Goal: Task Accomplishment & Management: Use online tool/utility

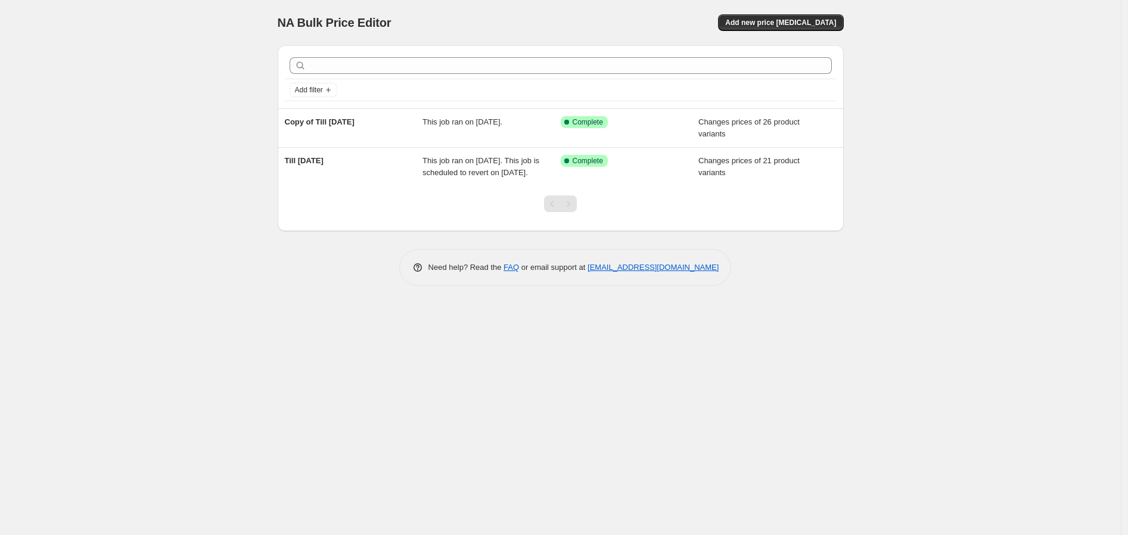
click at [1074, 261] on div "NA Bulk Price Editor. This page is ready NA Bulk Price Editor Add new price [ME…" at bounding box center [560, 267] width 1121 height 535
click at [785, 24] on span "Add new price [MEDICAL_DATA]" at bounding box center [780, 23] width 111 height 10
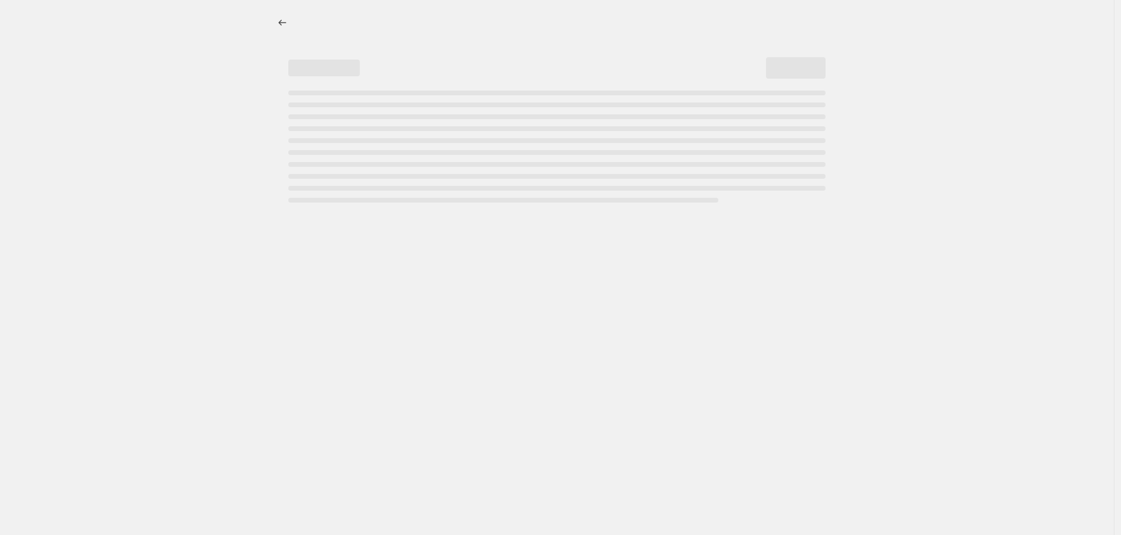
select select "percentage"
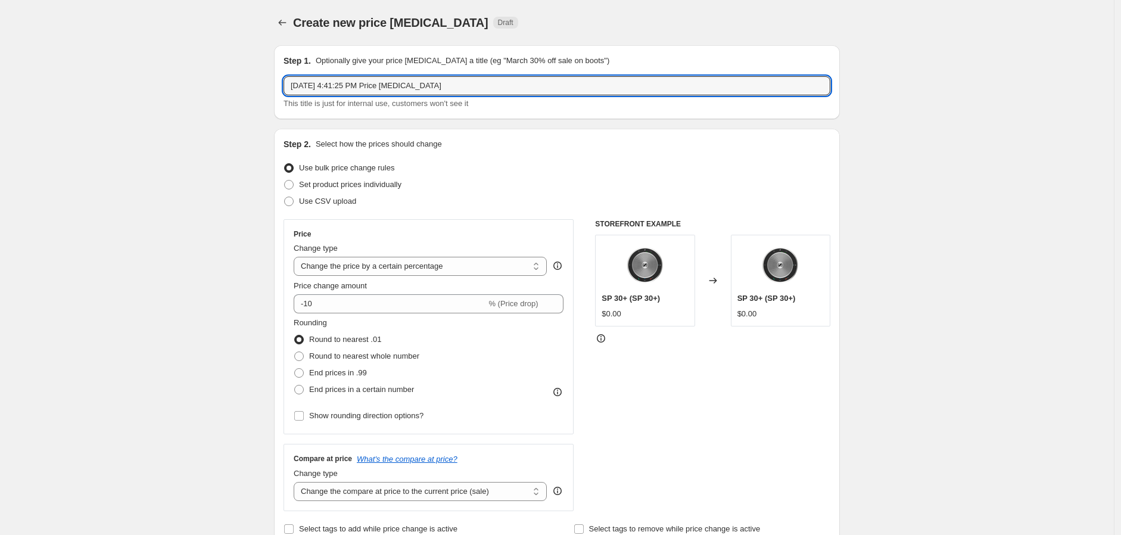
drag, startPoint x: 472, startPoint y: 84, endPoint x: 205, endPoint y: 83, distance: 266.9
click at [415, 94] on input "[DATE] 4:41:25 PM Price [MEDICAL_DATA]" at bounding box center [557, 85] width 547 height 19
click at [413, 86] on input "[DATE] 4:41:25 PM Price [MEDICAL_DATA]" at bounding box center [557, 85] width 547 height 19
drag, startPoint x: 485, startPoint y: 77, endPoint x: 264, endPoint y: 86, distance: 221.2
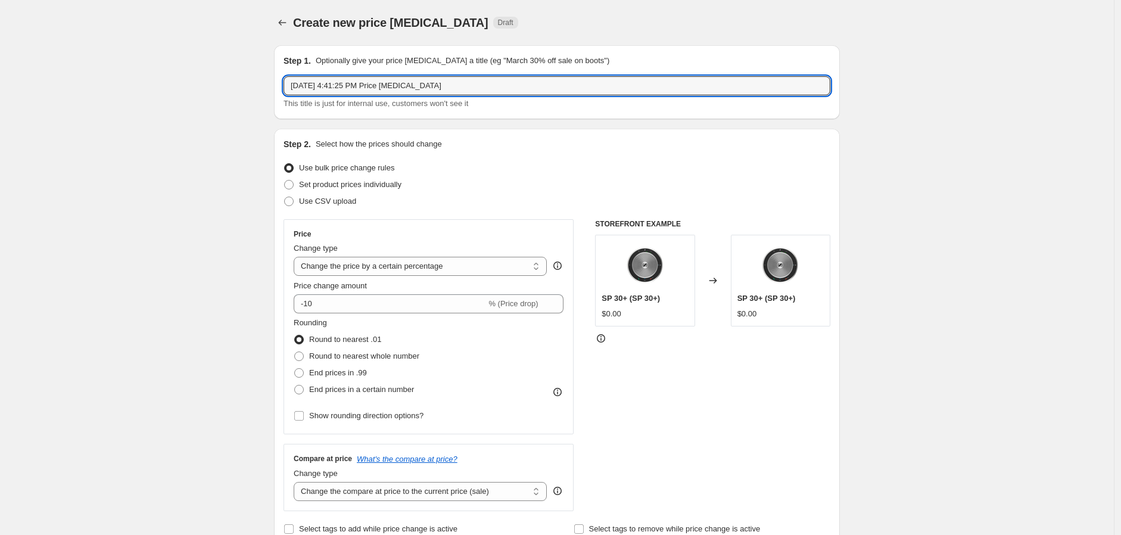
type input "[DATE] - [DATE]"
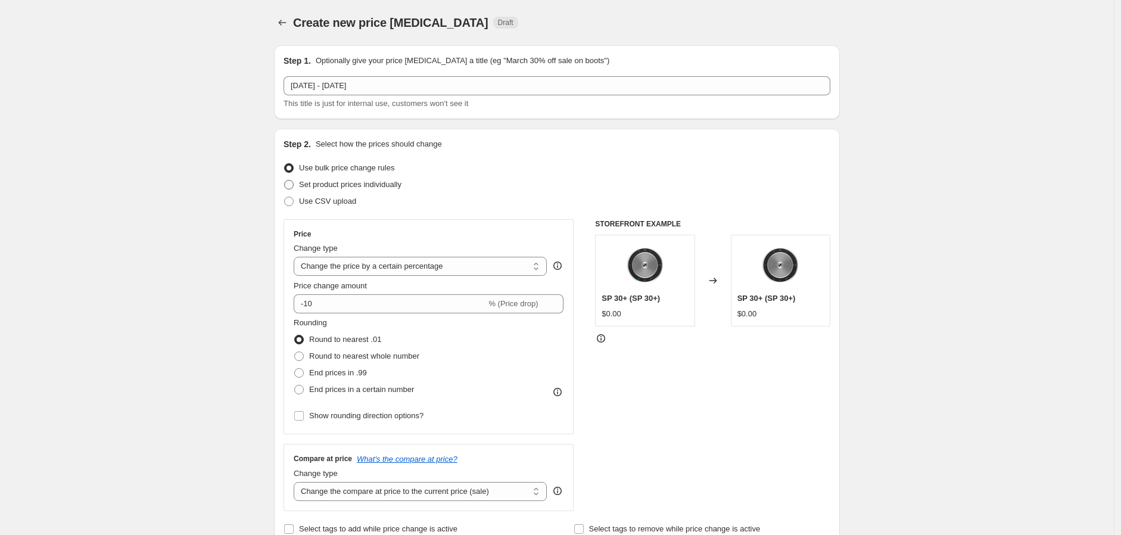
click at [344, 191] on label "Set product prices individually" at bounding box center [343, 184] width 118 height 17
click at [285, 181] on input "Set product prices individually" at bounding box center [284, 180] width 1 height 1
radio input "true"
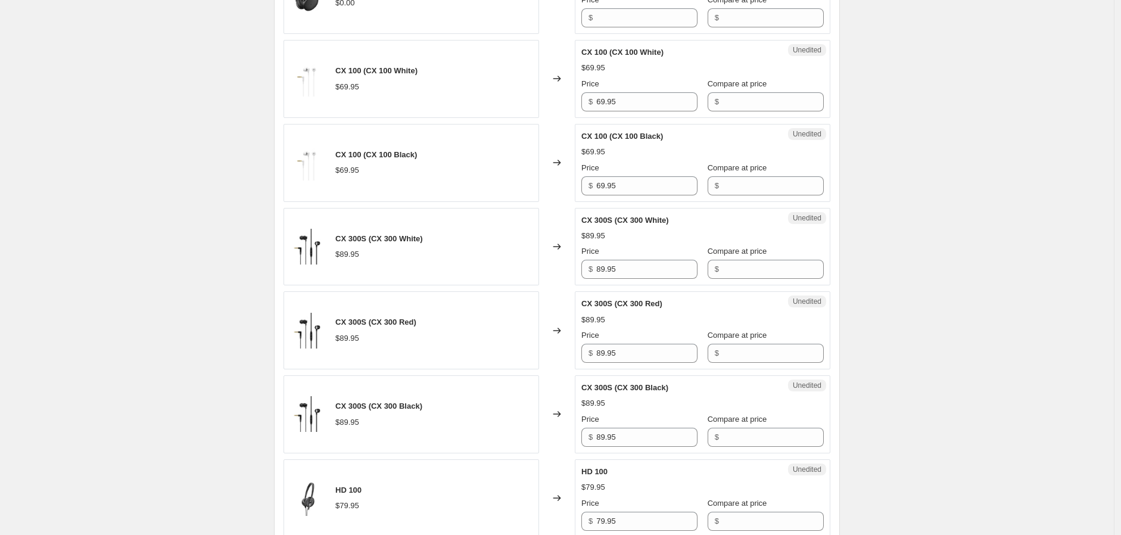
scroll to position [132, 0]
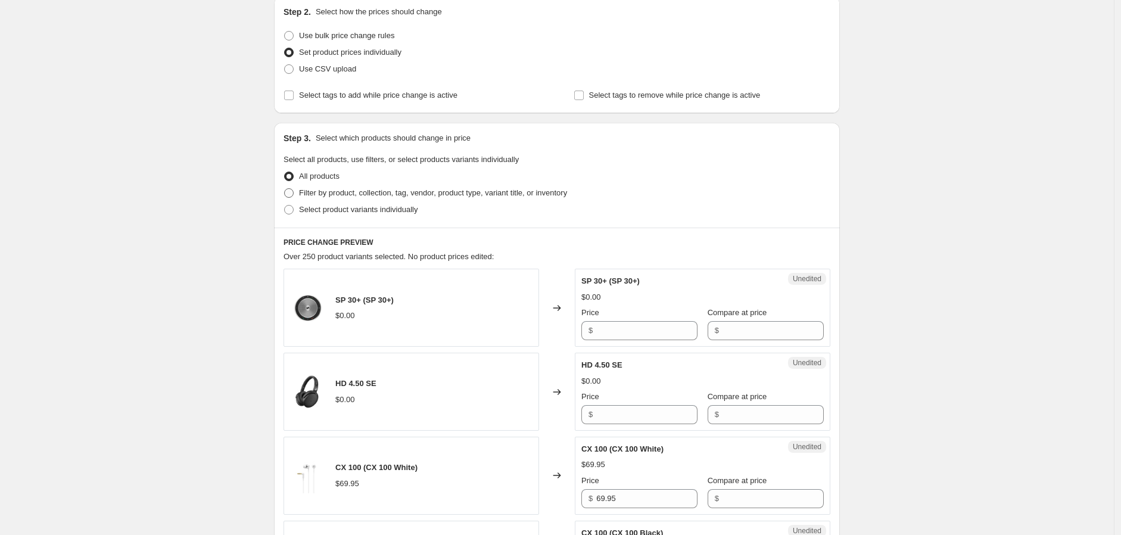
click at [461, 200] on label "Filter by product, collection, tag, vendor, product type, variant title, or inv…" at bounding box center [426, 193] width 284 height 17
click at [285, 189] on input "Filter by product, collection, tag, vendor, product type, variant title, or inv…" at bounding box center [284, 188] width 1 height 1
radio input "true"
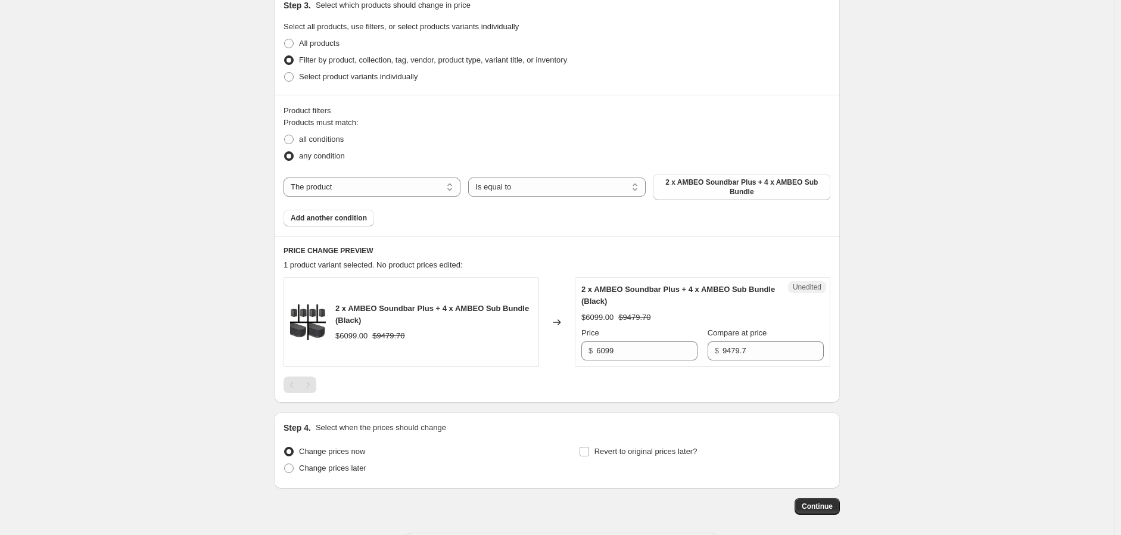
scroll to position [185, 0]
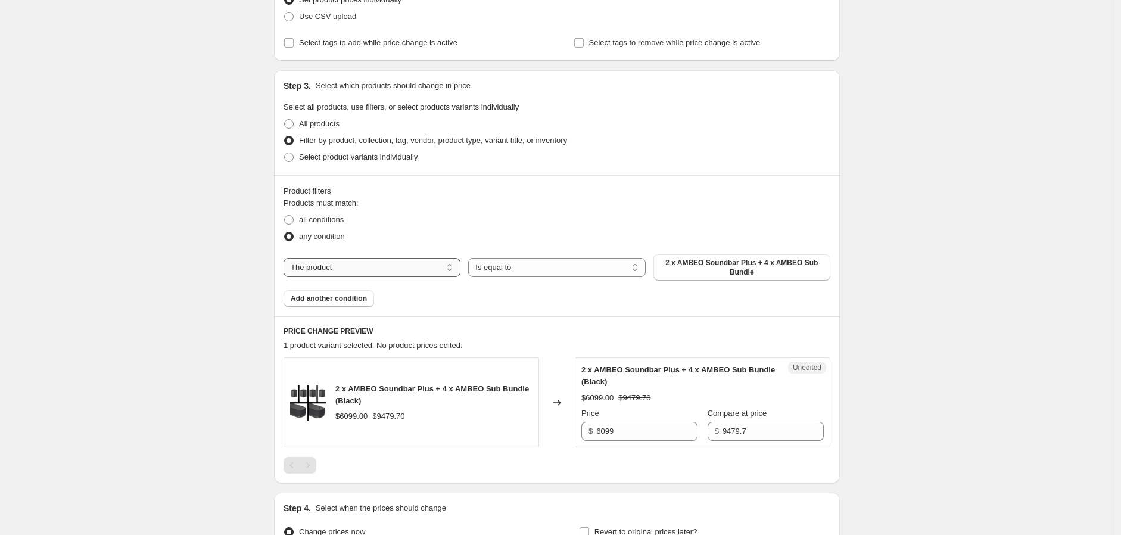
click at [413, 266] on select "The product The product's collection The product's tag The product's vendor The…" at bounding box center [372, 267] width 177 height 19
select select "collection"
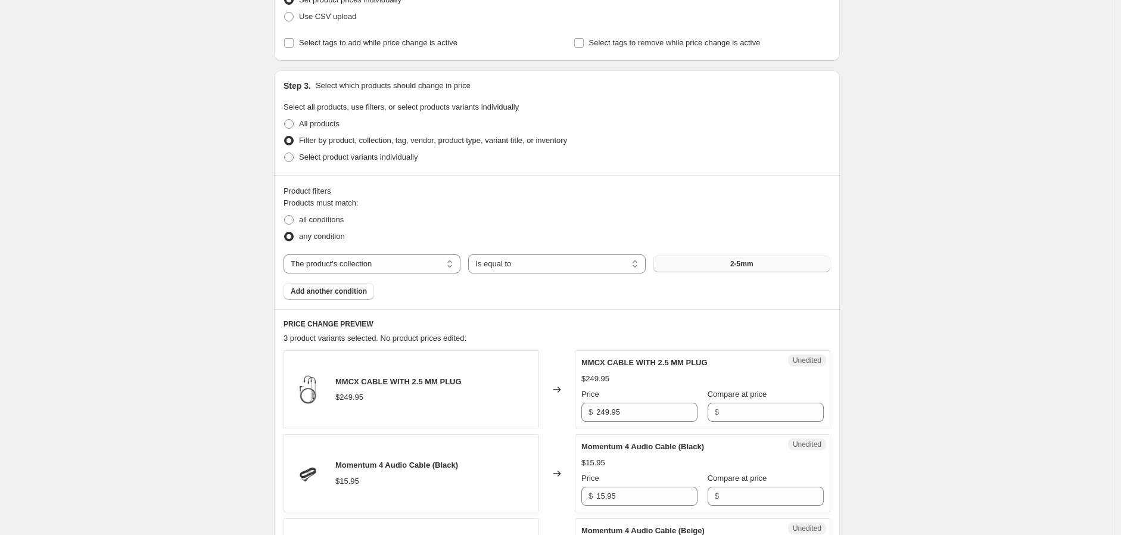
click at [763, 266] on button "2-5mm" at bounding box center [742, 264] width 177 height 17
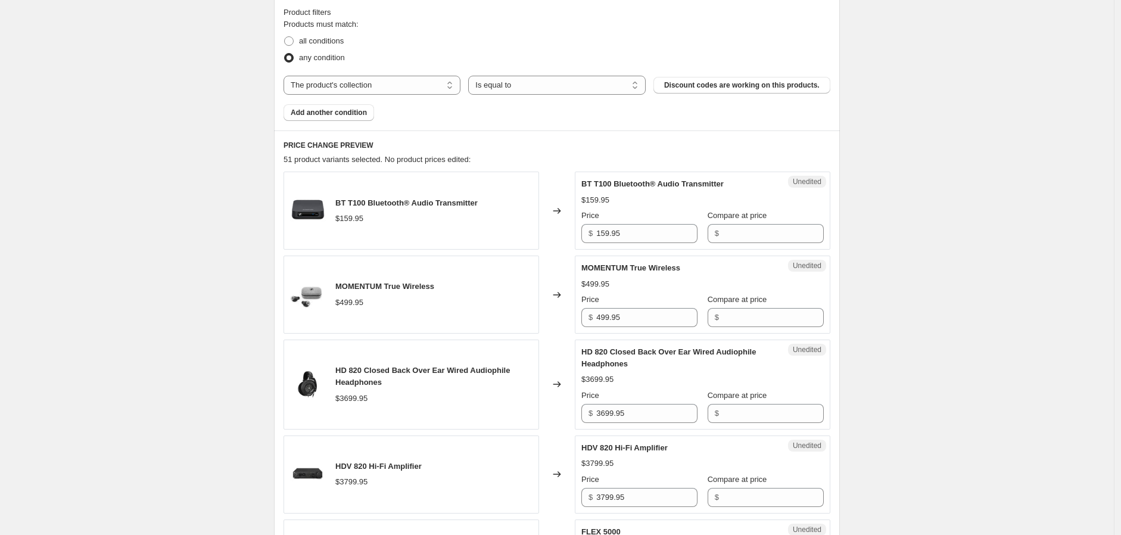
scroll to position [383, 0]
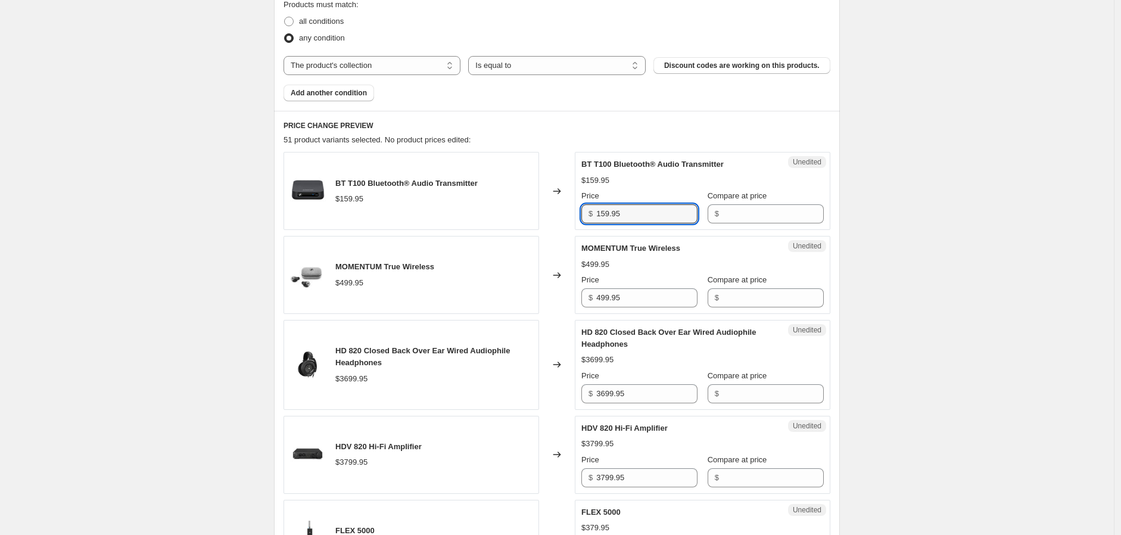
drag, startPoint x: 630, startPoint y: 210, endPoint x: 569, endPoint y: 210, distance: 60.8
click at [568, 210] on div "BT T100 Bluetooth® Audio Transmitter $159.95 Changed to Unedited BT T100 Blueto…" at bounding box center [557, 191] width 547 height 78
click at [757, 210] on input "Compare at price" at bounding box center [773, 213] width 101 height 19
paste input "159.95"
type input "159.95"
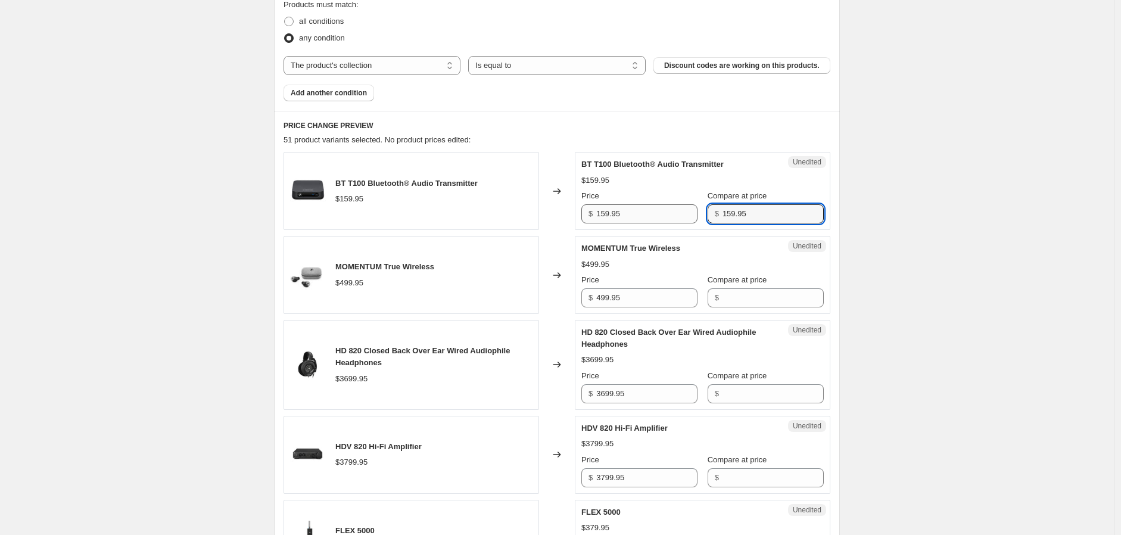
drag, startPoint x: 757, startPoint y: 210, endPoint x: 661, endPoint y: 211, distance: 95.9
click at [661, 211] on div "Price $ 159.95 Compare at price $ 159.95" at bounding box center [702, 206] width 242 height 33
drag, startPoint x: 630, startPoint y: 217, endPoint x: 573, endPoint y: 210, distance: 57.6
click at [573, 210] on div "BT T100 Bluetooth® Audio Transmitter $159.95 Changed to Unedited BT T100 Blueto…" at bounding box center [557, 191] width 547 height 78
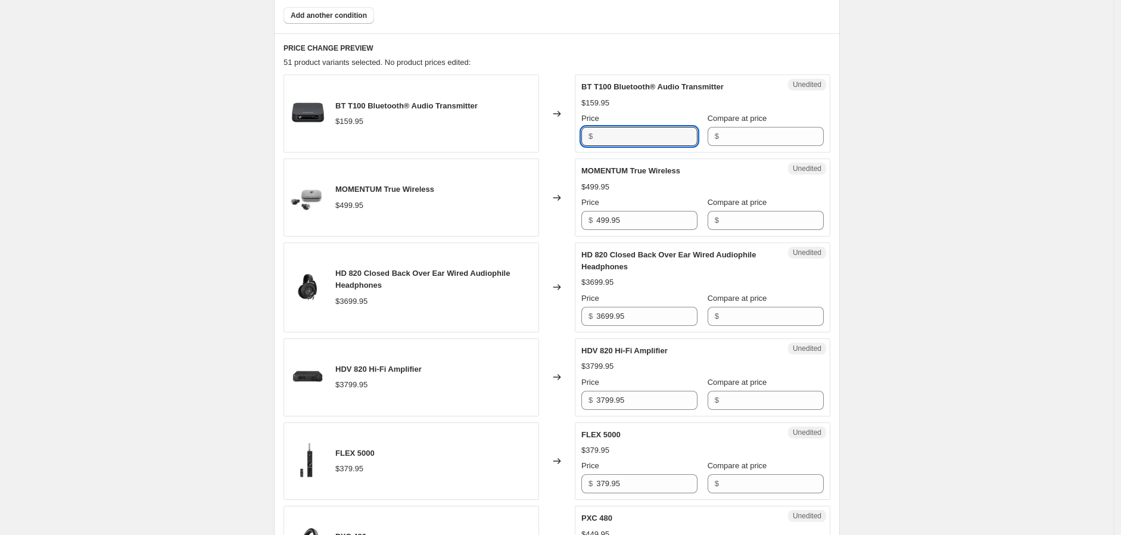
scroll to position [449, 0]
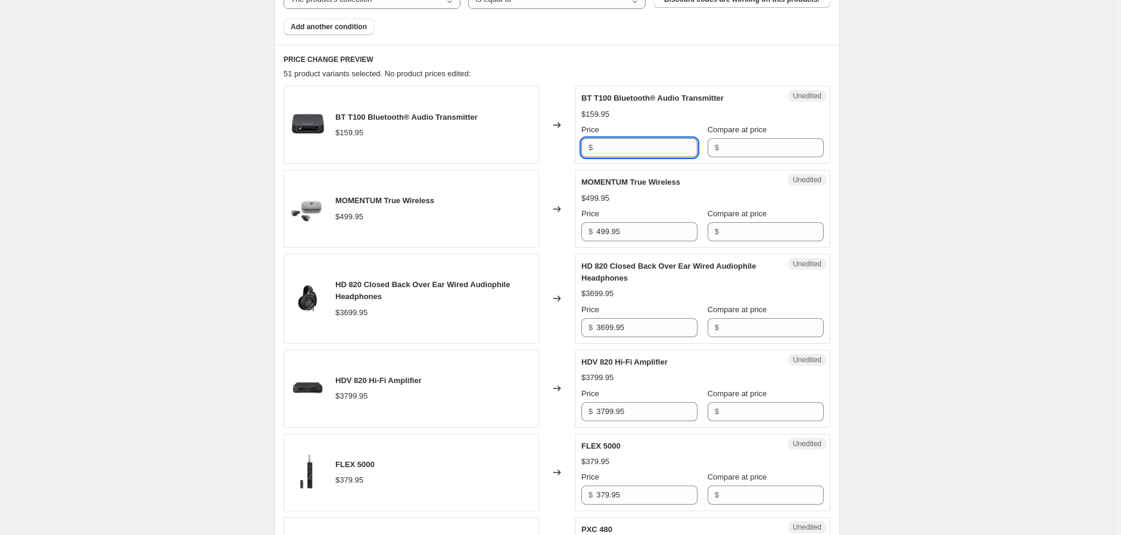
click at [639, 153] on input "Price" at bounding box center [646, 147] width 101 height 19
paste input "159.95"
type input "159.95"
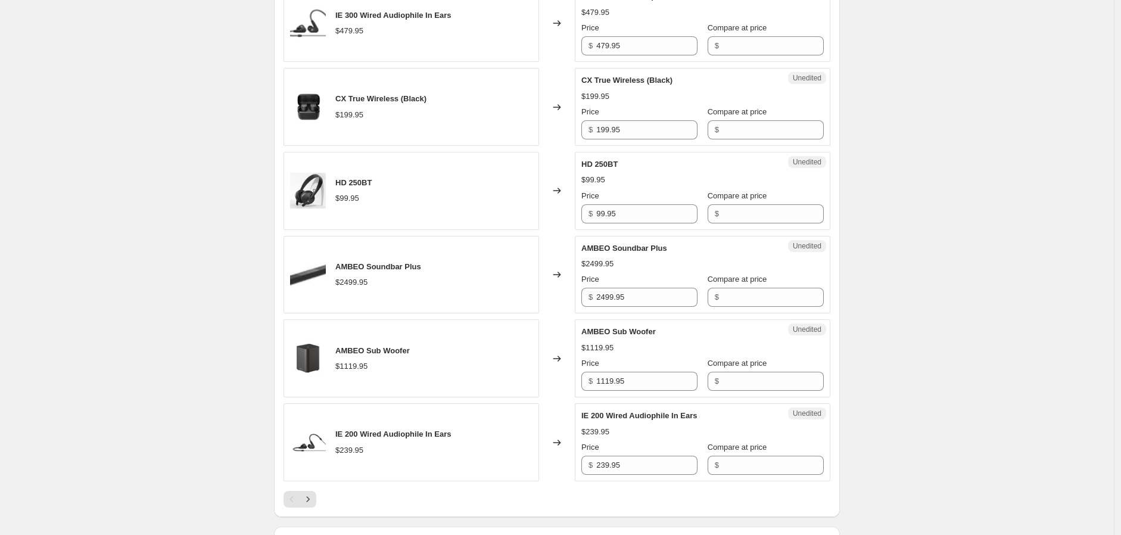
scroll to position [1953, 0]
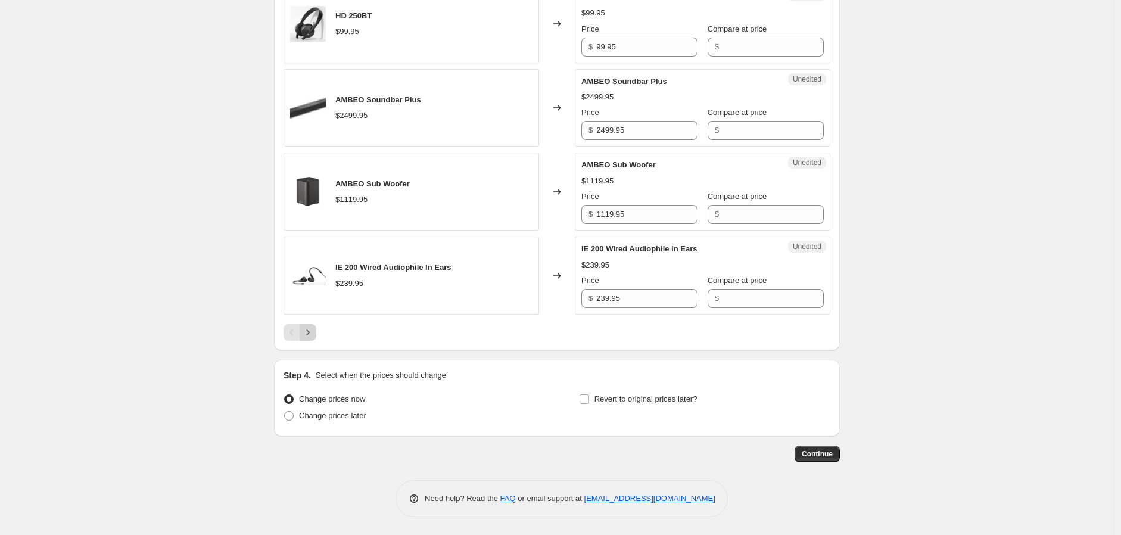
click at [312, 339] on button "Next" at bounding box center [308, 332] width 17 height 17
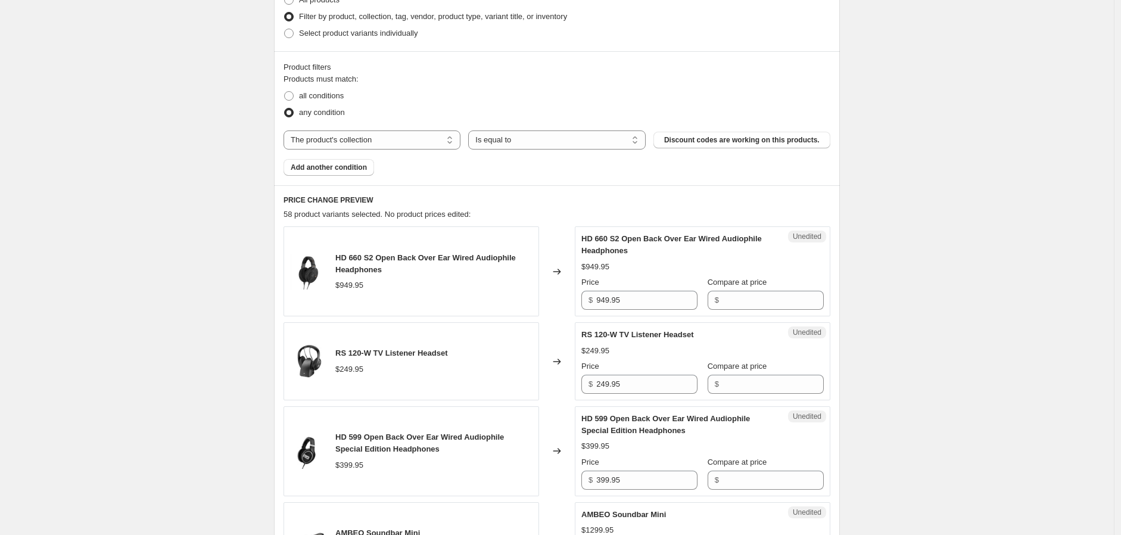
scroll to position [0, 0]
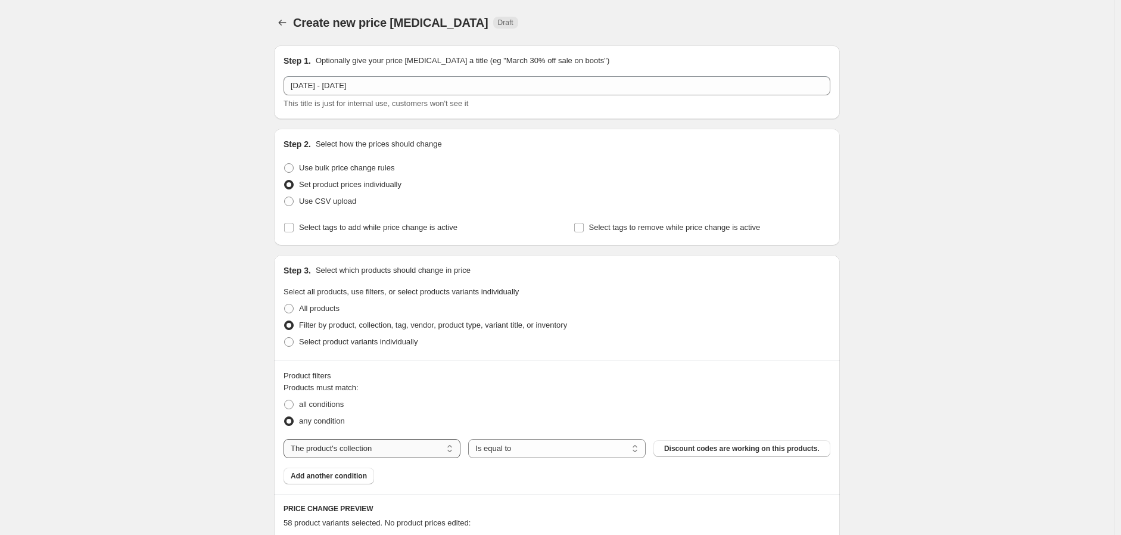
click at [394, 447] on select "The product The product's collection The product's tag The product's vendor The…" at bounding box center [372, 448] width 177 height 19
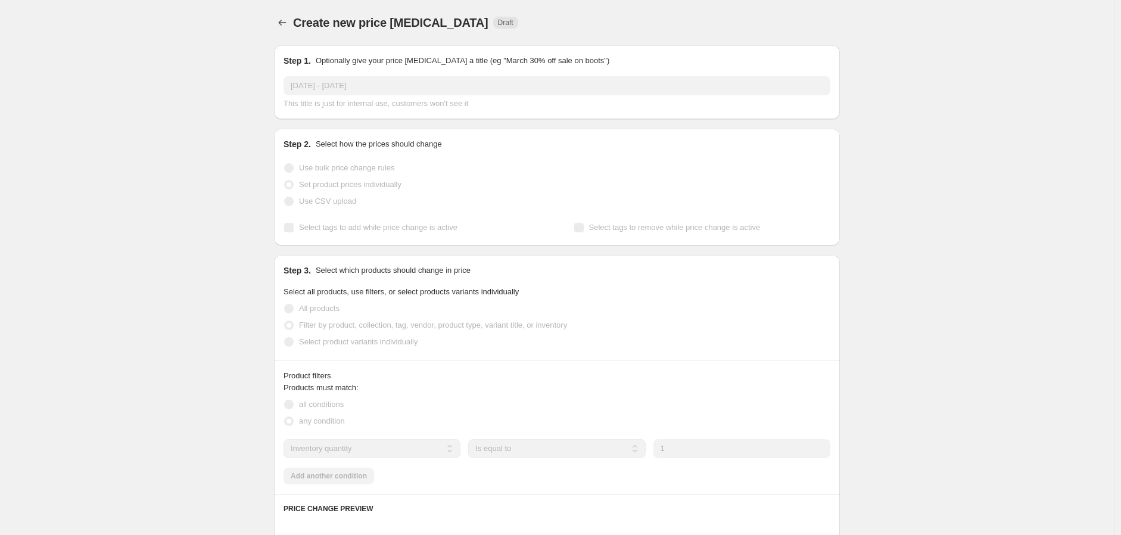
click at [380, 448] on select "The product The product's collection The product's tag The product's vendor The…" at bounding box center [372, 448] width 177 height 19
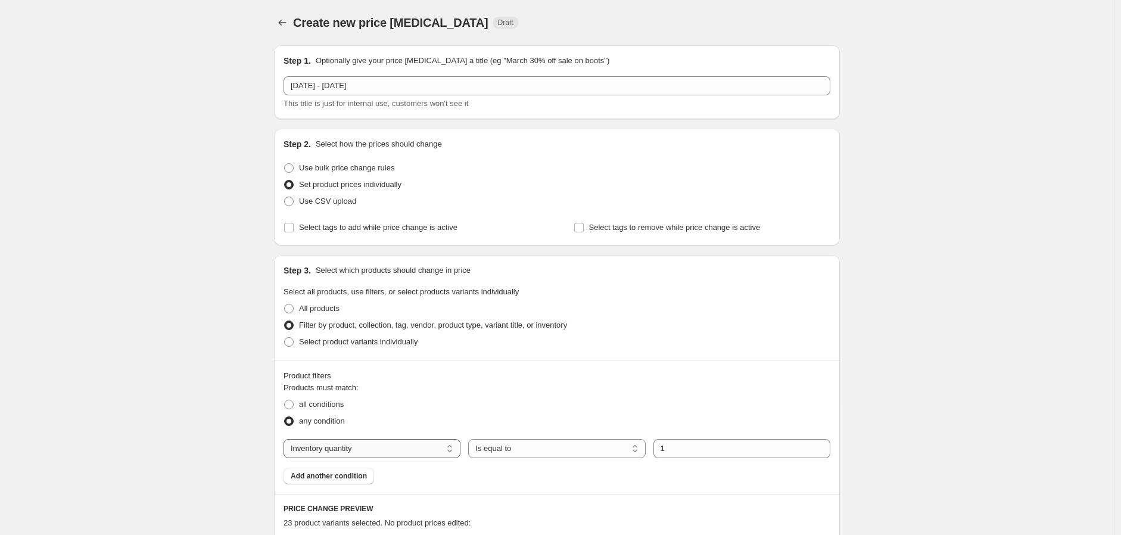
select select "product"
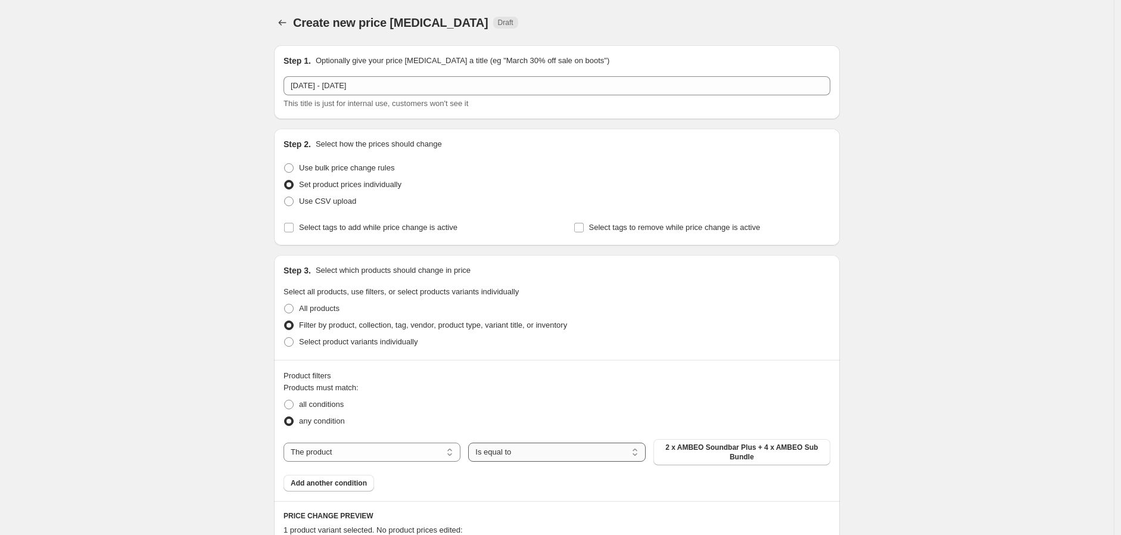
click at [607, 454] on select "Is equal to Is not equal to" at bounding box center [556, 452] width 177 height 19
click at [705, 484] on div "Products must match: all conditions any condition The product The product's col…" at bounding box center [557, 437] width 547 height 110
click at [705, 450] on span "2 x AMBEO Soundbar Plus + 4 x AMBEO Sub Bundle" at bounding box center [742, 452] width 163 height 19
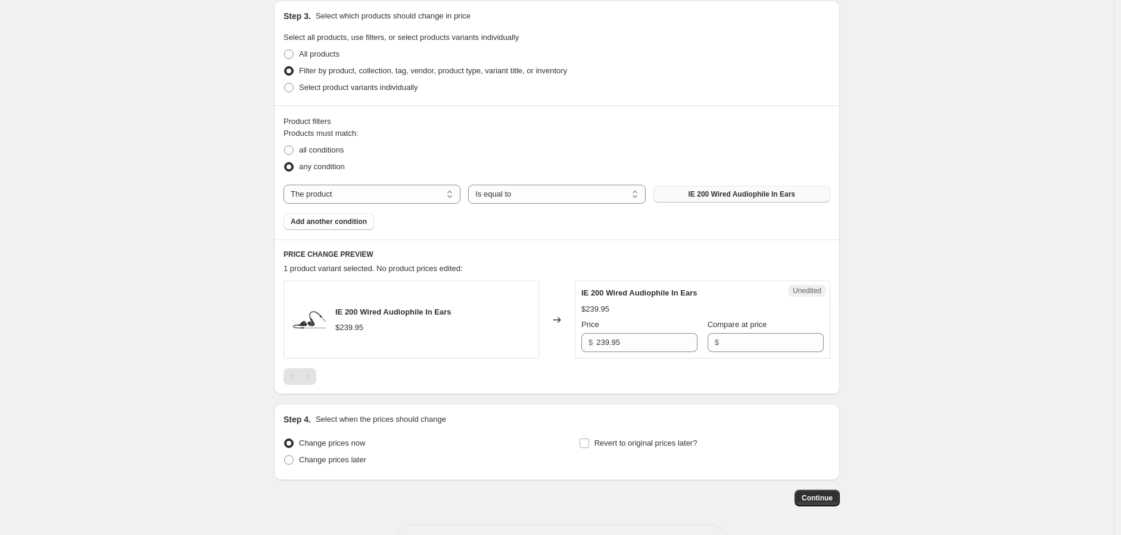
scroll to position [265, 0]
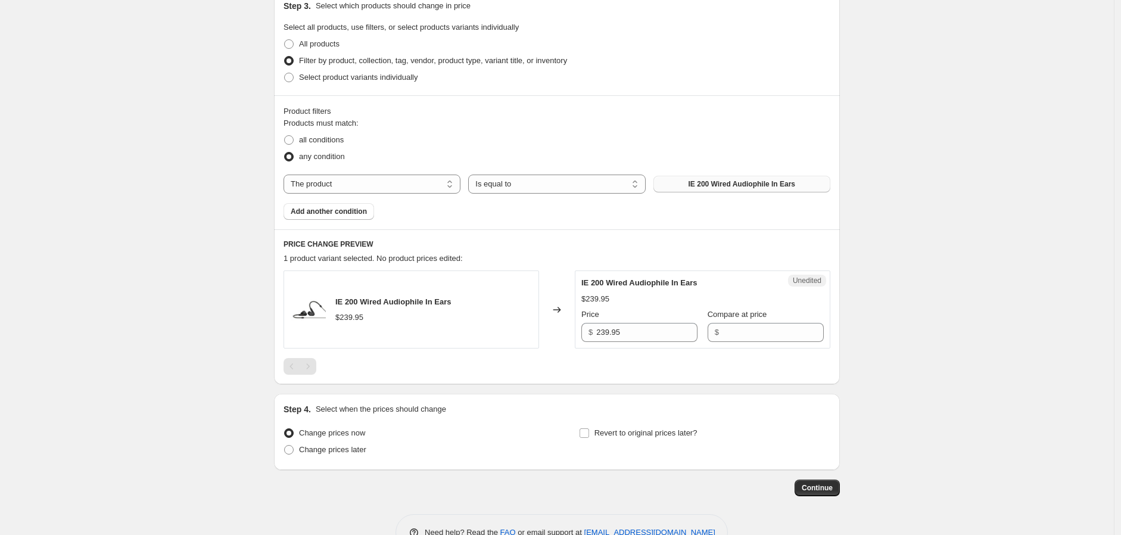
click at [739, 186] on span "IE 200 Wired Audiophile In Ears" at bounding box center [742, 184] width 107 height 10
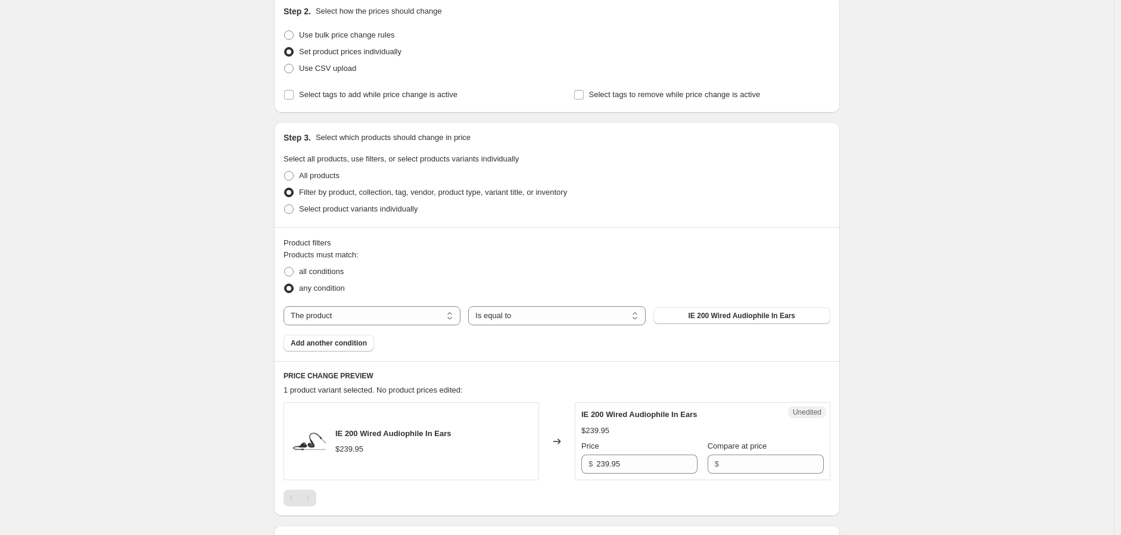
scroll to position [132, 0]
click at [328, 210] on span "Select product variants individually" at bounding box center [358, 209] width 119 height 9
click at [285, 206] on input "Select product variants individually" at bounding box center [284, 205] width 1 height 1
radio input "true"
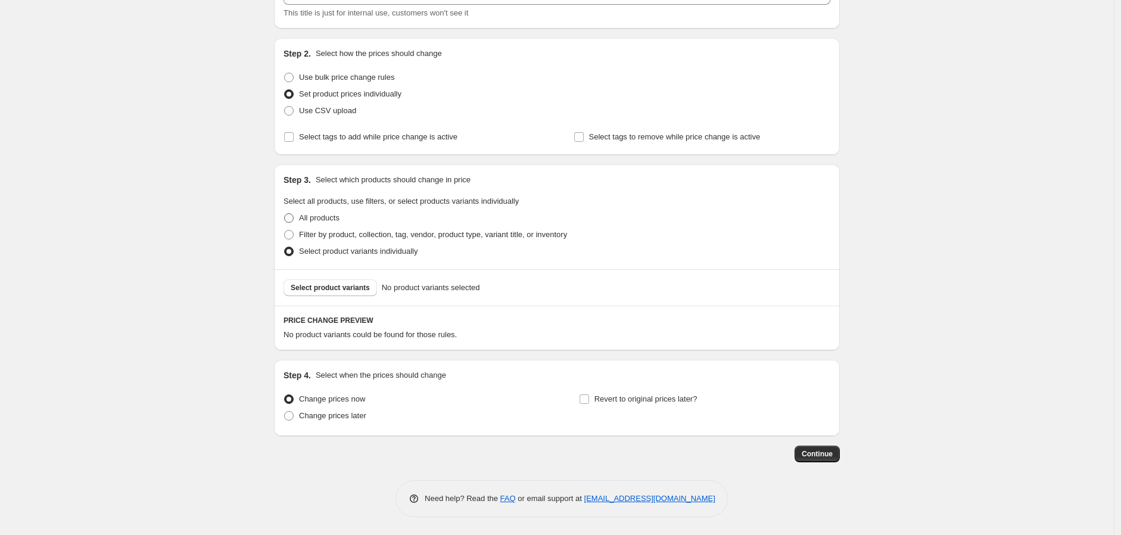
scroll to position [90, 0]
click at [352, 280] on button "Select product variants" at bounding box center [331, 288] width 94 height 17
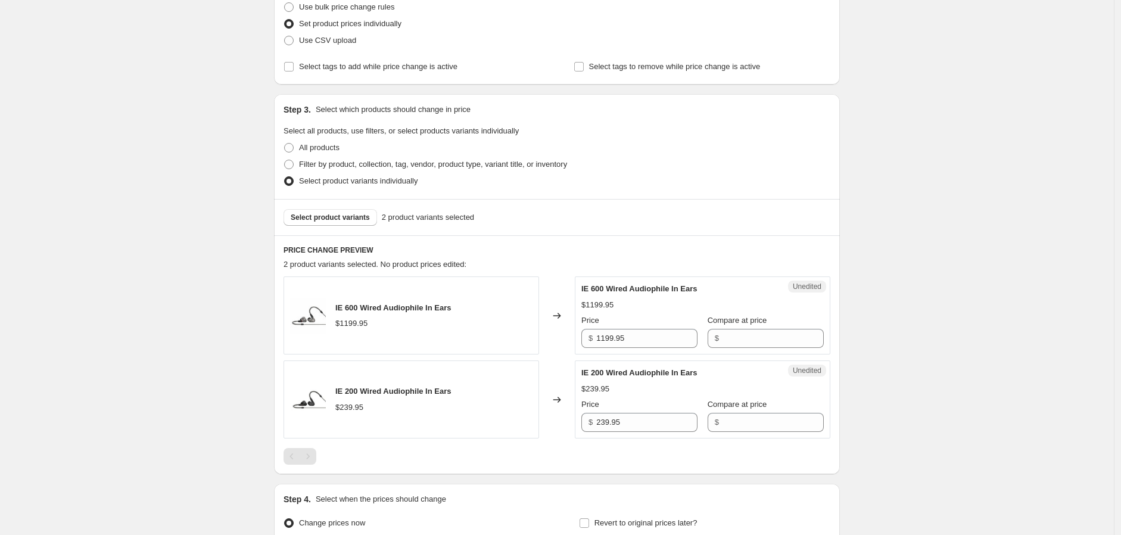
scroll to position [222, 0]
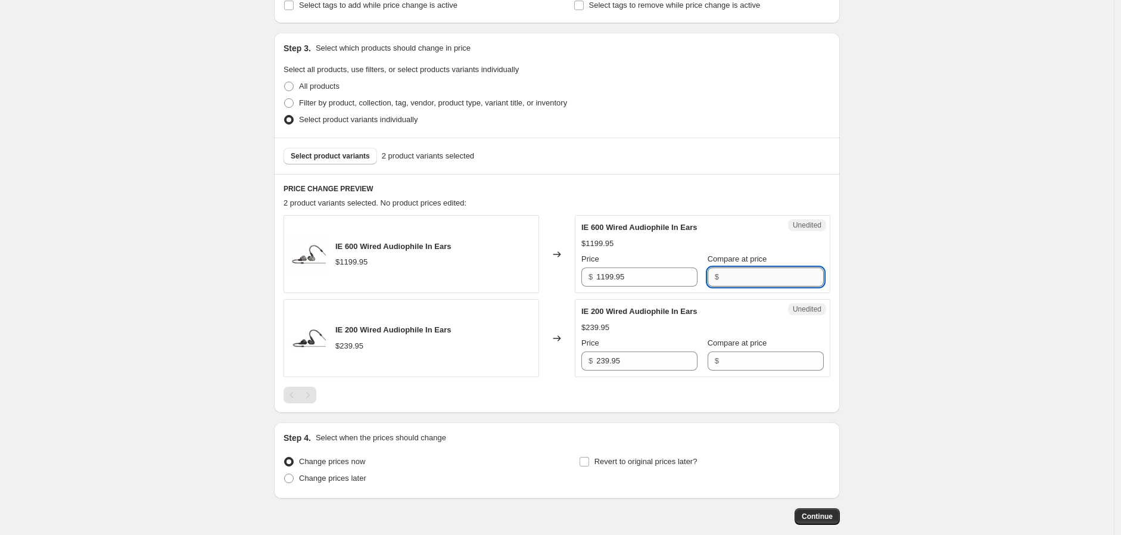
click at [729, 272] on input "Compare at price" at bounding box center [773, 277] width 101 height 19
type input "799"
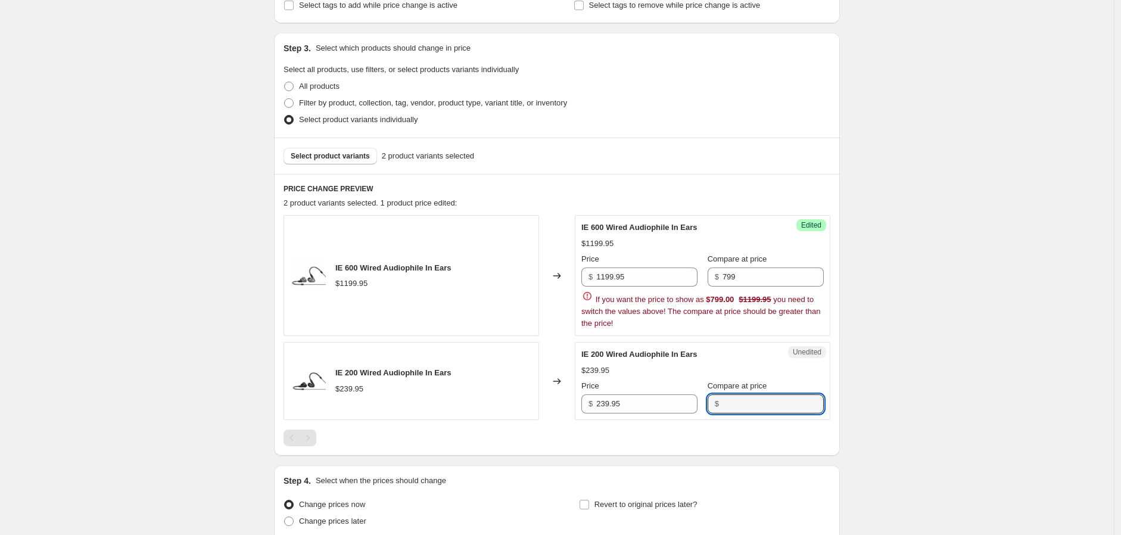
click at [737, 362] on div "IE 200 Wired Audiophile In Ears $239.95 Price $ 239.95 Compare at price $" at bounding box center [702, 381] width 242 height 65
drag, startPoint x: 746, startPoint y: 276, endPoint x: 725, endPoint y: 275, distance: 20.9
click at [725, 275] on input "799" at bounding box center [773, 277] width 101 height 19
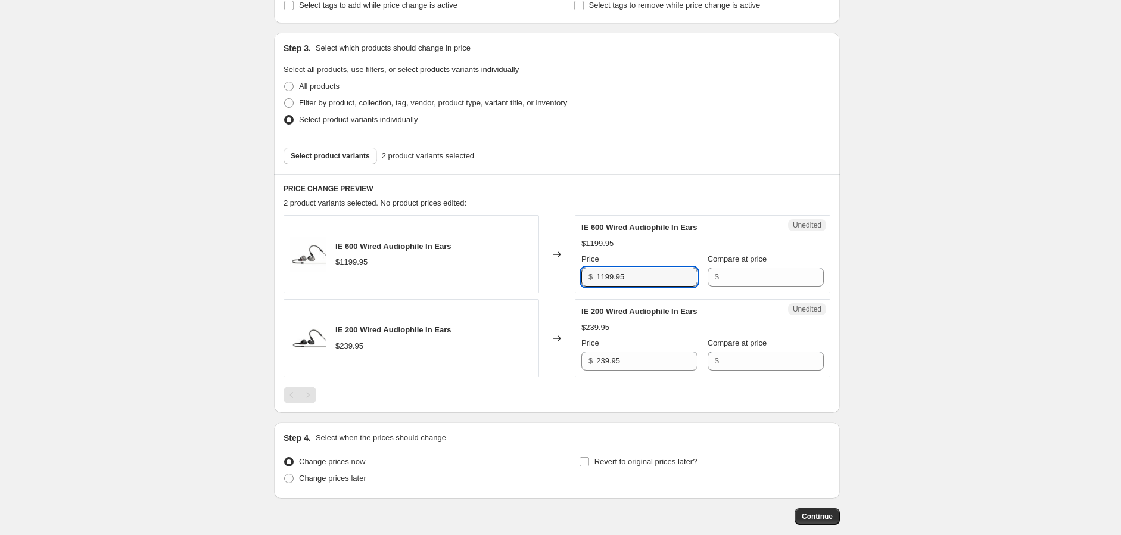
drag, startPoint x: 635, startPoint y: 281, endPoint x: 559, endPoint y: 281, distance: 76.3
click at [559, 281] on div "IE 600 Wired Audiophile In Ears $1199.95 Changed to Unedited IE 600 Wired Audio…" at bounding box center [557, 254] width 547 height 78
type input "1199.95"
click at [711, 279] on div "$" at bounding box center [766, 277] width 116 height 19
paste input "1199.95"
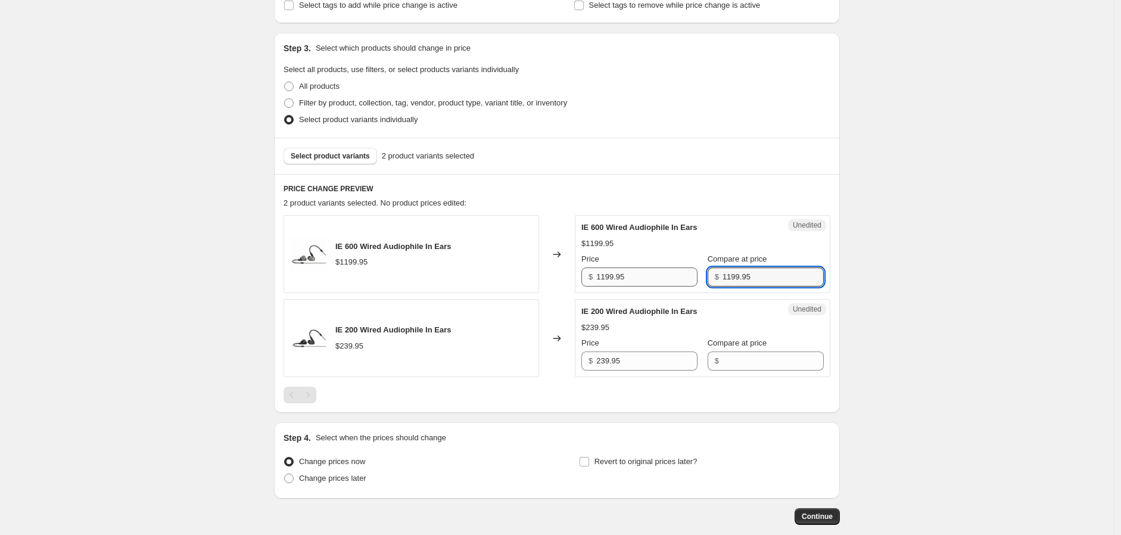
type input "1199.95"
click at [602, 282] on input "1199.95" at bounding box center [646, 277] width 101 height 19
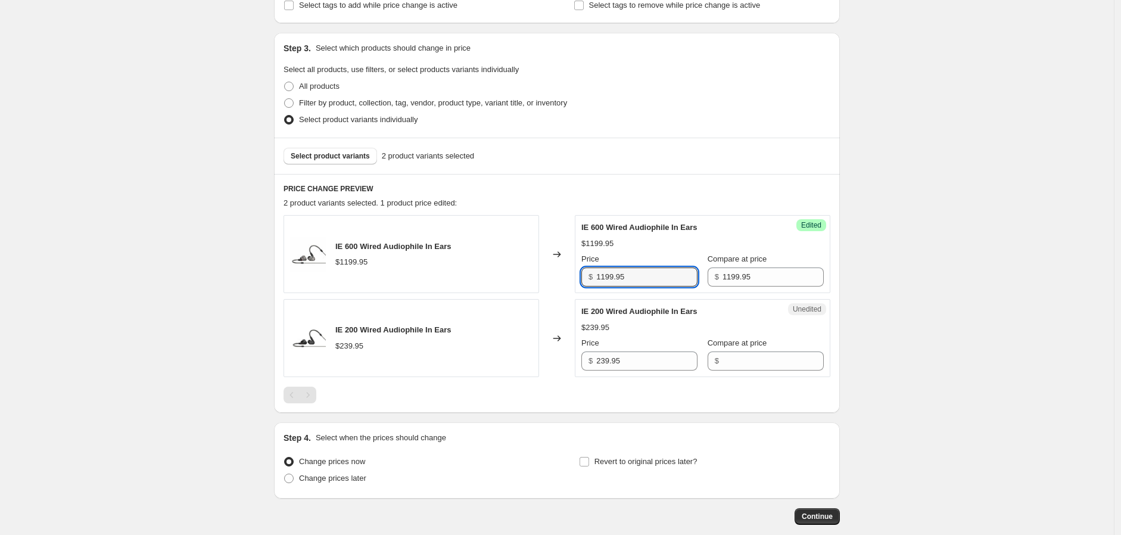
drag, startPoint x: 647, startPoint y: 276, endPoint x: 565, endPoint y: 276, distance: 82.2
click at [565, 276] on div "IE 600 Wired Audiophile In Ears $1199.95 Changed to Success Edited IE 600 Wired…" at bounding box center [557, 254] width 547 height 78
type input "799"
click at [627, 425] on div "Step 4. Select when the prices should change Change prices now Change prices la…" at bounding box center [557, 460] width 566 height 76
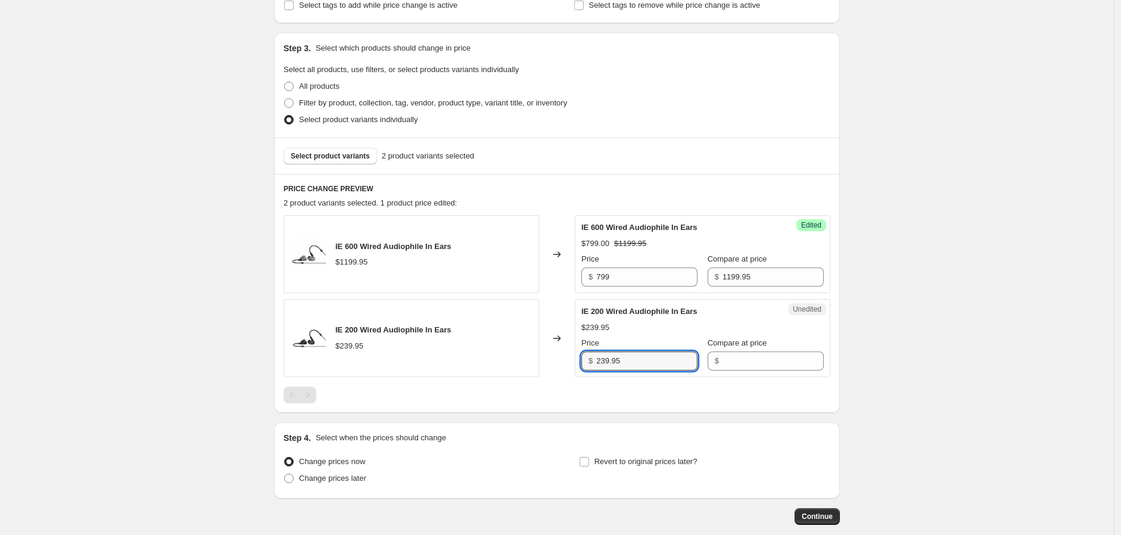
drag, startPoint x: 633, startPoint y: 369, endPoint x: 579, endPoint y: 364, distance: 53.8
click at [579, 364] on div "Unedited IE 200 Wired Audiophile In Ears $239.95 Price $ 239.95 Compare at pric…" at bounding box center [703, 338] width 256 height 78
type input "239.95"
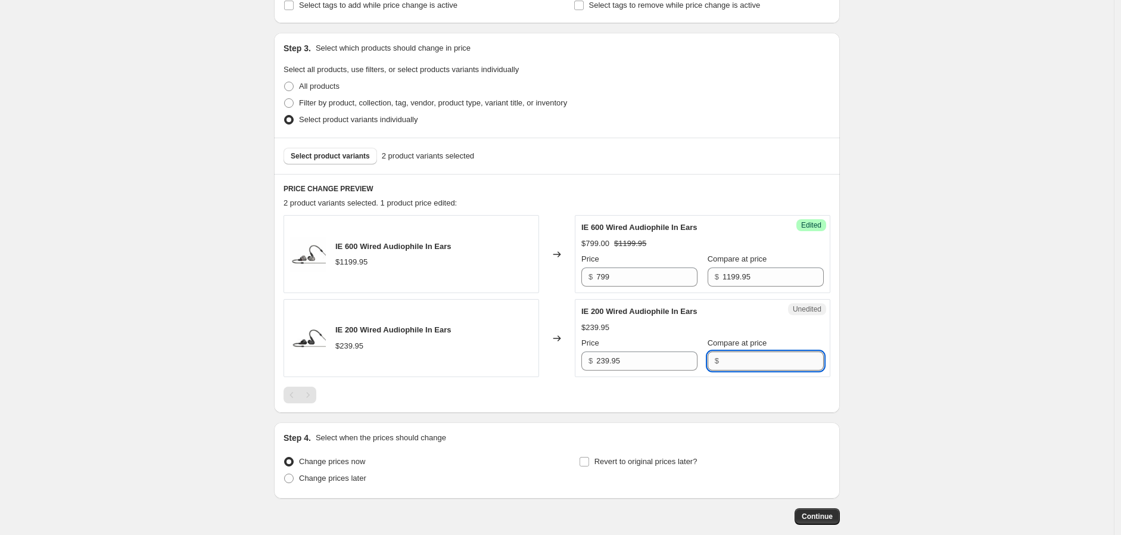
click at [736, 362] on input "Compare at price" at bounding box center [773, 361] width 101 height 19
paste input "239.95"
type input "239.95"
click at [642, 362] on input "239.95" at bounding box center [646, 361] width 101 height 19
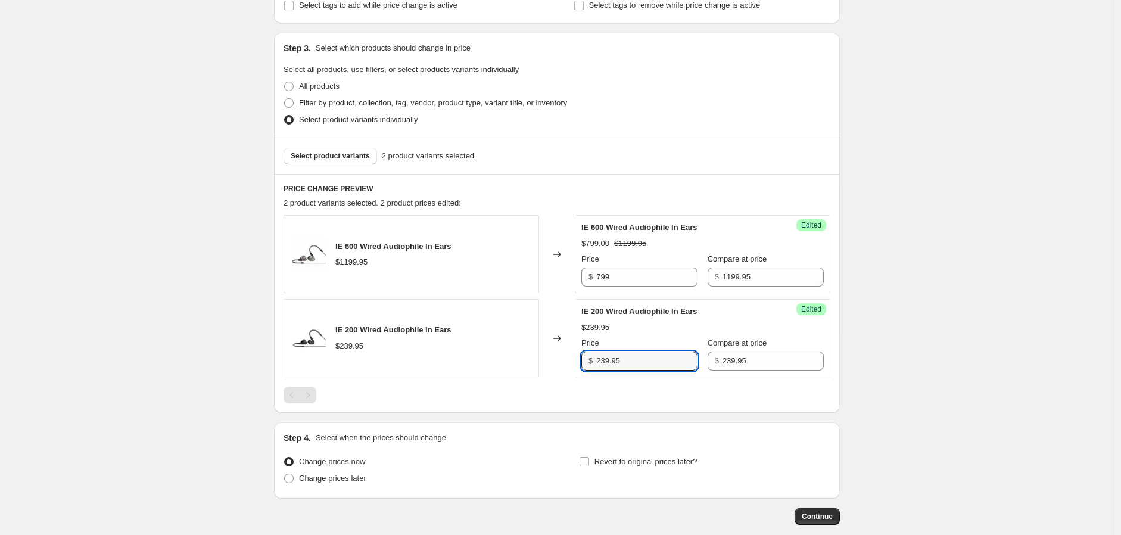
drag, startPoint x: 642, startPoint y: 362, endPoint x: 552, endPoint y: 362, distance: 89.4
click at [552, 362] on div "IE 200 Wired Audiophile In Ears $239.95 Changed to Success Edited IE 200 Wired …" at bounding box center [557, 338] width 547 height 78
type input "199"
click at [865, 338] on div "Create new price [MEDICAL_DATA]. This page is ready Create new price [MEDICAL_D…" at bounding box center [557, 188] width 1114 height 820
click at [352, 151] on span "Select product variants" at bounding box center [330, 156] width 79 height 10
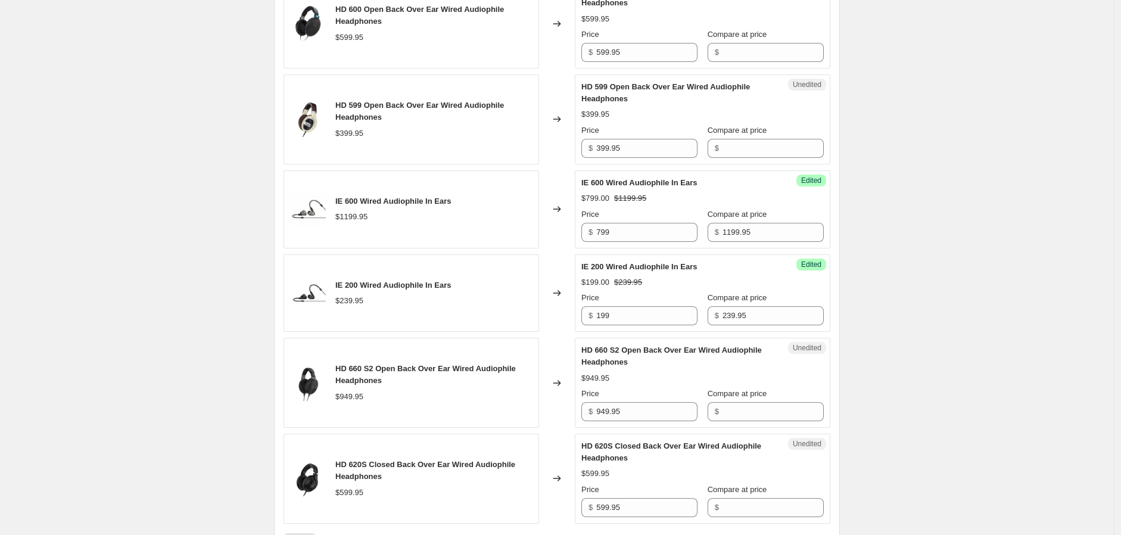
scroll to position [620, 0]
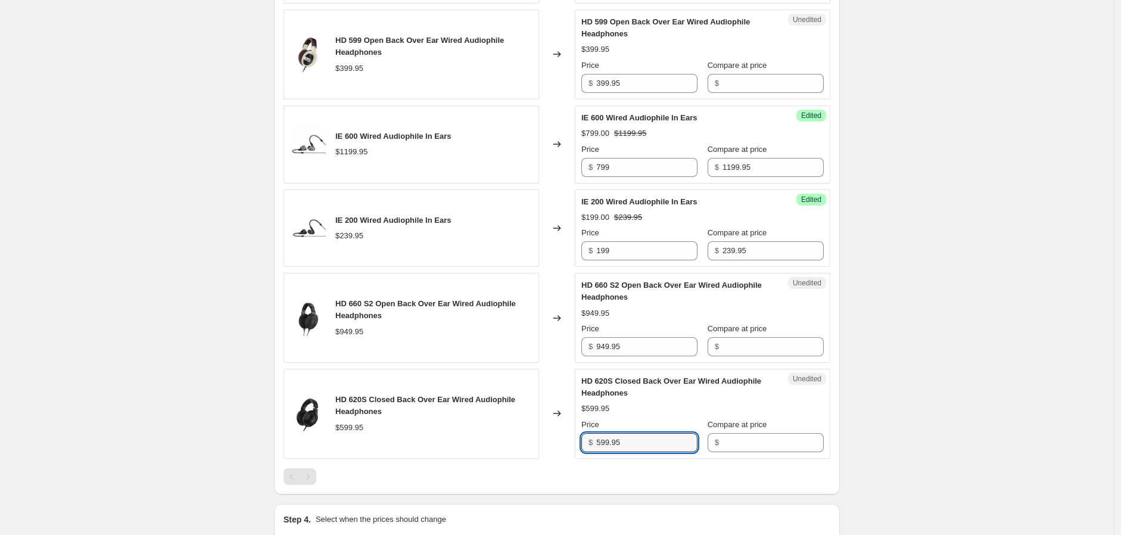
drag, startPoint x: 633, startPoint y: 443, endPoint x: 582, endPoint y: 446, distance: 51.3
click at [582, 445] on div "Unedited HD 620S Closed Back Over Ear Wired Audiophile Headphones $599.95 Price…" at bounding box center [703, 414] width 256 height 90
type input "599.95"
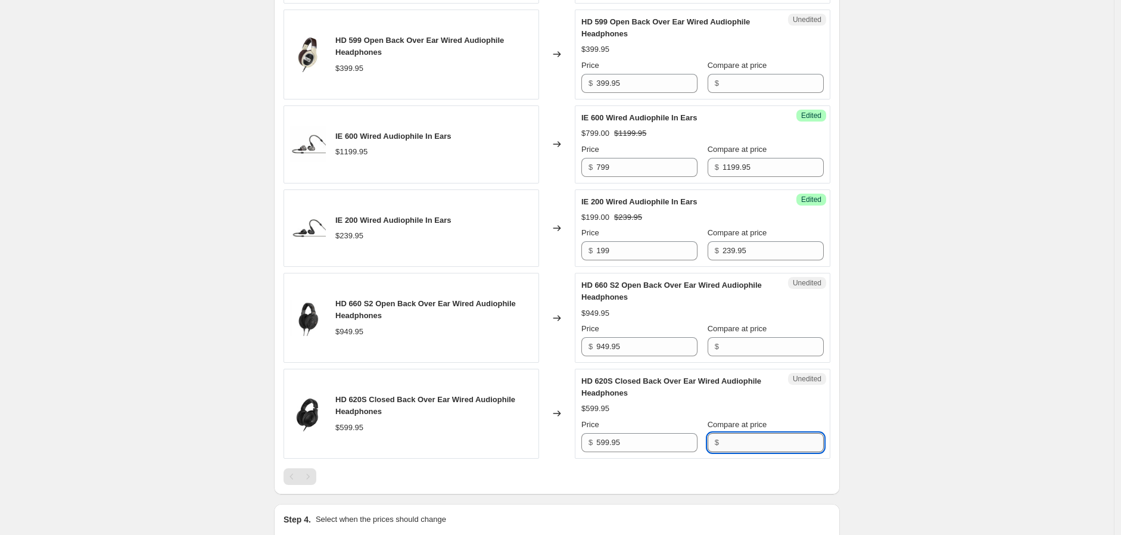
click at [747, 447] on input "Compare at price" at bounding box center [773, 442] width 101 height 19
paste input "599.95"
type input "599.95"
click at [650, 448] on input "599.95" at bounding box center [646, 442] width 101 height 19
drag, startPoint x: 701, startPoint y: 425, endPoint x: 647, endPoint y: 422, distance: 54.3
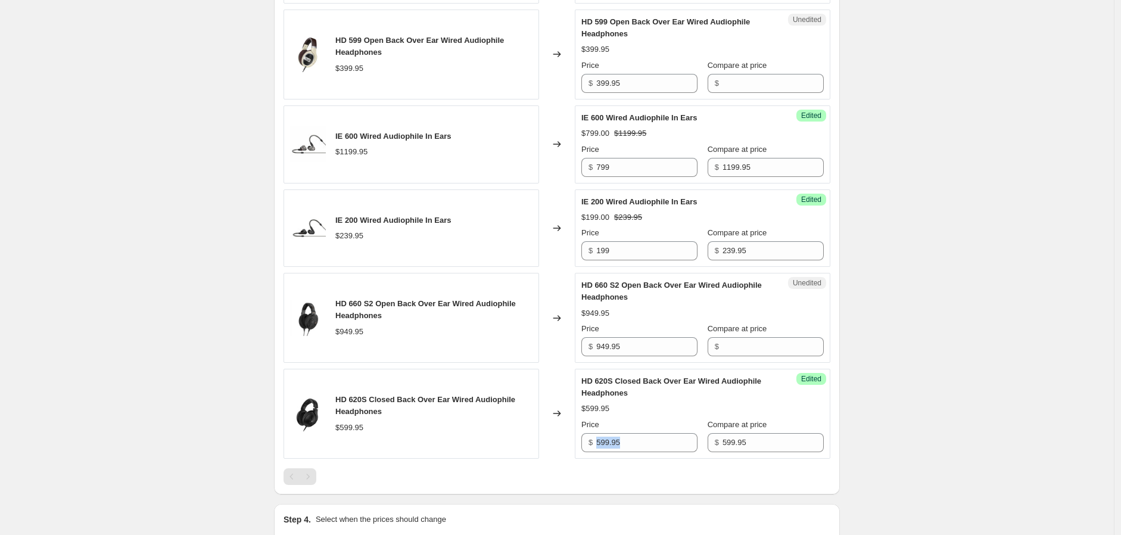
click at [647, 422] on div "Price $ 599.95 Compare at price $ 599.95" at bounding box center [702, 435] width 242 height 33
click at [630, 468] on div "HD 569 Closed Back Over Ear Wired Audiophile Headphones $319.95 Changed to Uned…" at bounding box center [557, 151] width 547 height 667
drag, startPoint x: 628, startPoint y: 443, endPoint x: 579, endPoint y: 444, distance: 49.5
click at [579, 444] on div "Success Edited HD 620S Closed Back Over Ear Wired Audiophile Headphones $599.95…" at bounding box center [703, 414] width 256 height 90
type input "449"
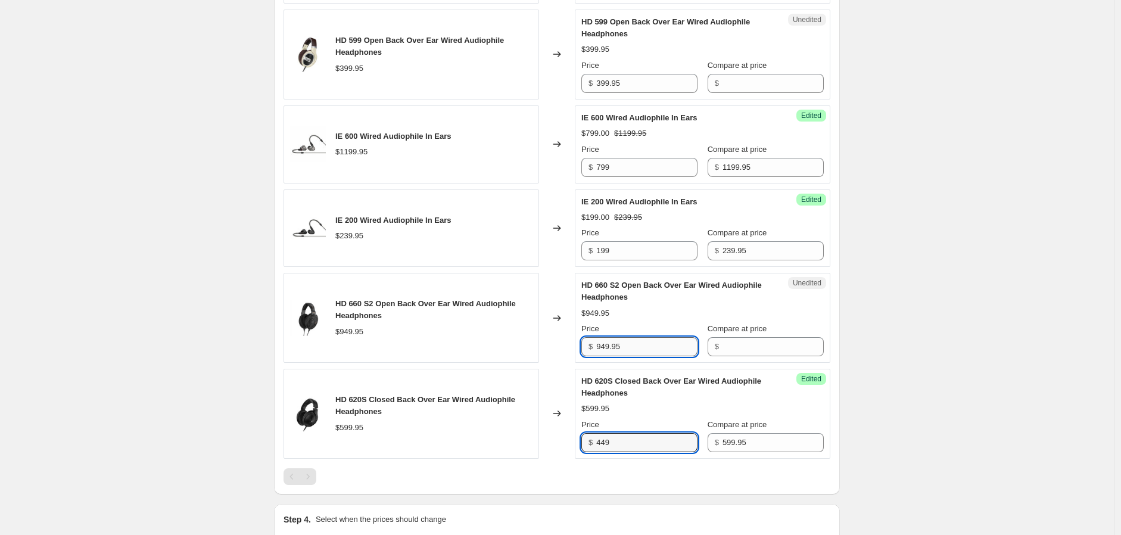
click at [612, 349] on input "949.95" at bounding box center [646, 346] width 101 height 19
drag, startPoint x: 624, startPoint y: 347, endPoint x: 593, endPoint y: 347, distance: 31.6
click at [593, 347] on div "$ 949.95" at bounding box center [639, 346] width 116 height 19
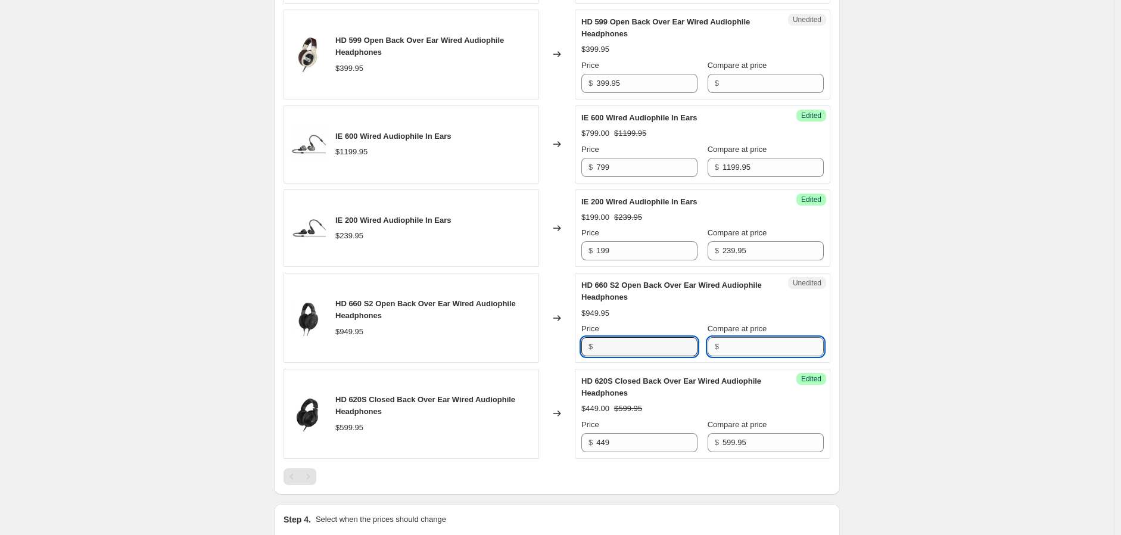
type input "949.95"
click at [742, 351] on input "Compare at price" at bounding box center [773, 346] width 101 height 19
paste input "949.95"
type input "949.95"
click at [621, 346] on input "949.95" at bounding box center [646, 346] width 101 height 19
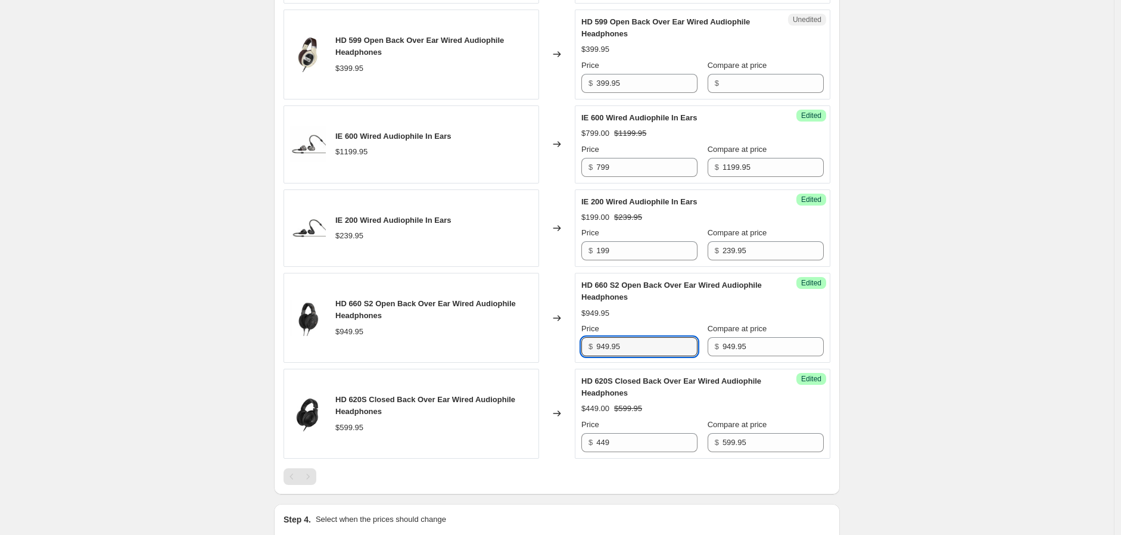
drag, startPoint x: 634, startPoint y: 348, endPoint x: 570, endPoint y: 343, distance: 63.9
click at [570, 343] on div "HD 660 S2 Open Back Over Ear Wired Audiophile Headphones $949.95 Changed to Suc…" at bounding box center [557, 318] width 547 height 90
type input "699"
click at [664, 244] on input "199" at bounding box center [646, 250] width 101 height 19
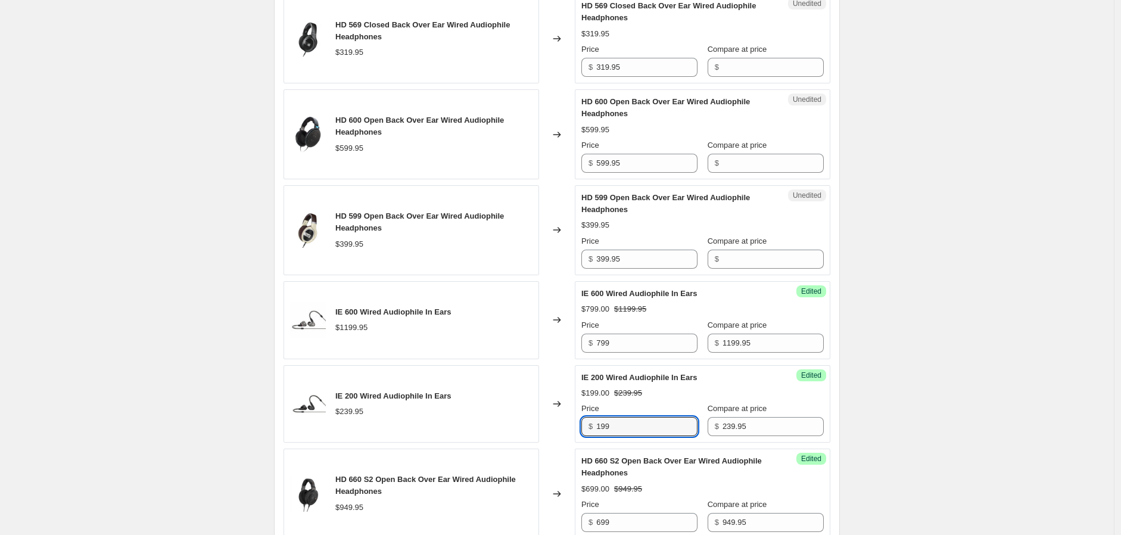
scroll to position [421, 0]
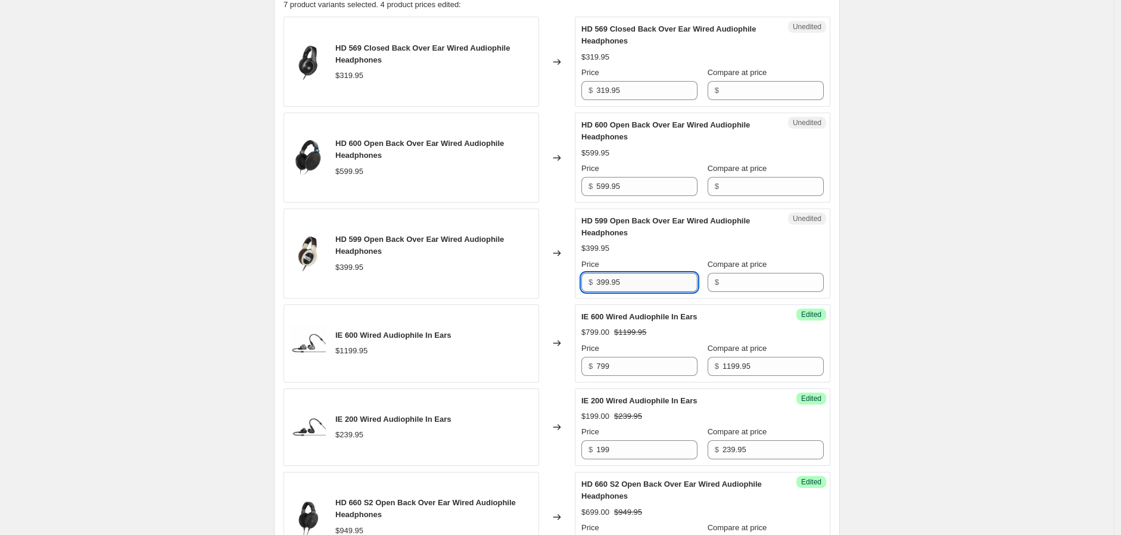
drag, startPoint x: 639, startPoint y: 287, endPoint x: 600, endPoint y: 288, distance: 38.7
click at [600, 288] on input "399.95" at bounding box center [646, 282] width 101 height 19
type input "399.95"
click at [749, 285] on input "Compare at price" at bounding box center [773, 282] width 101 height 19
paste input "399.95"
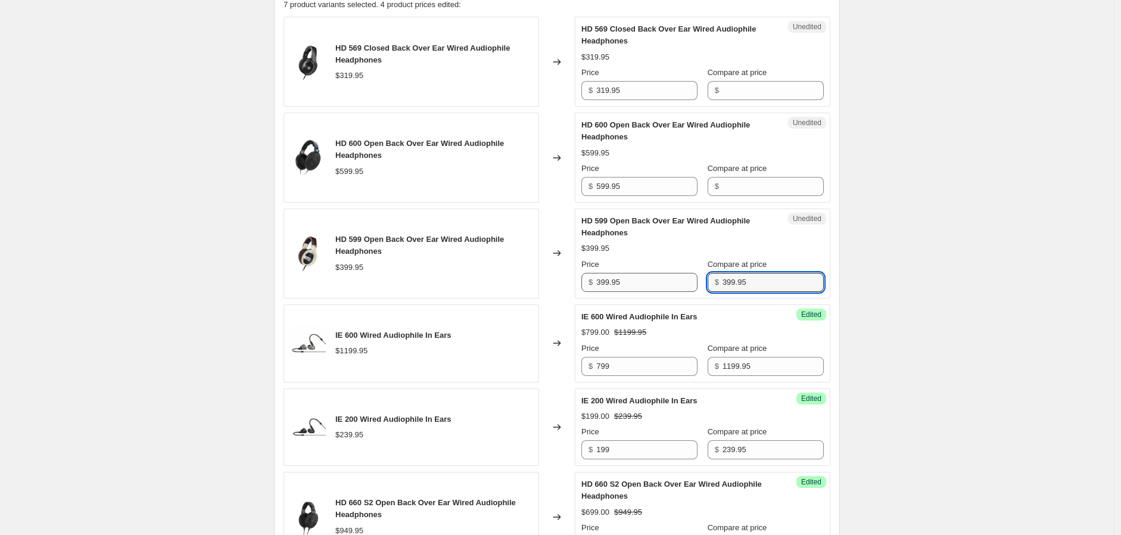
type input "399.95"
click at [618, 289] on input "399.95" at bounding box center [646, 282] width 101 height 19
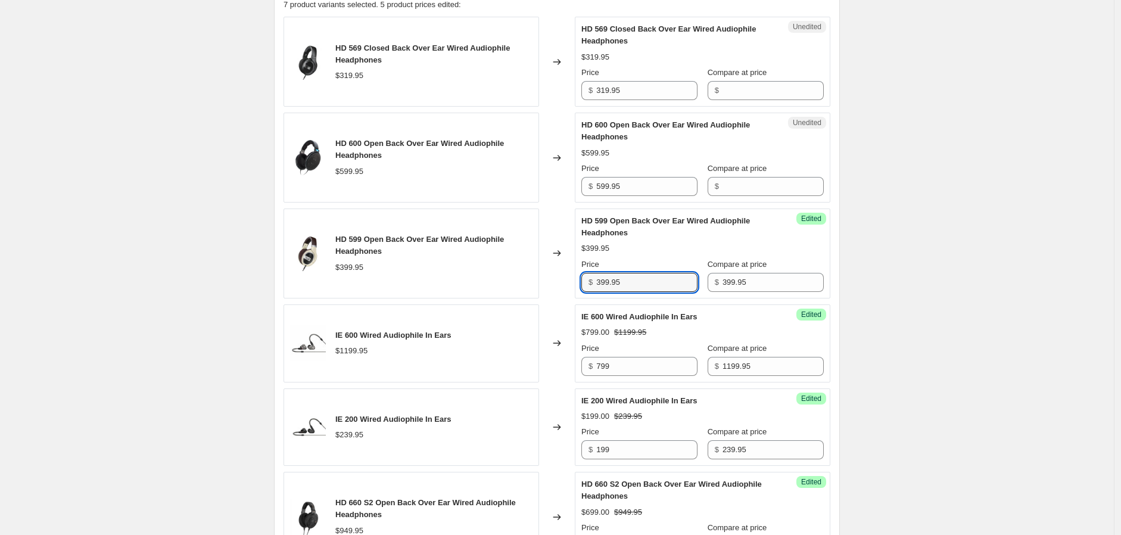
drag, startPoint x: 618, startPoint y: 281, endPoint x: 573, endPoint y: 281, distance: 45.9
click at [576, 281] on div "HD 599 Open Back Over Ear Wired Audiophile Headphones $399.95 Changed to Succes…" at bounding box center [557, 254] width 547 height 90
type input "2"
type input "9"
type input "199"
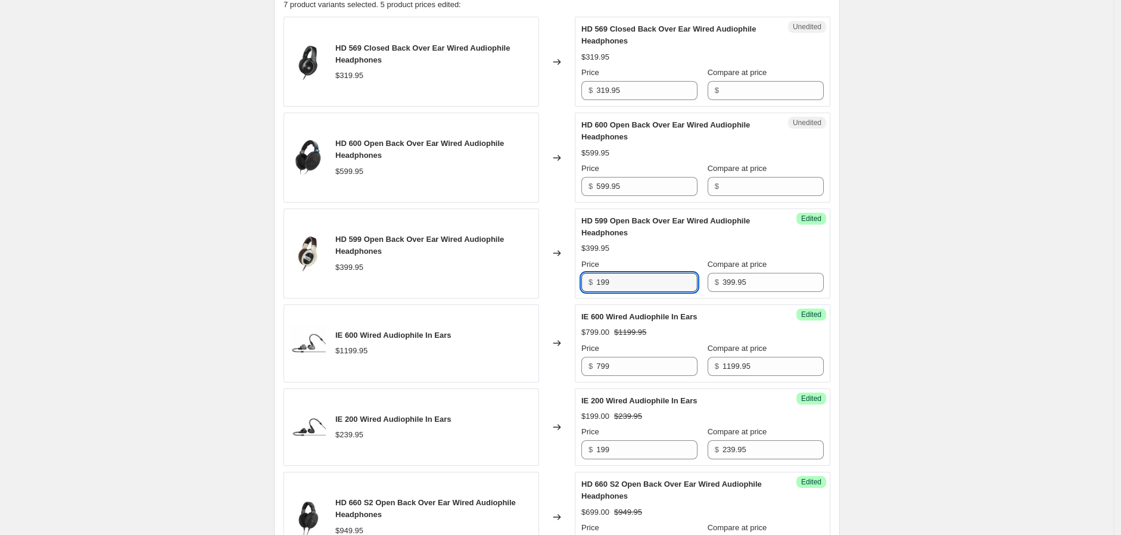
click at [878, 241] on div "Create new price [MEDICAL_DATA]. This page is ready Create new price [MEDICAL_D…" at bounding box center [557, 228] width 1114 height 1299
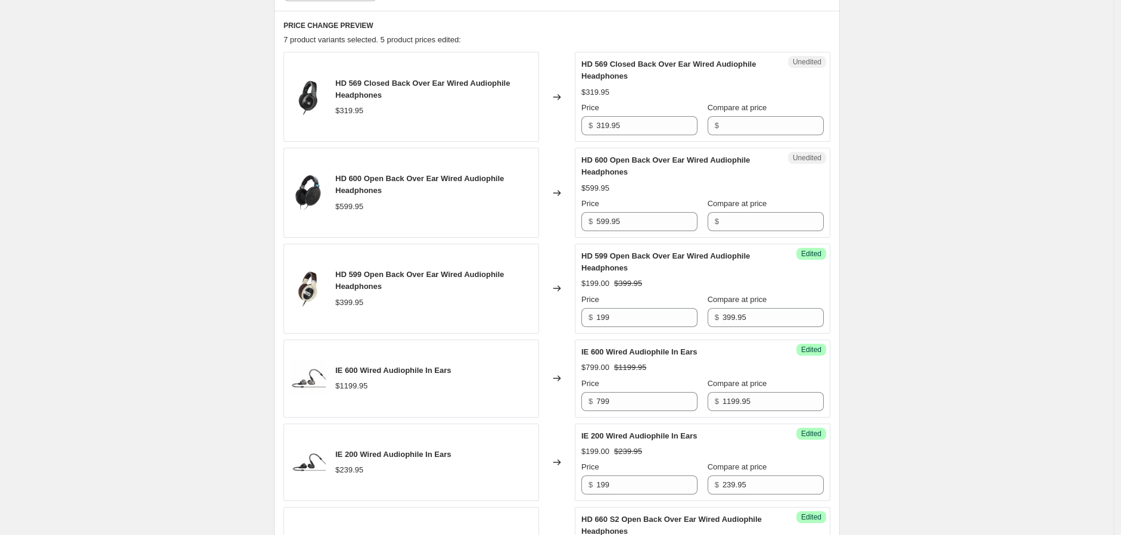
scroll to position [354, 0]
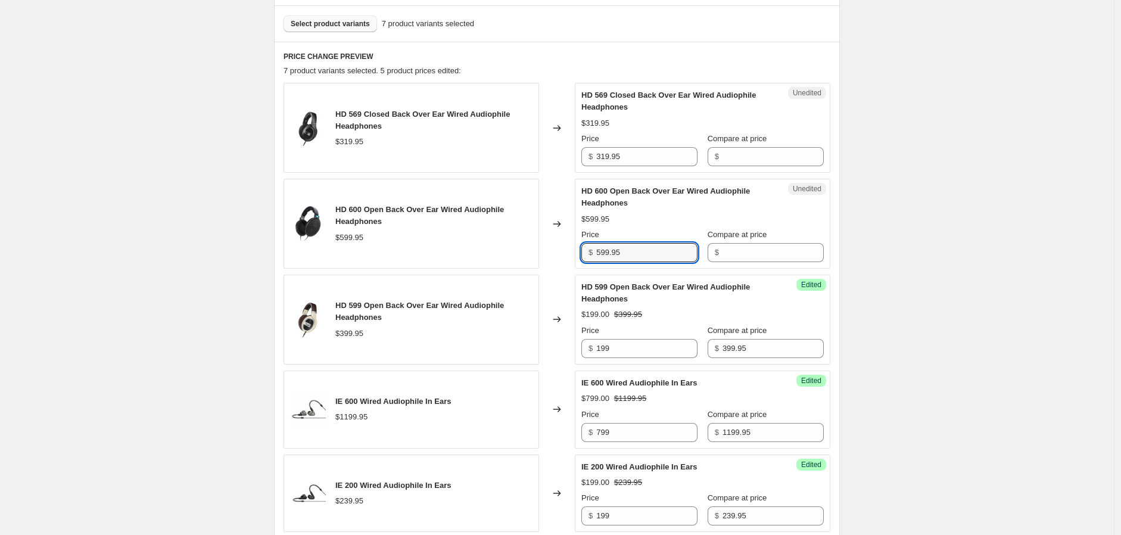
drag, startPoint x: 604, startPoint y: 253, endPoint x: 593, endPoint y: 255, distance: 10.3
click at [592, 254] on div "$ 599.95" at bounding box center [639, 252] width 116 height 19
type input "599.95"
click at [733, 254] on input "Compare at price" at bounding box center [773, 252] width 101 height 19
paste input "599.95"
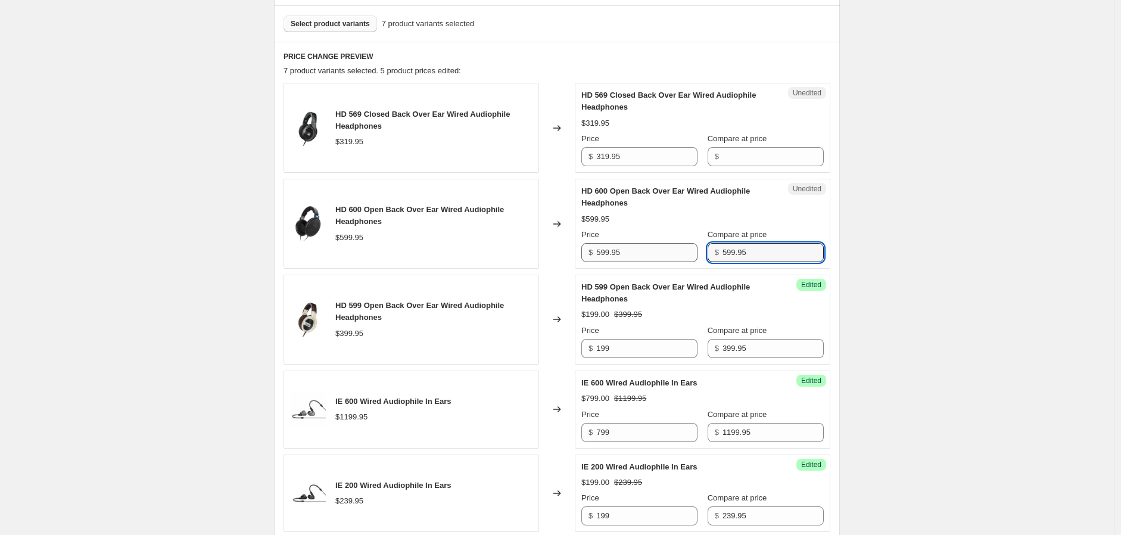
type input "599.95"
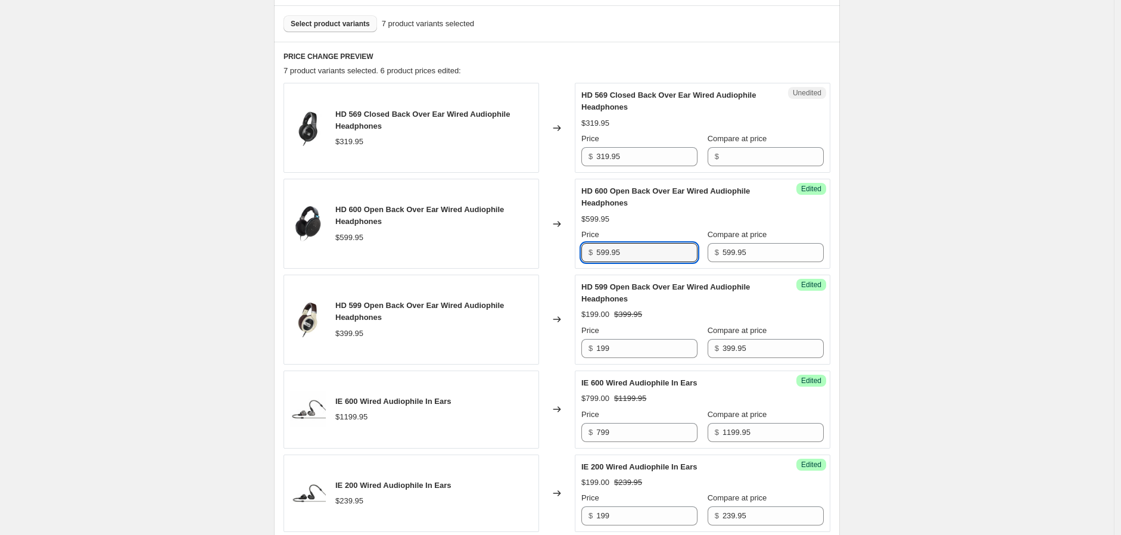
drag, startPoint x: 658, startPoint y: 257, endPoint x: 554, endPoint y: 256, distance: 104.3
click at [554, 256] on div "HD 600 Open Back Over Ear Wired Audiophile Headphones $599.95 Changed to Succes…" at bounding box center [557, 224] width 547 height 90
type input "449"
drag, startPoint x: 648, startPoint y: 158, endPoint x: 557, endPoint y: 149, distance: 91.0
click at [557, 149] on div "HD 569 Closed Back Over Ear Wired Audiophile Headphones $319.95 Changed to Uned…" at bounding box center [557, 128] width 547 height 90
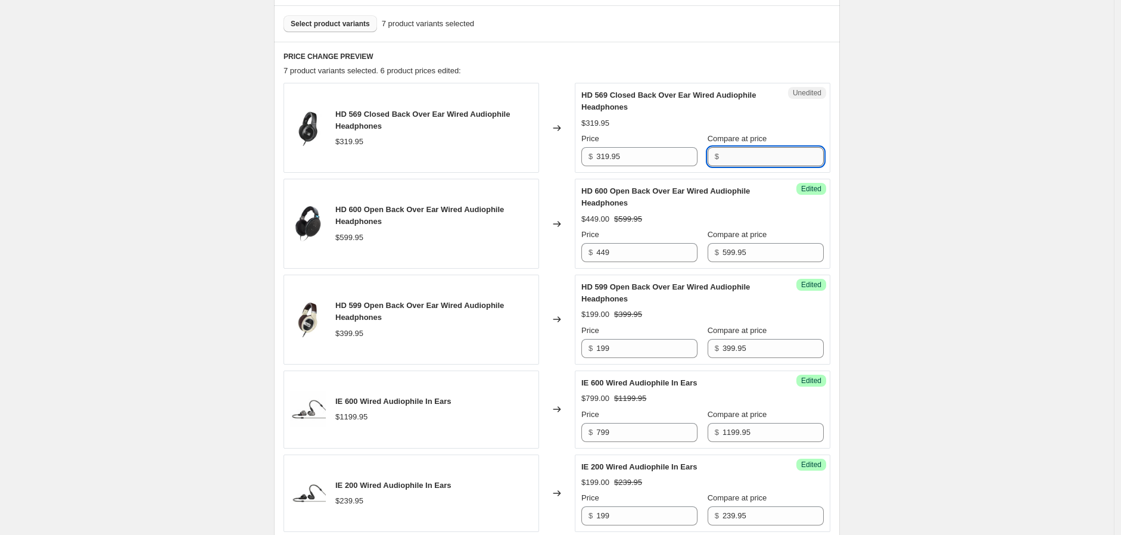
click at [744, 160] on input "Compare at price" at bounding box center [773, 156] width 101 height 19
drag, startPoint x: 602, startPoint y: 155, endPoint x: 581, endPoint y: 154, distance: 21.5
click at [581, 154] on div "Unedited HD 569 Closed Back Over Ear Wired Audiophile Headphones $319.95 Price …" at bounding box center [703, 128] width 256 height 90
type input "319.95"
click at [741, 158] on input "Compare at price" at bounding box center [773, 156] width 101 height 19
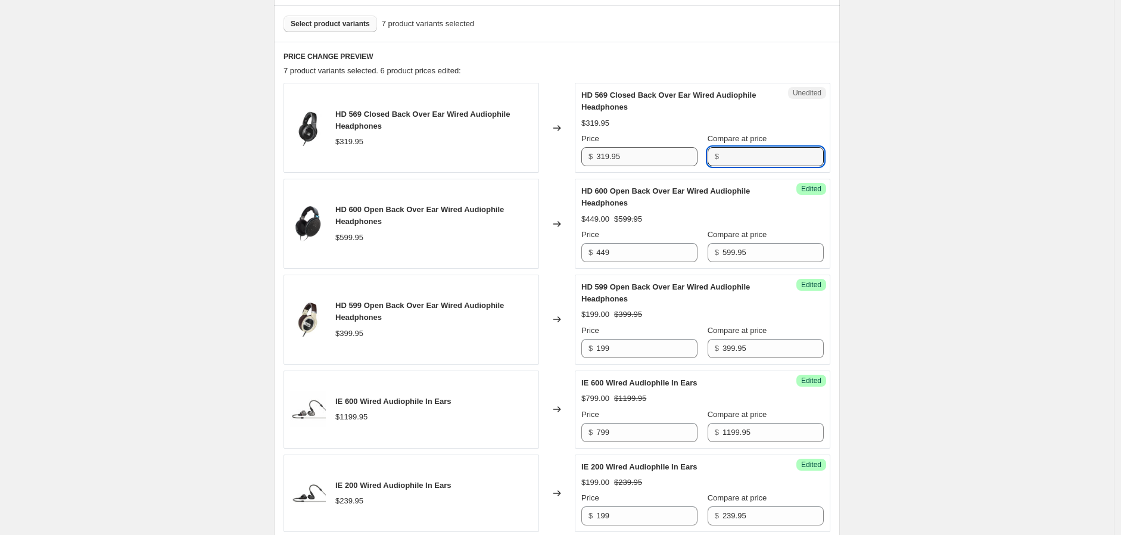
paste input "319.95"
type input "319.95"
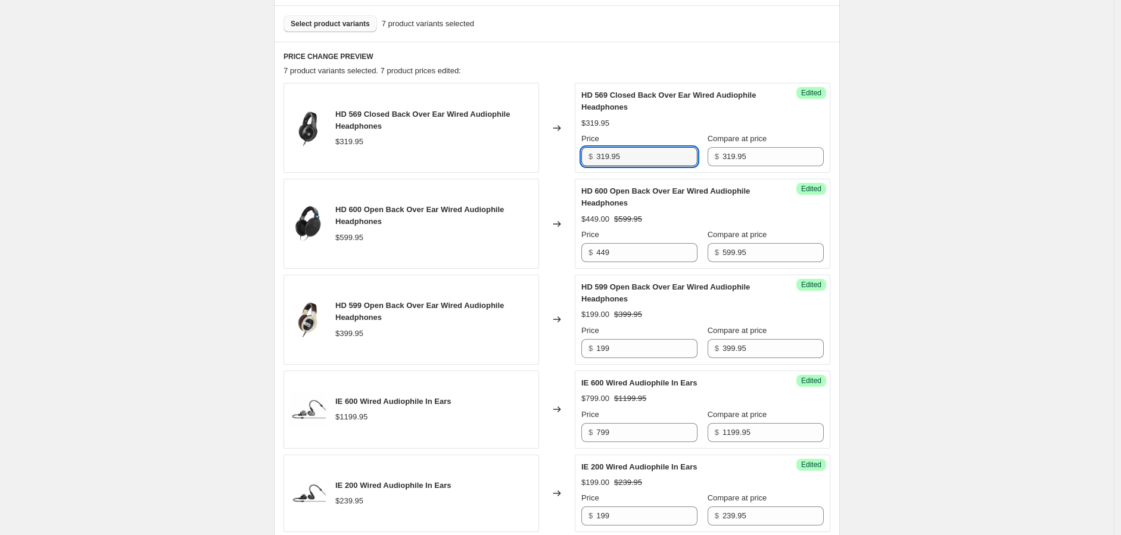
drag, startPoint x: 627, startPoint y: 158, endPoint x: 564, endPoint y: 157, distance: 63.8
click at [564, 157] on div "HD 569 Closed Back Over Ear Wired Audiophile Headphones $319.95 Changed to Succ…" at bounding box center [557, 128] width 547 height 90
click at [626, 152] on input "319.95" at bounding box center [646, 156] width 101 height 19
drag, startPoint x: 629, startPoint y: 163, endPoint x: 586, endPoint y: 161, distance: 42.9
click at [586, 161] on div "$ 319.95" at bounding box center [639, 156] width 116 height 19
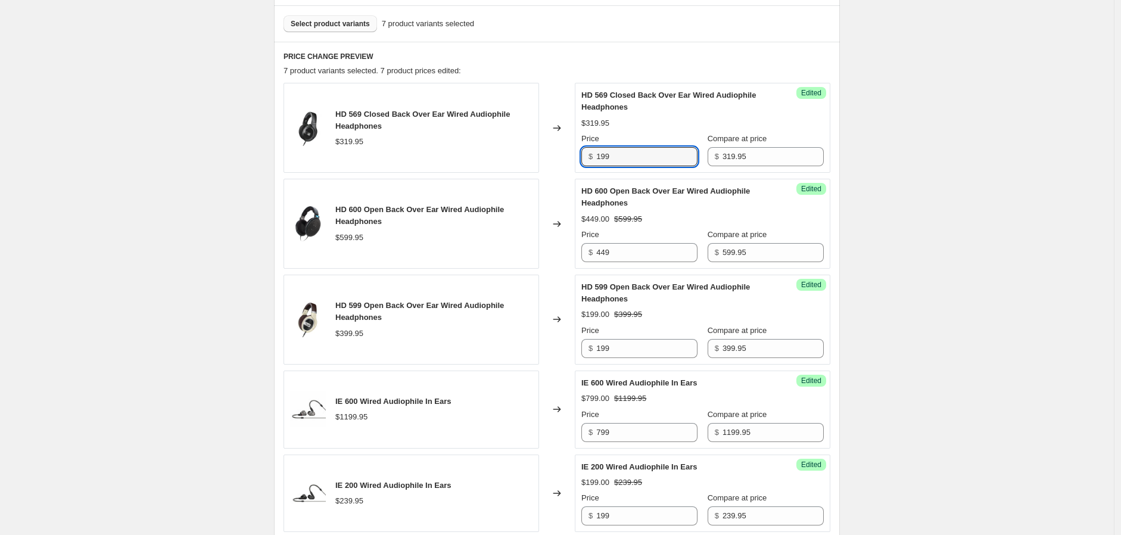
type input "199"
click at [896, 202] on div "Create new price [MEDICAL_DATA]. This page is ready Create new price [MEDICAL_D…" at bounding box center [557, 295] width 1114 height 1299
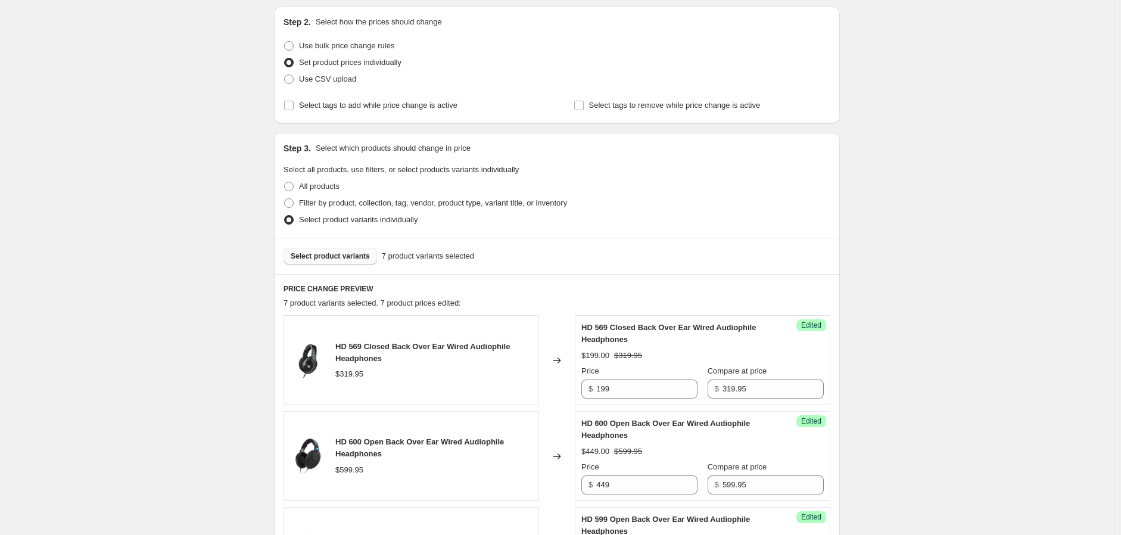
scroll to position [132, 0]
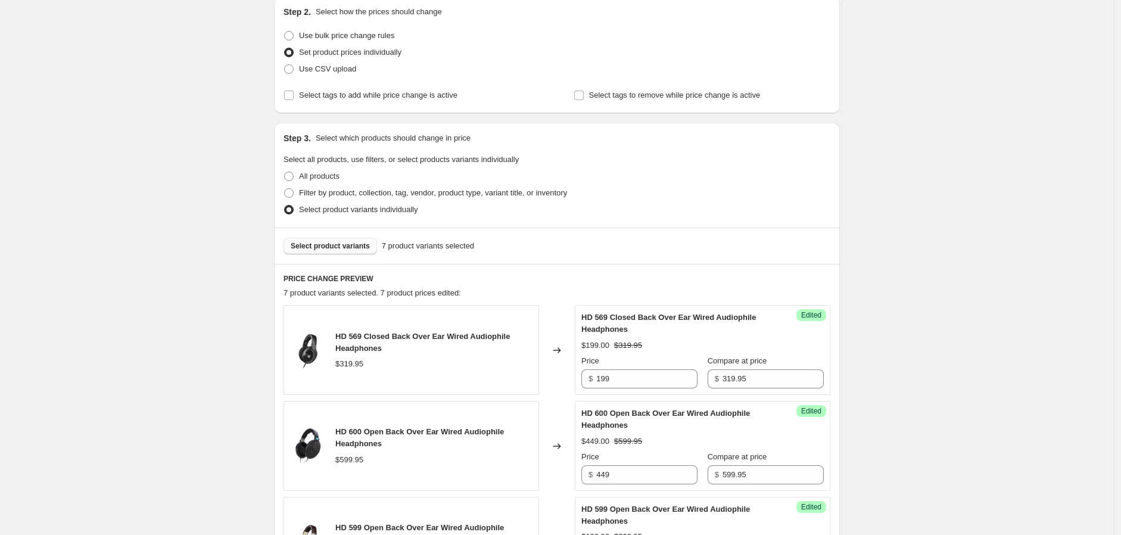
click at [352, 241] on span "Select product variants" at bounding box center [330, 246] width 79 height 10
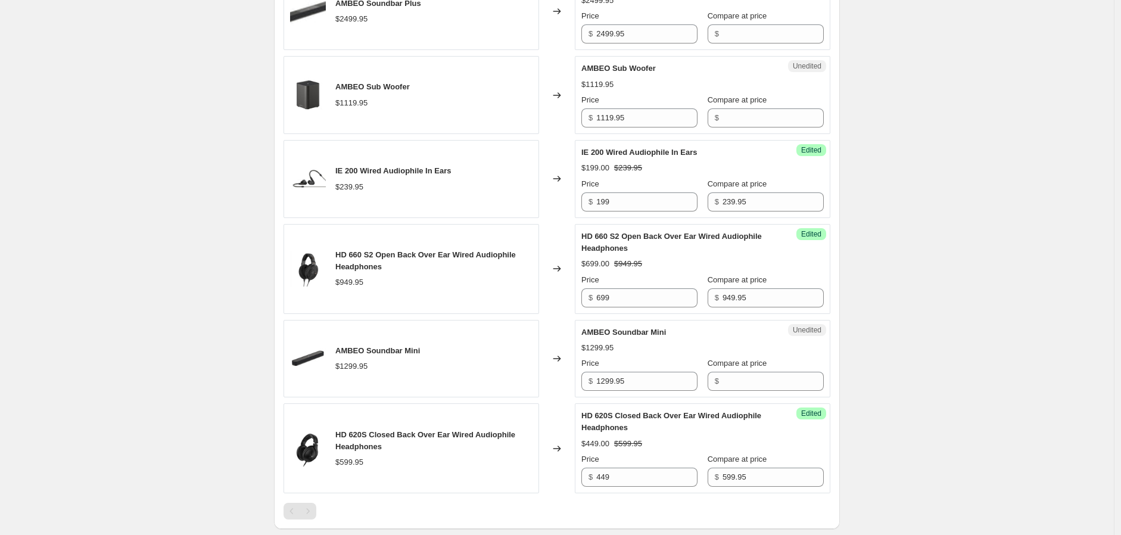
scroll to position [728, 0]
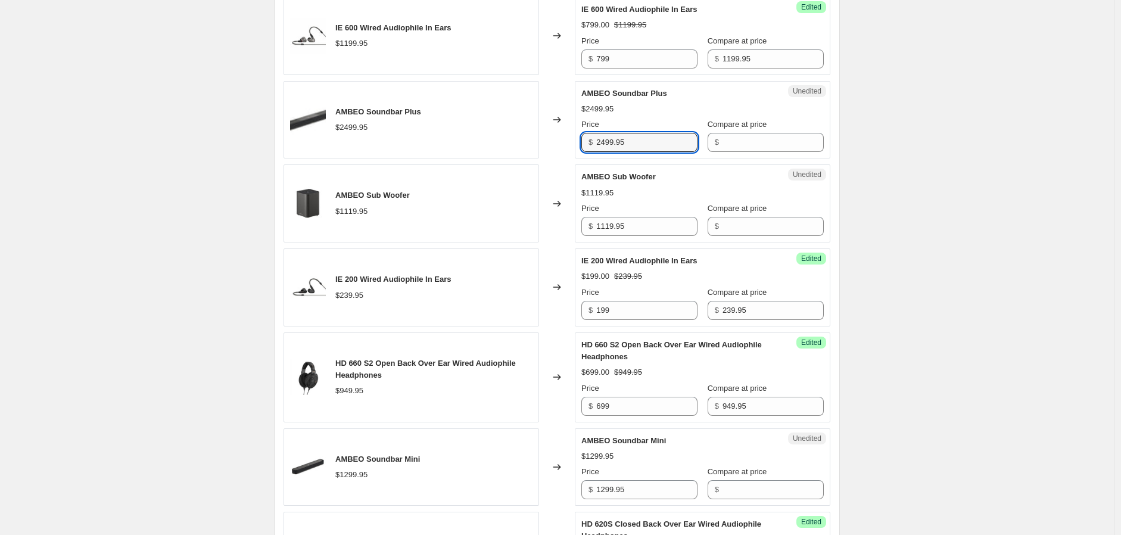
drag, startPoint x: 629, startPoint y: 144, endPoint x: 589, endPoint y: 144, distance: 39.9
click at [586, 144] on div "$ 2499.95" at bounding box center [639, 142] width 116 height 19
type input "2499.95"
click at [766, 145] on input "Compare at price" at bounding box center [773, 142] width 101 height 19
paste input "2499.95"
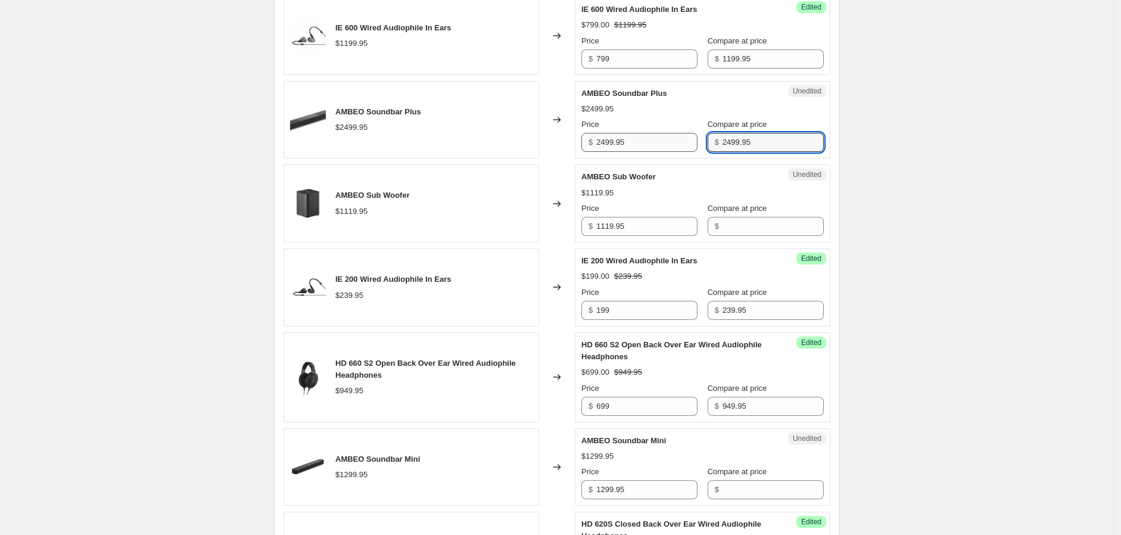
type input "2499.95"
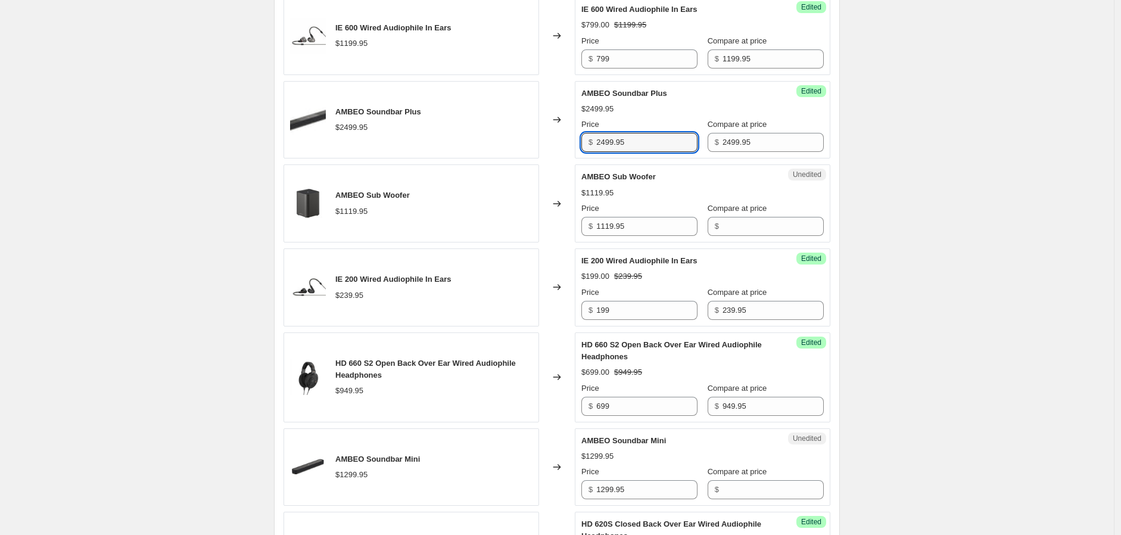
drag, startPoint x: 630, startPoint y: 143, endPoint x: 556, endPoint y: 143, distance: 74.5
click at [556, 143] on div "AMBEO Soundbar Plus $2499.95 Changed to Success Edited AMBEO Soundbar Plus $249…" at bounding box center [557, 120] width 547 height 78
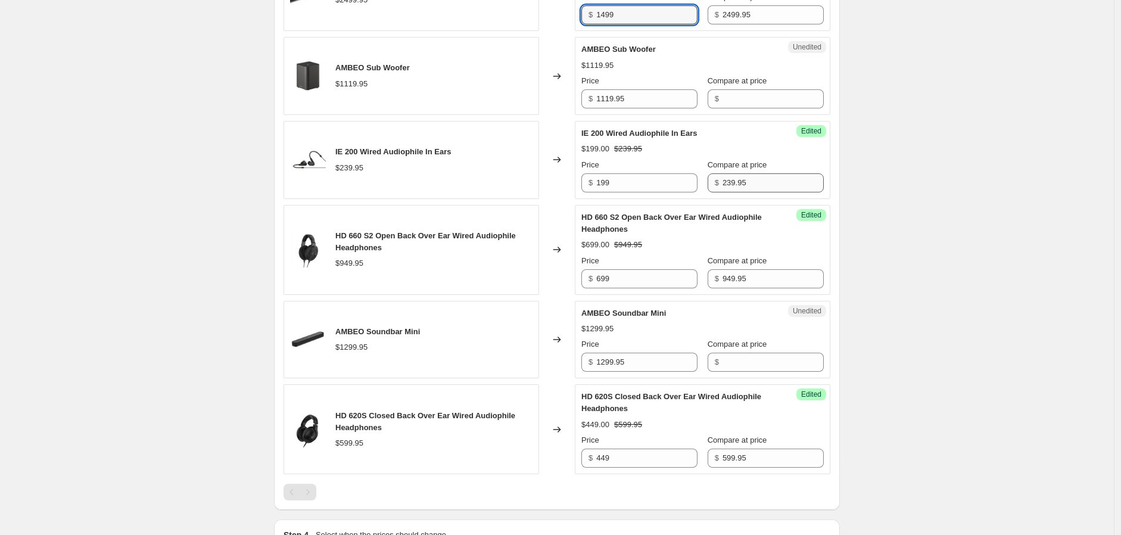
scroll to position [860, 0]
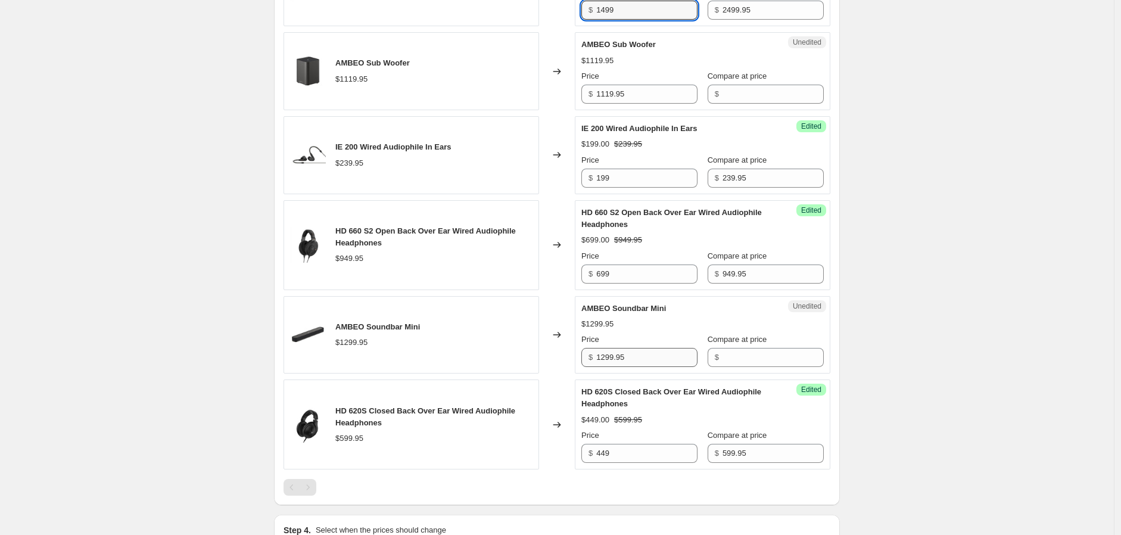
type input "1499"
click at [634, 359] on input "1299.95" at bounding box center [646, 357] width 101 height 19
drag, startPoint x: 634, startPoint y: 357, endPoint x: 530, endPoint y: 358, distance: 103.7
click at [530, 358] on div "AMBEO Soundbar Mini $1299.95 Changed to Unedited AMBEO Soundbar Mini $1299.95 P…" at bounding box center [557, 335] width 547 height 78
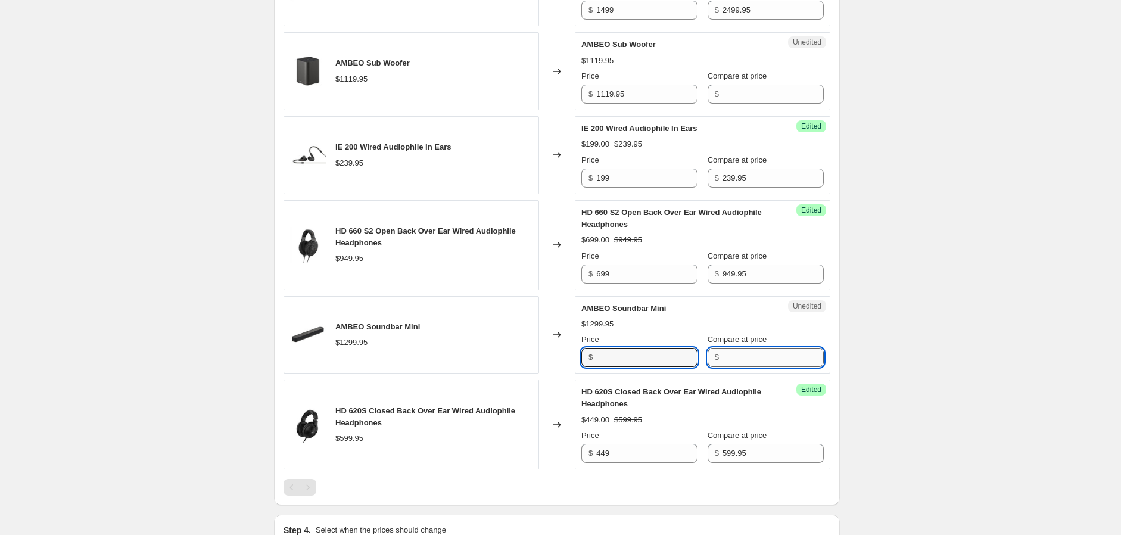
type input "1299.95"
click at [743, 353] on input "Compare at price" at bounding box center [773, 357] width 101 height 19
paste input "1299.95"
type input "1299.95"
drag, startPoint x: 618, startPoint y: 363, endPoint x: 579, endPoint y: 358, distance: 40.2
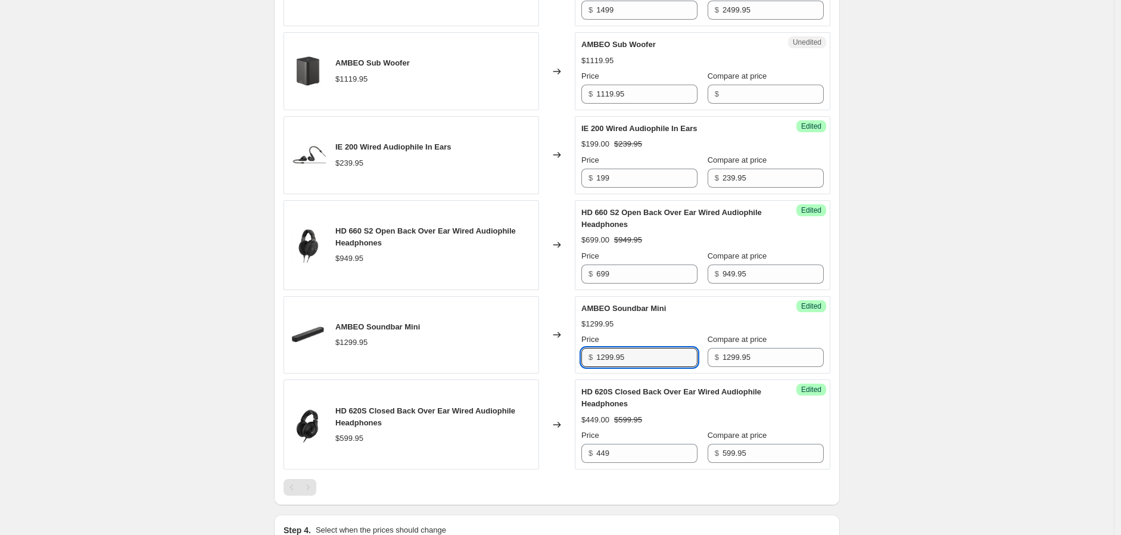
click at [579, 358] on div "Success Edited AMBEO Soundbar Mini $1299.95 Price $ 1299.95 Compare at price $ …" at bounding box center [703, 335] width 256 height 78
drag, startPoint x: 629, startPoint y: 353, endPoint x: 555, endPoint y: 353, distance: 73.9
click at [573, 350] on div "AMBEO Soundbar Mini $1299.95 Changed to Success Edited AMBEO Soundbar Mini $129…" at bounding box center [557, 335] width 547 height 78
type input "699"
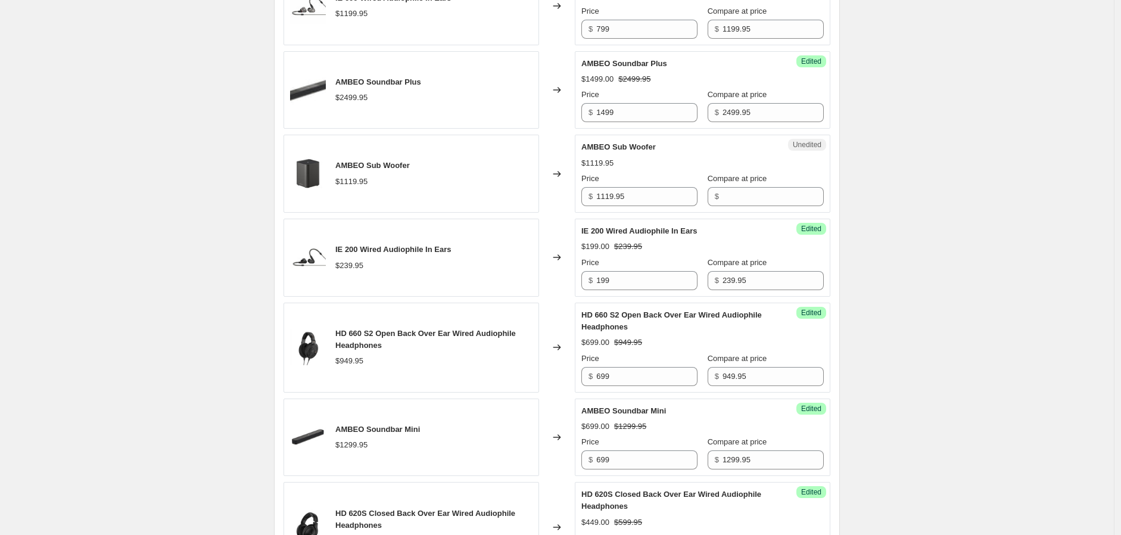
scroll to position [794, 0]
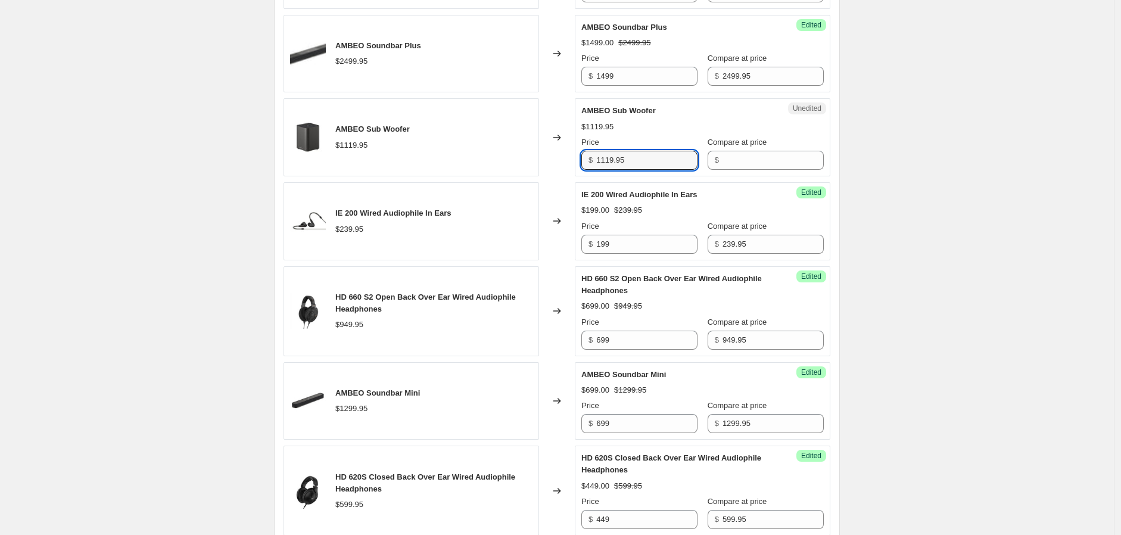
drag, startPoint x: 652, startPoint y: 164, endPoint x: 576, endPoint y: 161, distance: 75.7
click at [576, 161] on div "AMBEO Sub Woofer $1119.95 Changed to Unedited AMBEO Sub Woofer $1119.95 Price $…" at bounding box center [557, 137] width 547 height 78
type input "1119.95"
click at [740, 167] on input "Compare at price" at bounding box center [773, 160] width 101 height 19
paste input "1119.95"
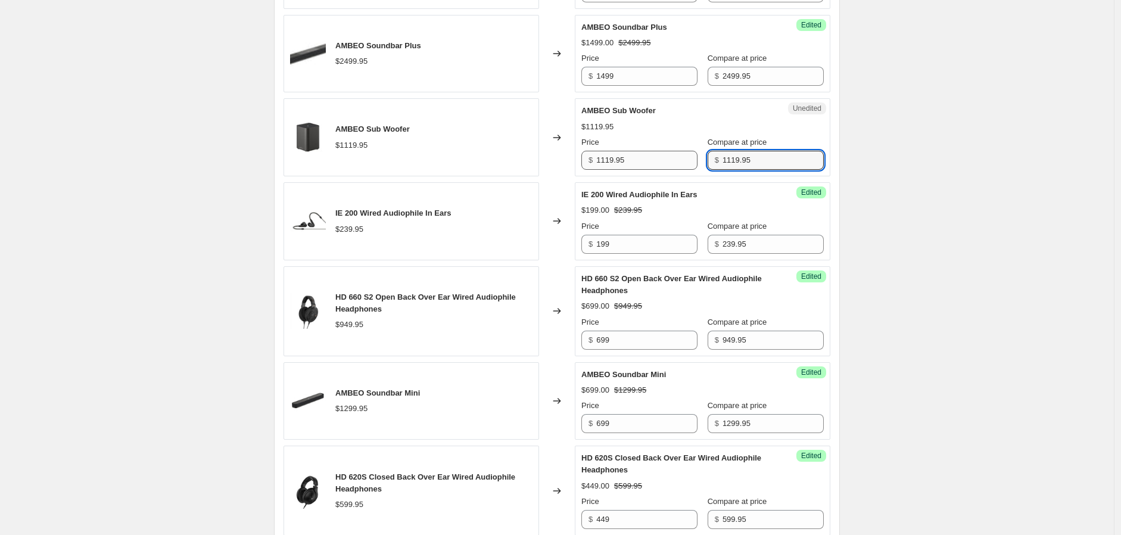
type input "1119.95"
drag, startPoint x: 641, startPoint y: 167, endPoint x: 556, endPoint y: 164, distance: 84.6
click at [556, 164] on div "AMBEO Sub Woofer $1119.95 Changed to Unedited AMBEO Sub Woofer $1119.95 Price $…" at bounding box center [557, 137] width 547 height 78
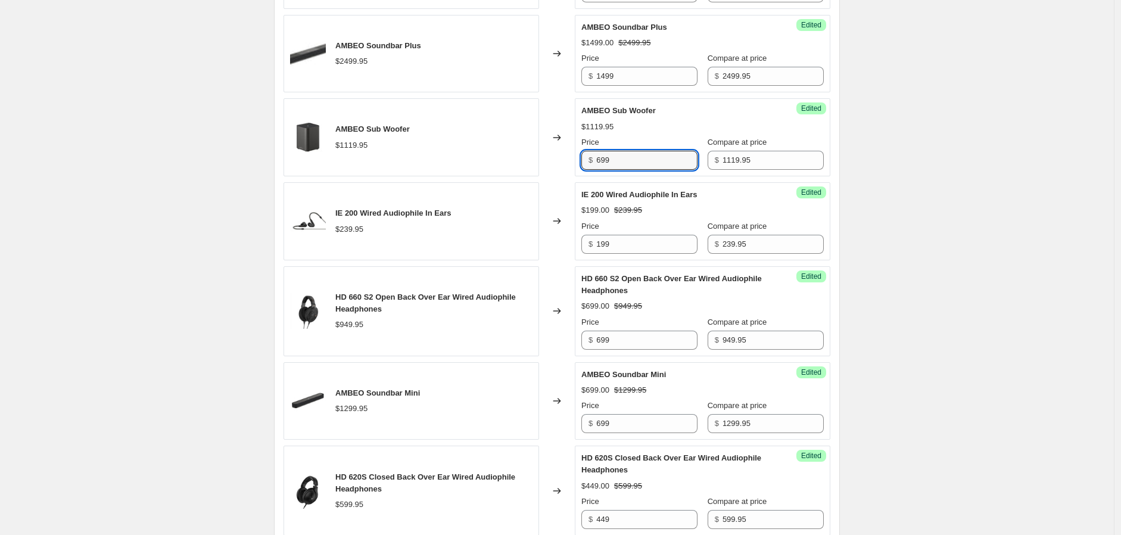
type input "699"
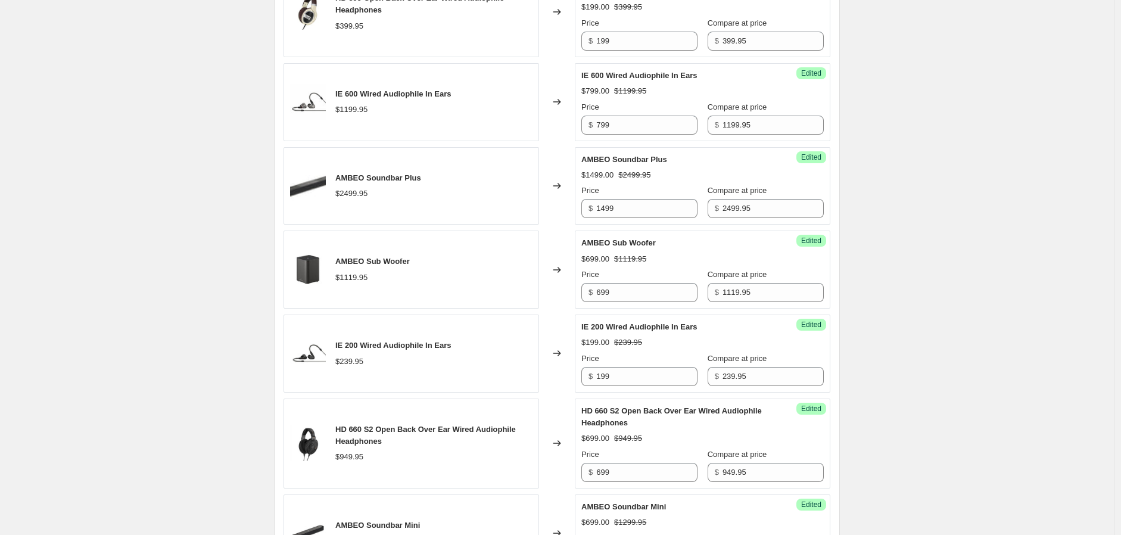
scroll to position [1016, 0]
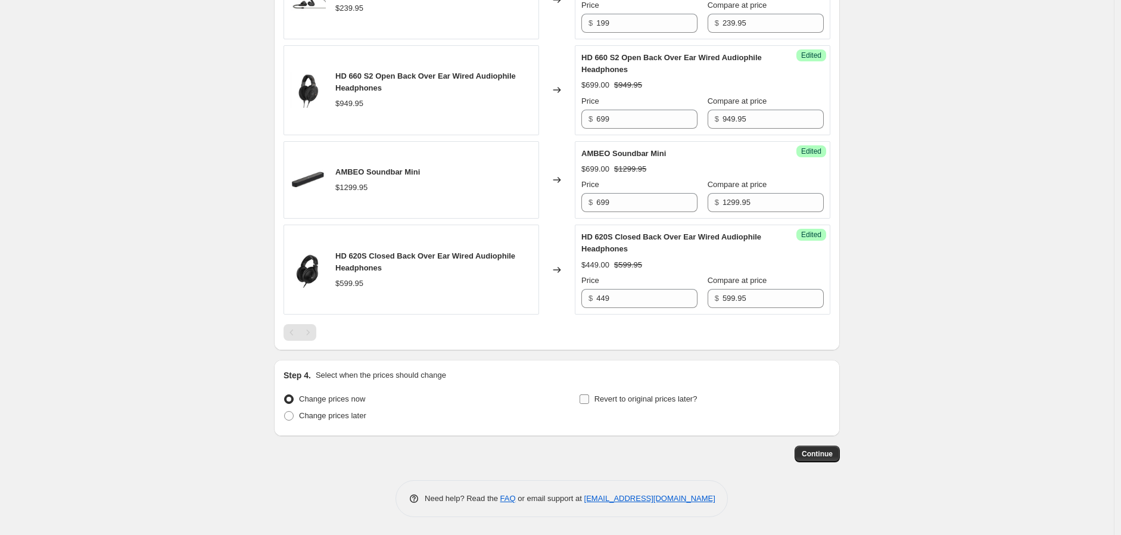
click at [593, 405] on label "Revert to original prices later?" at bounding box center [638, 399] width 119 height 17
click at [589, 404] on input "Revert to original prices later?" at bounding box center [585, 399] width 10 height 10
checkbox input "true"
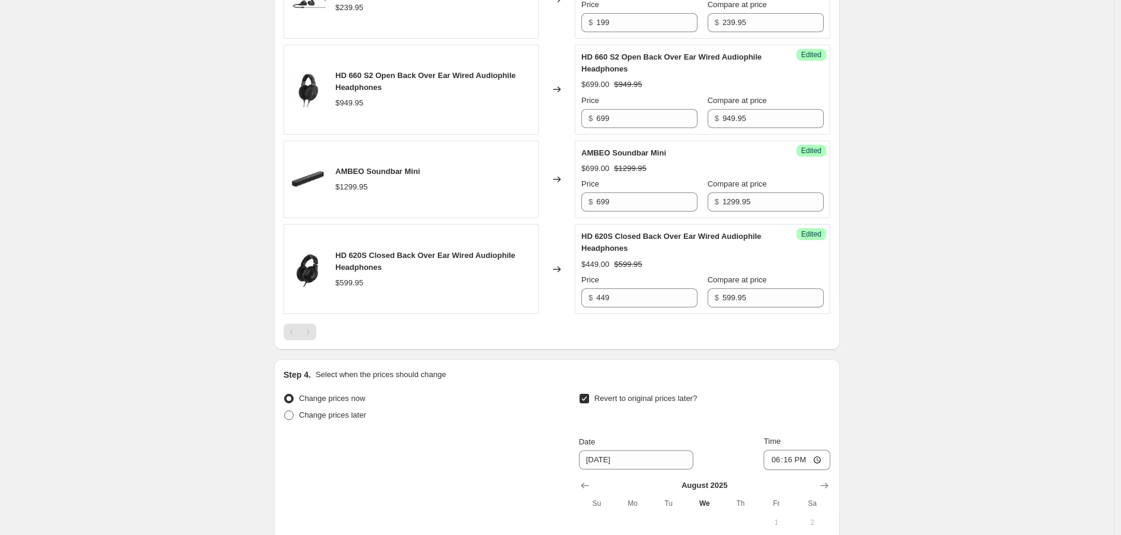
click at [346, 415] on span "Change prices later" at bounding box center [332, 414] width 67 height 9
click at [285, 411] on input "Change prices later" at bounding box center [284, 410] width 1 height 1
radio input "true"
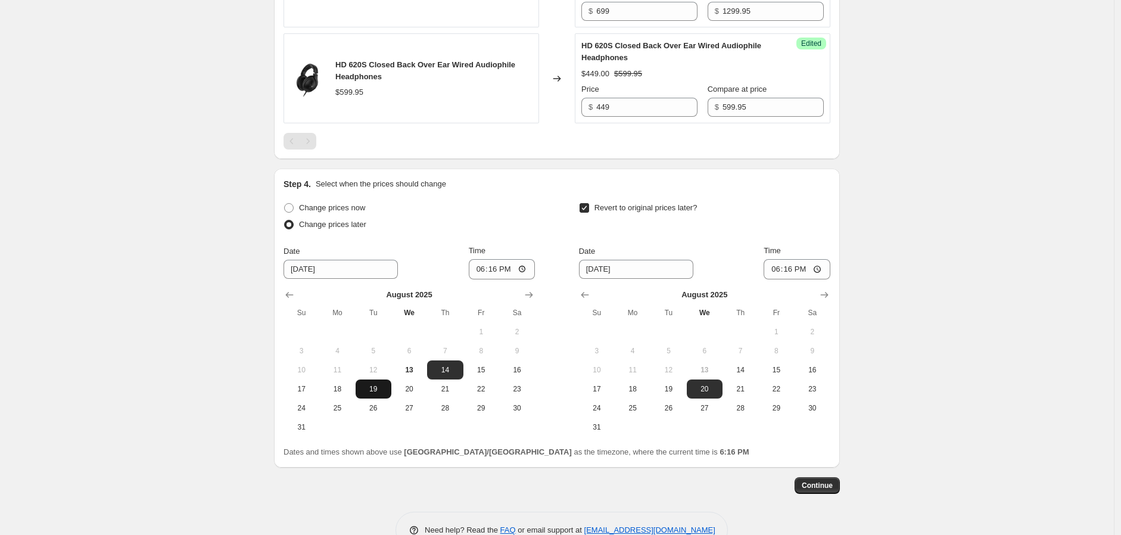
scroll to position [1214, 0]
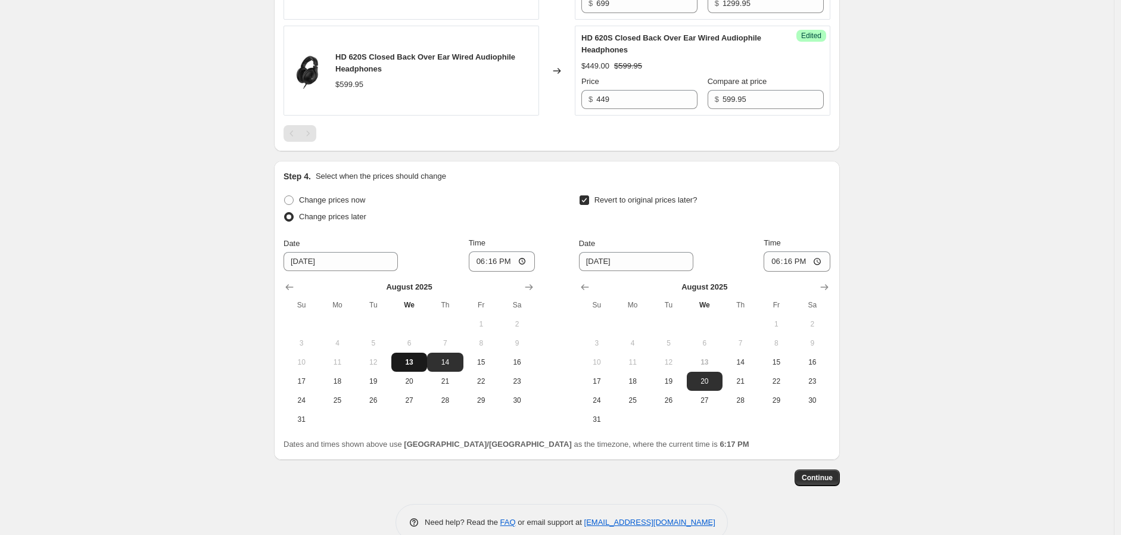
click at [408, 363] on span "13" at bounding box center [409, 362] width 26 height 10
type input "[DATE]"
click at [495, 265] on input "18:16" at bounding box center [502, 261] width 67 height 20
click at [478, 263] on input "18:16" at bounding box center [502, 261] width 67 height 20
click at [484, 262] on input "18:16" at bounding box center [502, 261] width 67 height 20
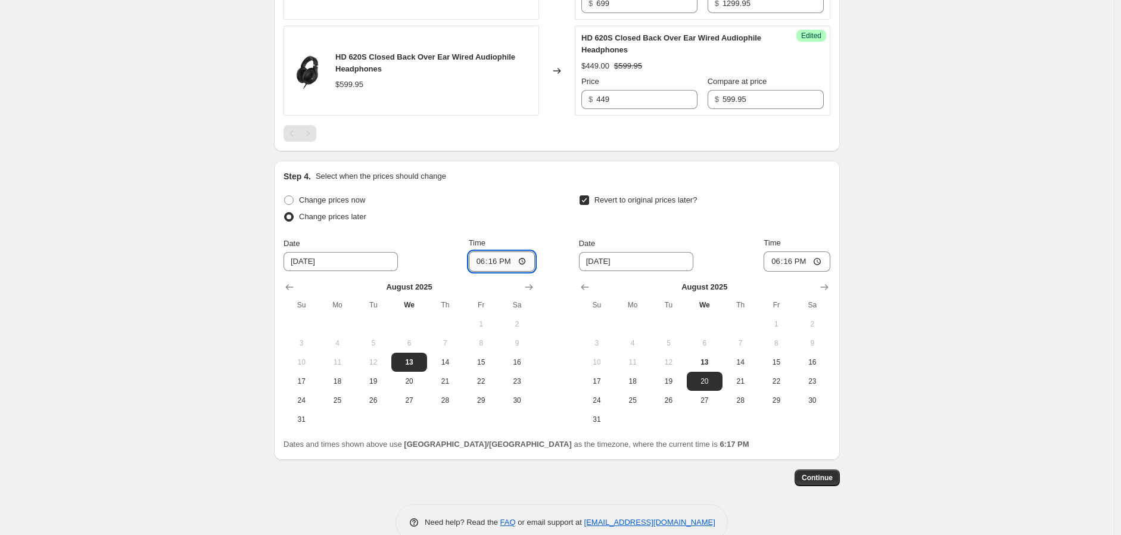
click at [534, 259] on input "18:16" at bounding box center [502, 261] width 67 height 20
click at [527, 263] on input "18:16" at bounding box center [502, 261] width 67 height 20
type input "22:01"
click at [648, 472] on div "Continue" at bounding box center [557, 477] width 566 height 17
click at [744, 380] on span "21" at bounding box center [740, 382] width 26 height 10
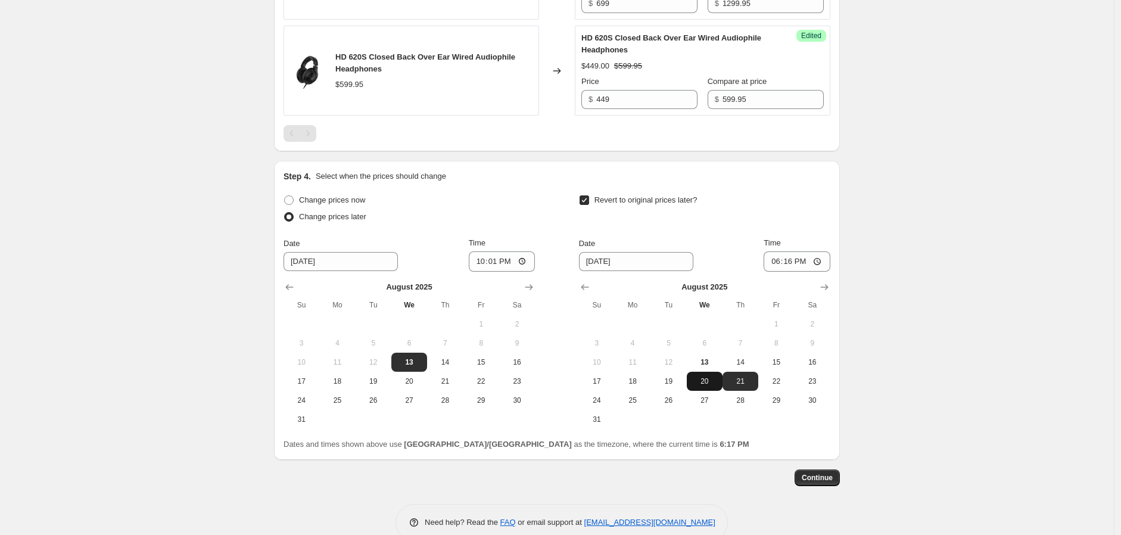
click at [717, 387] on button "20" at bounding box center [705, 381] width 36 height 19
type input "[DATE]"
click at [777, 265] on input "18:16" at bounding box center [797, 261] width 67 height 20
click at [823, 262] on input "18:16" at bounding box center [797, 261] width 67 height 20
type input "21:59"
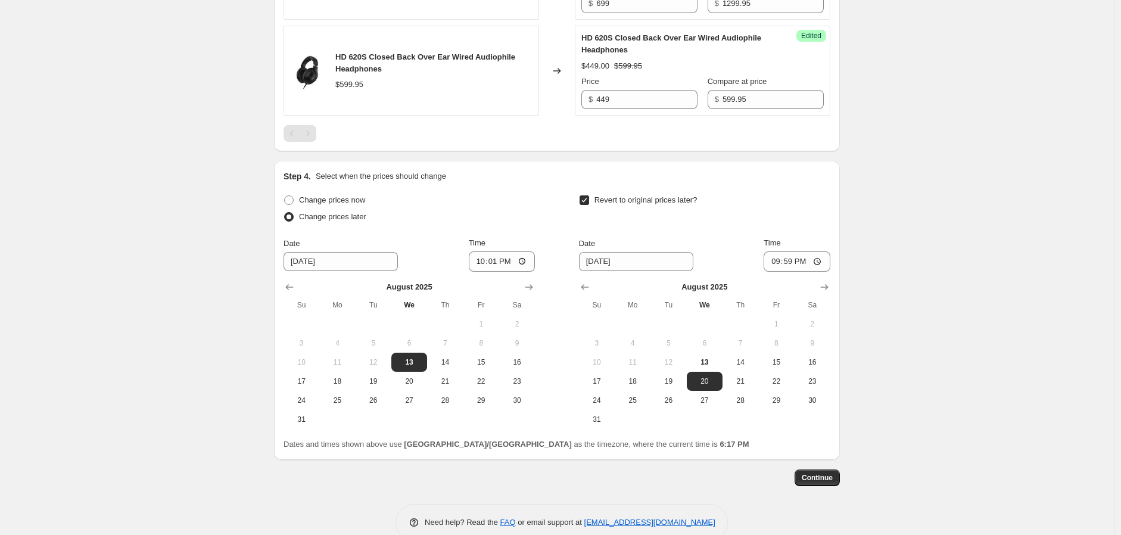
click at [745, 440] on div "Dates and times shown above use [GEOGRAPHIC_DATA]/[GEOGRAPHIC_DATA] as the time…" at bounding box center [557, 444] width 547 height 12
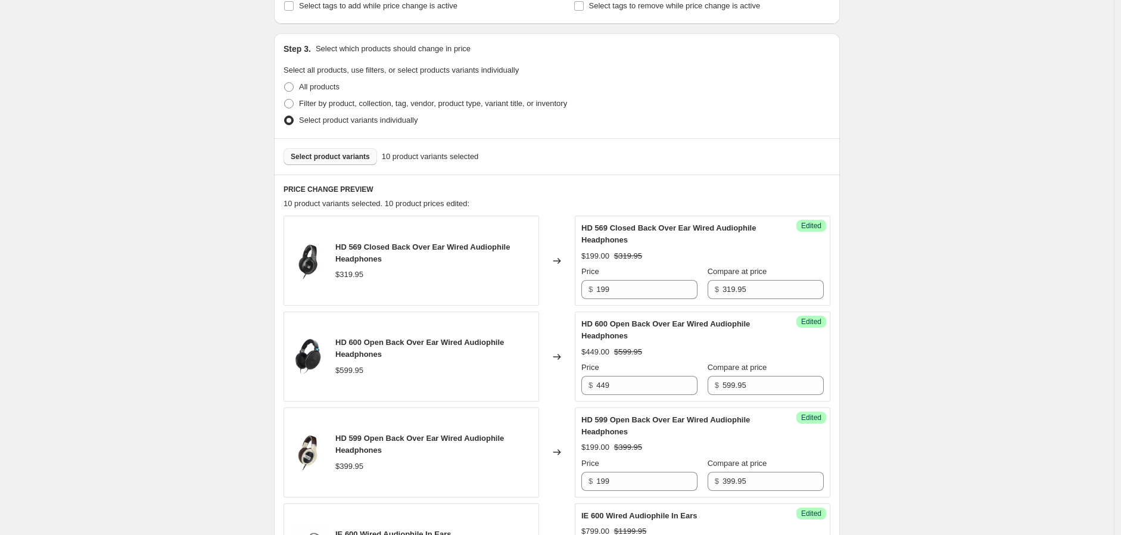
scroll to position [0, 0]
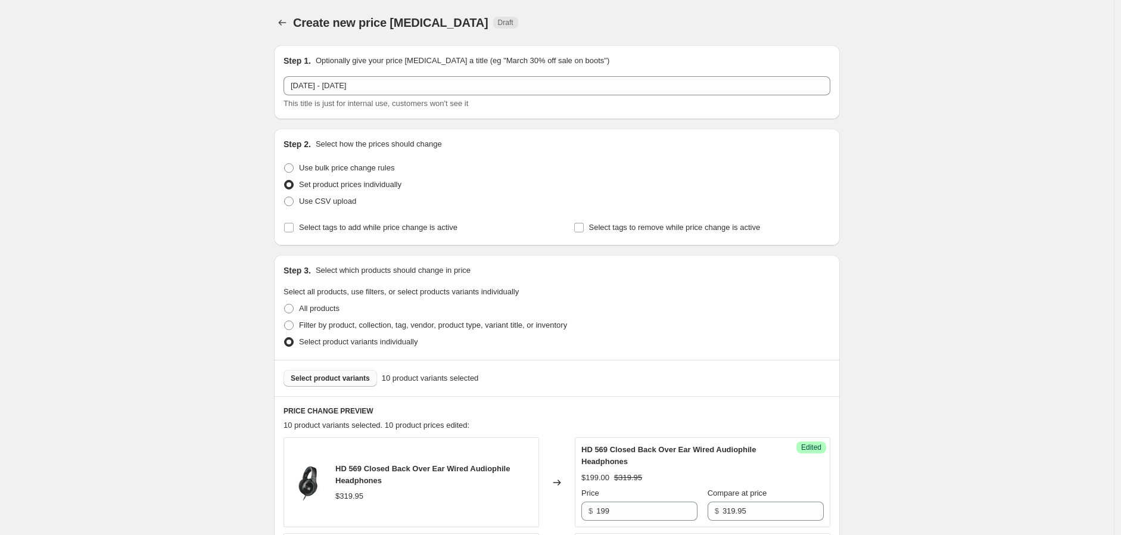
click at [347, 375] on span "Select product variants" at bounding box center [330, 379] width 79 height 10
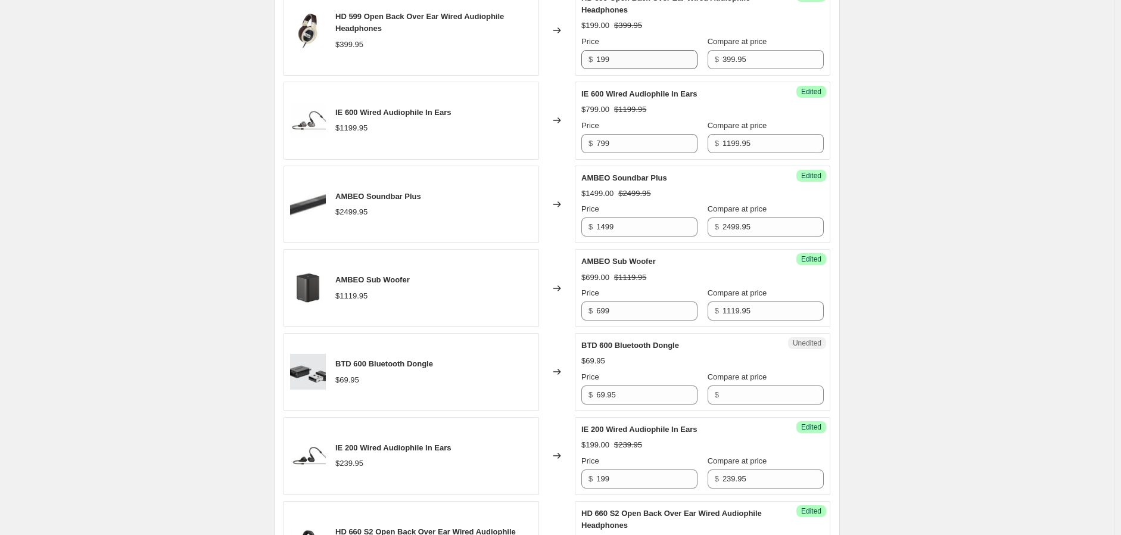
scroll to position [794, 0]
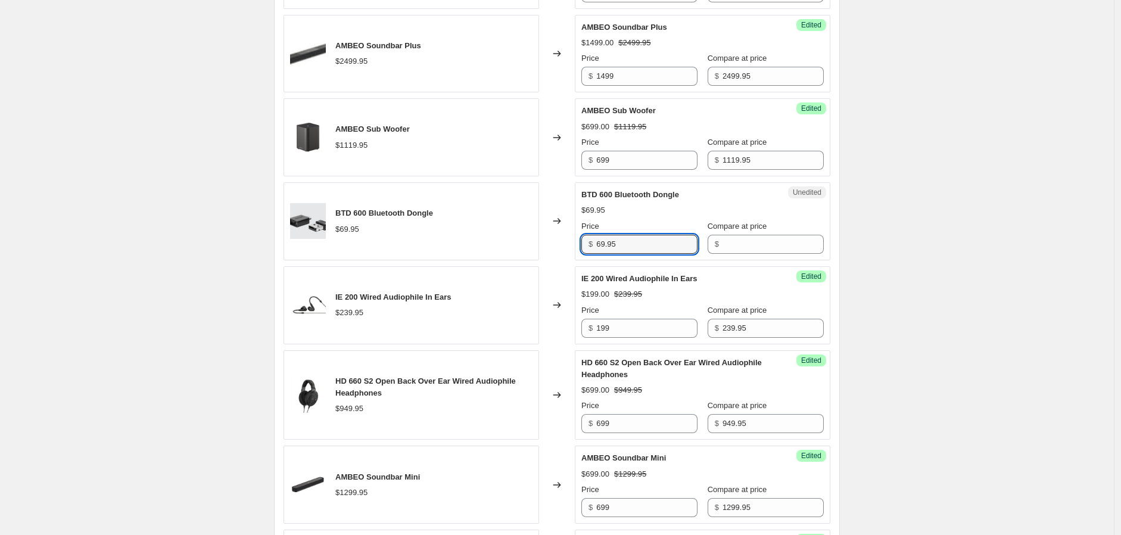
drag, startPoint x: 645, startPoint y: 247, endPoint x: 585, endPoint y: 246, distance: 59.6
click at [585, 246] on div "$ 69.95" at bounding box center [639, 244] width 116 height 19
type input "69.95"
click at [748, 250] on input "Compare at price" at bounding box center [773, 244] width 101 height 19
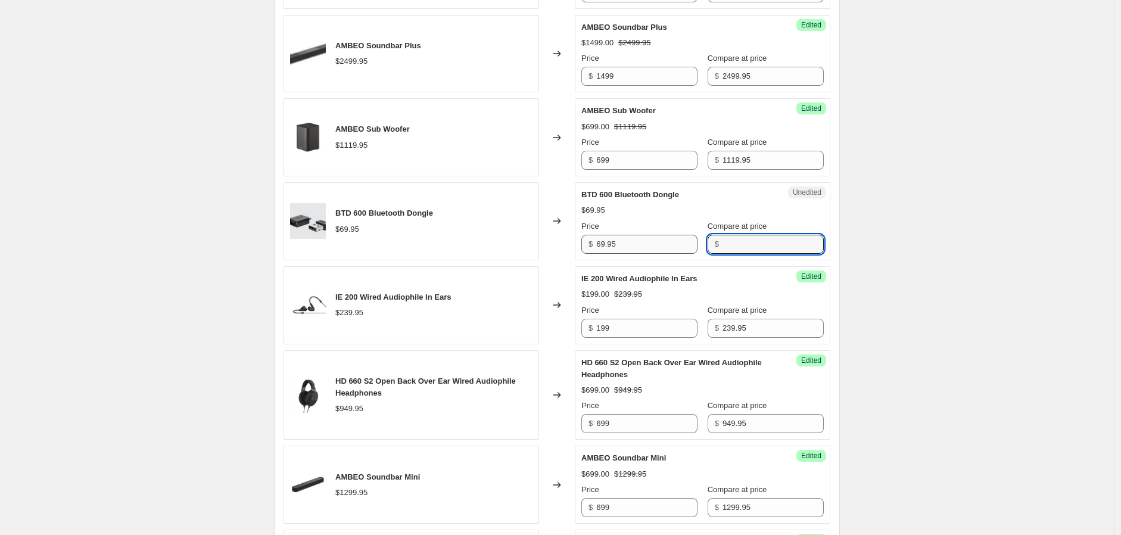
paste input "69.95"
type input "69.95"
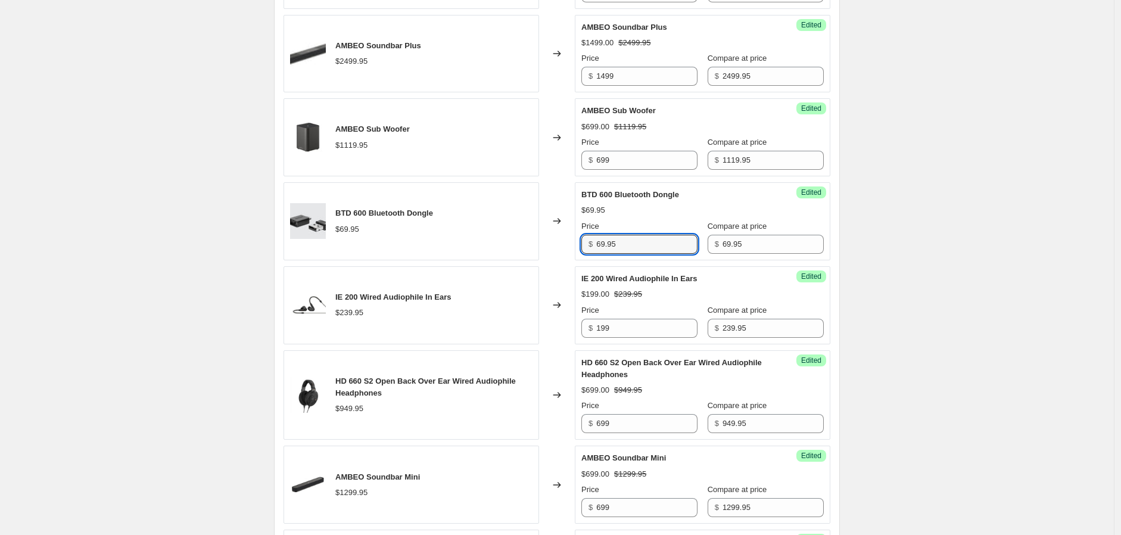
drag, startPoint x: 623, startPoint y: 241, endPoint x: 564, endPoint y: 241, distance: 59.0
click at [564, 241] on div "BTD 600 Bluetooth Dongle $69.95 Changed to Success Edited BTD 600 Bluetooth Don…" at bounding box center [557, 221] width 547 height 78
type input "49"
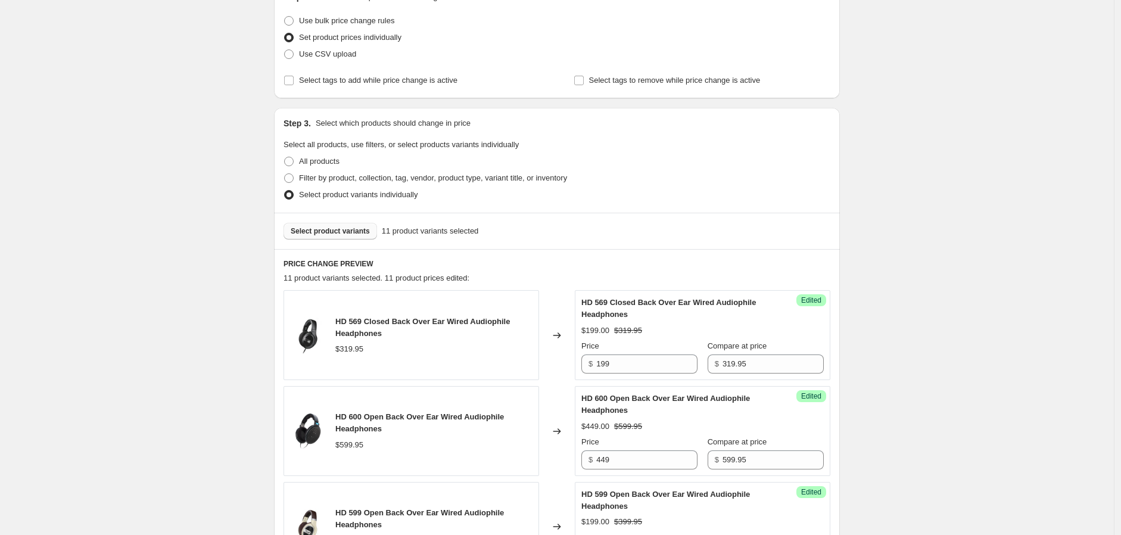
scroll to position [0, 0]
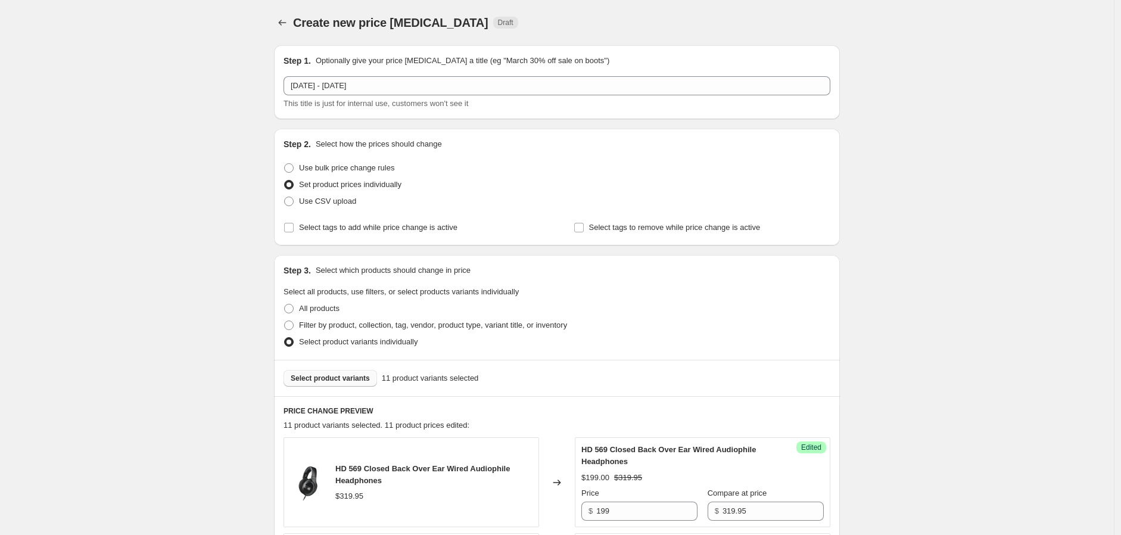
click at [331, 381] on span "Select product variants" at bounding box center [330, 379] width 79 height 10
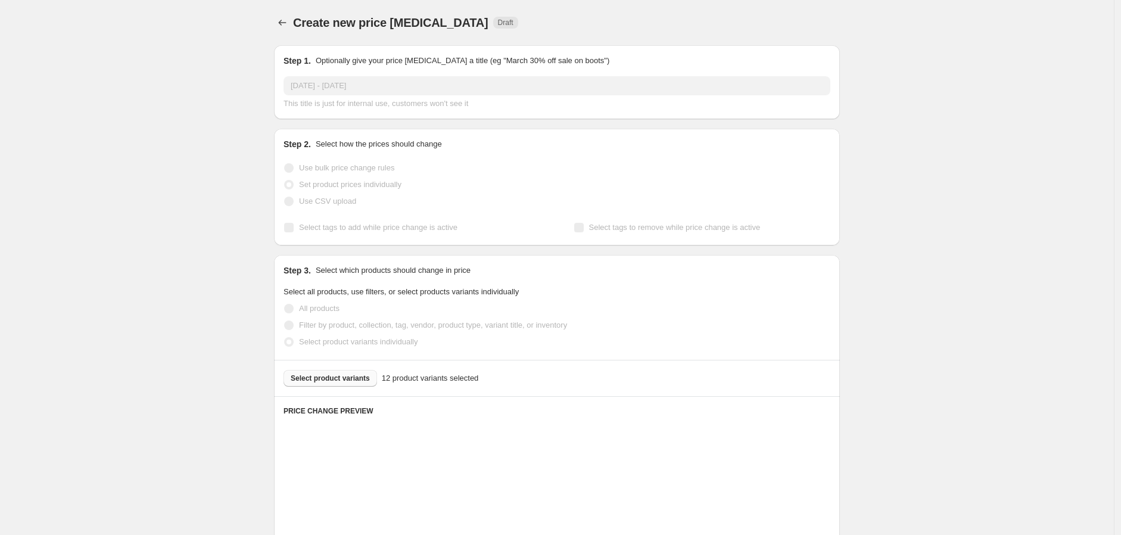
click at [341, 378] on div "Select product variants 12 product variants selected" at bounding box center [557, 378] width 547 height 17
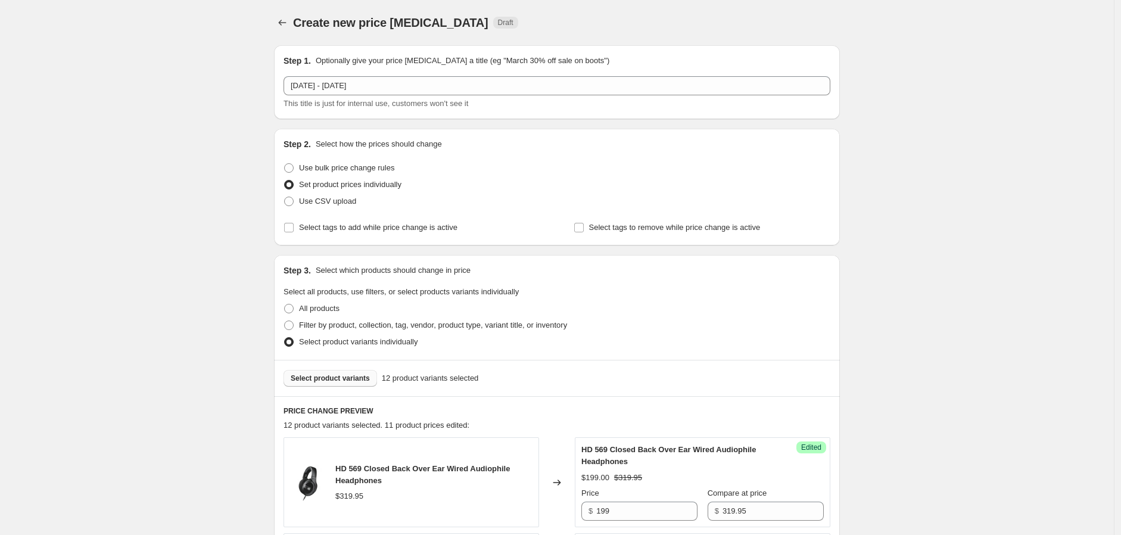
click at [347, 379] on span "Select product variants" at bounding box center [330, 379] width 79 height 10
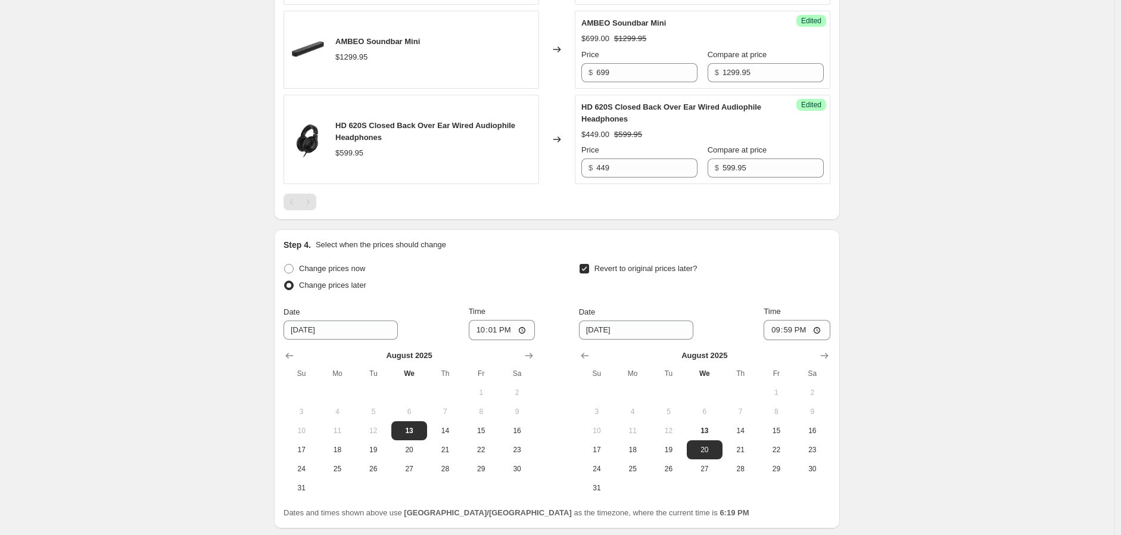
scroll to position [1310, 0]
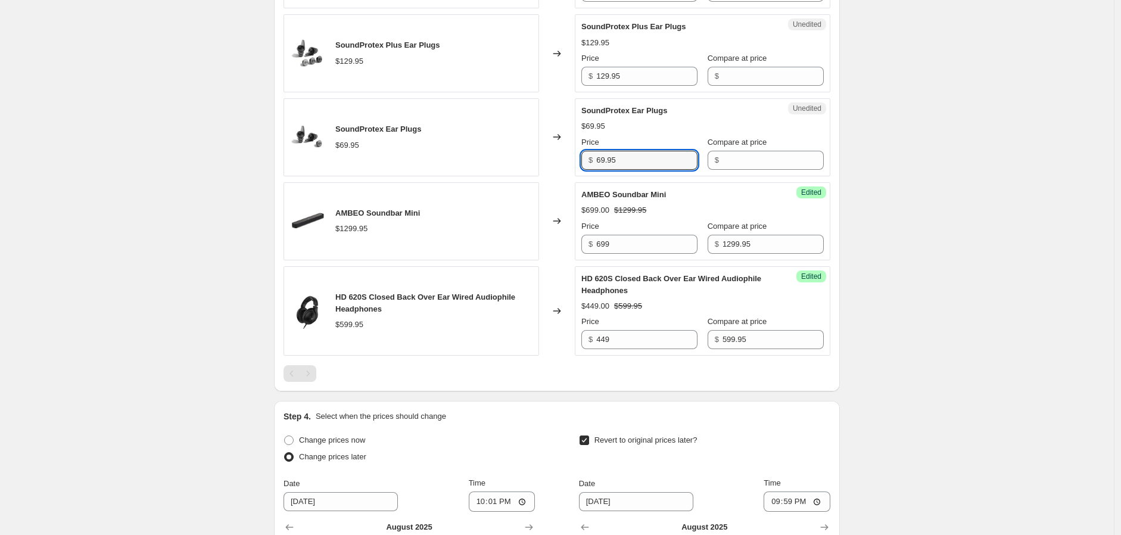
click at [575, 158] on div "SoundProtex Ear Plugs $69.95 Changed to Unedited SoundProtex Ear Plugs $69.95 P…" at bounding box center [557, 137] width 547 height 78
paste input "text"
click at [570, 163] on div "SoundProtex Ear Plugs $69.95 Changed to Unedited SoundProtex Ear Plugs $69.95 P…" at bounding box center [557, 137] width 547 height 78
type input "69.95"
click at [757, 157] on input "Compare at price" at bounding box center [773, 160] width 101 height 19
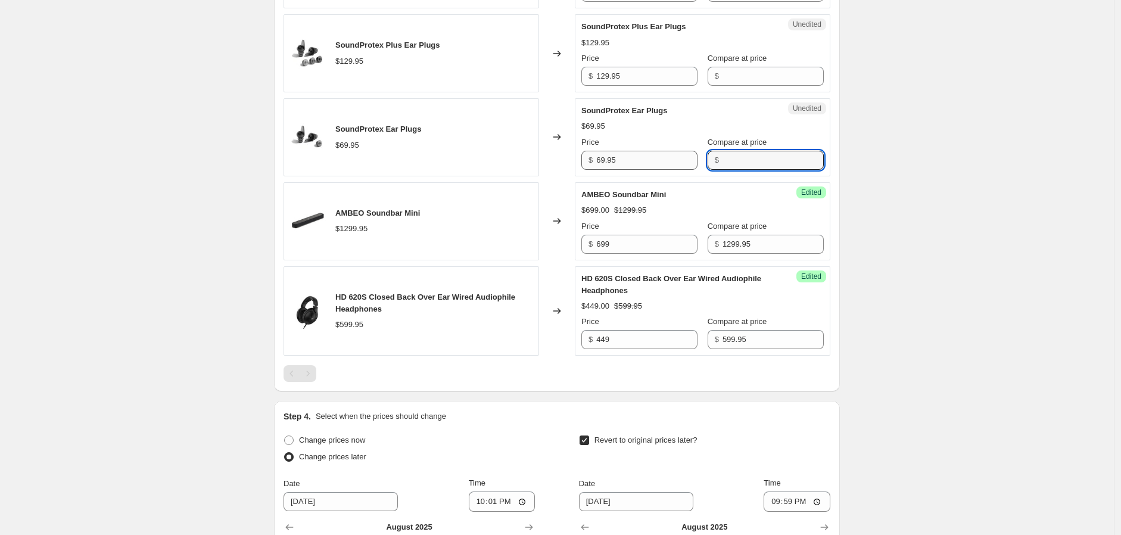
paste input "69.95"
type input "69.95"
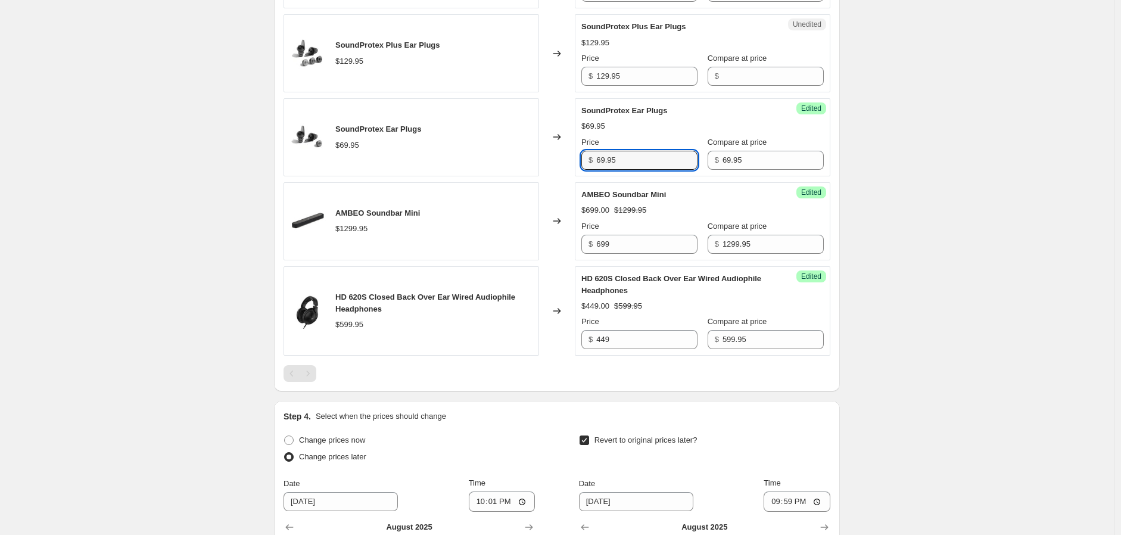
drag, startPoint x: 652, startPoint y: 164, endPoint x: 549, endPoint y: 160, distance: 102.6
click at [549, 160] on div "SoundProtex Ear Plugs $69.95 Changed to Success Edited SoundProtex Ear Plugs $6…" at bounding box center [557, 137] width 547 height 78
type input "49"
drag, startPoint x: 632, startPoint y: 77, endPoint x: 593, endPoint y: 75, distance: 38.2
click at [593, 75] on div "$ 129.95" at bounding box center [639, 76] width 116 height 19
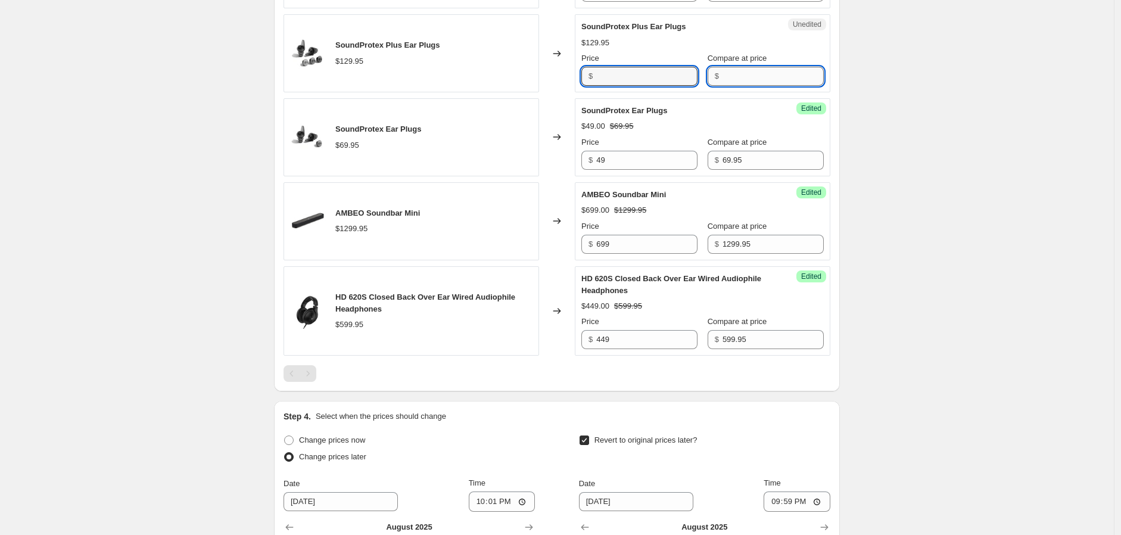
type input "129.95"
click at [755, 84] on input "Compare at price" at bounding box center [773, 76] width 101 height 19
paste input "129.95"
type input "129.95"
drag, startPoint x: 623, startPoint y: 73, endPoint x: 570, endPoint y: 75, distance: 52.5
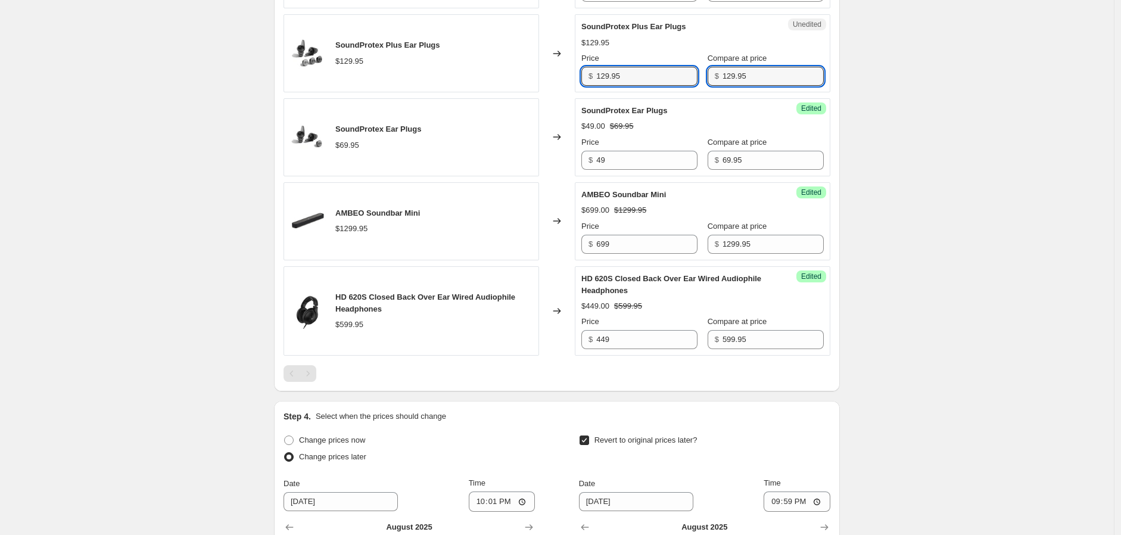
click at [571, 75] on div "SoundProtex Plus Ear Plugs $129.95 Changed to Unedited SoundProtex Plus Ear Plu…" at bounding box center [557, 53] width 547 height 78
type input "89"
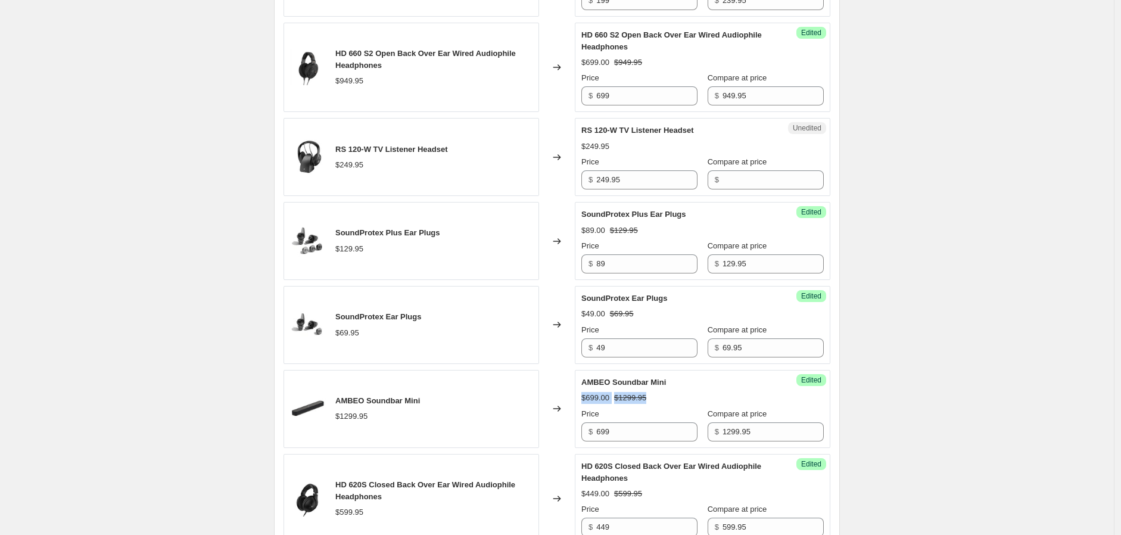
scroll to position [1111, 0]
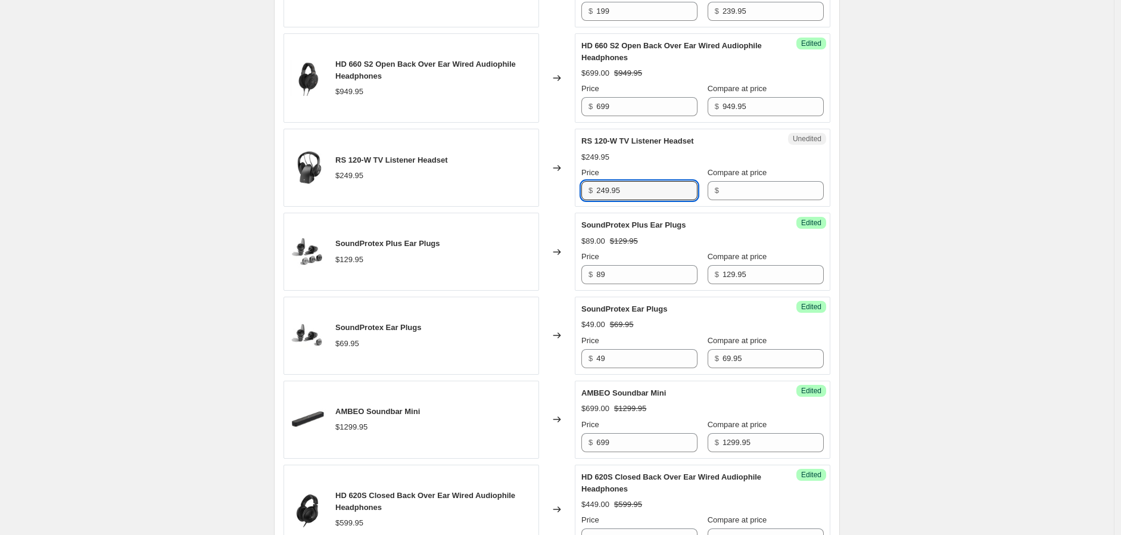
drag, startPoint x: 592, startPoint y: 195, endPoint x: 574, endPoint y: 197, distance: 17.4
click at [574, 197] on div "RS 120-W TV Listener Headset $249.95 Changed to Unedited RS 120-W TV Listener H…" at bounding box center [557, 168] width 547 height 78
type input "249.95"
click at [747, 187] on input "Compare at price" at bounding box center [773, 190] width 101 height 19
paste input "249.95"
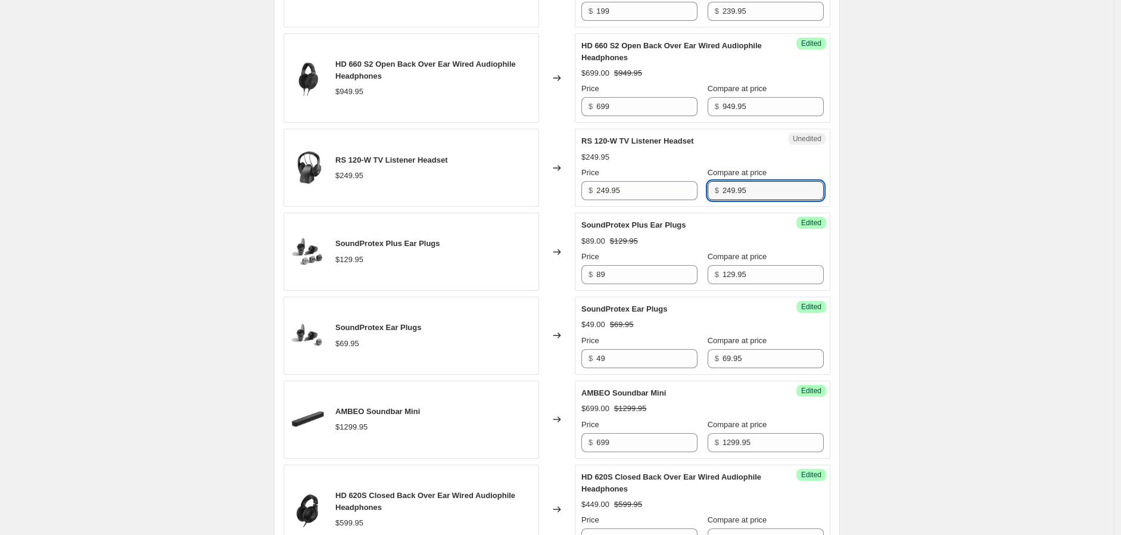
type input "249.95"
click at [581, 197] on div "Success Edited RS 120-W TV Listener Headset $249.95 Price $ 249.95 Compare at p…" at bounding box center [703, 168] width 256 height 78
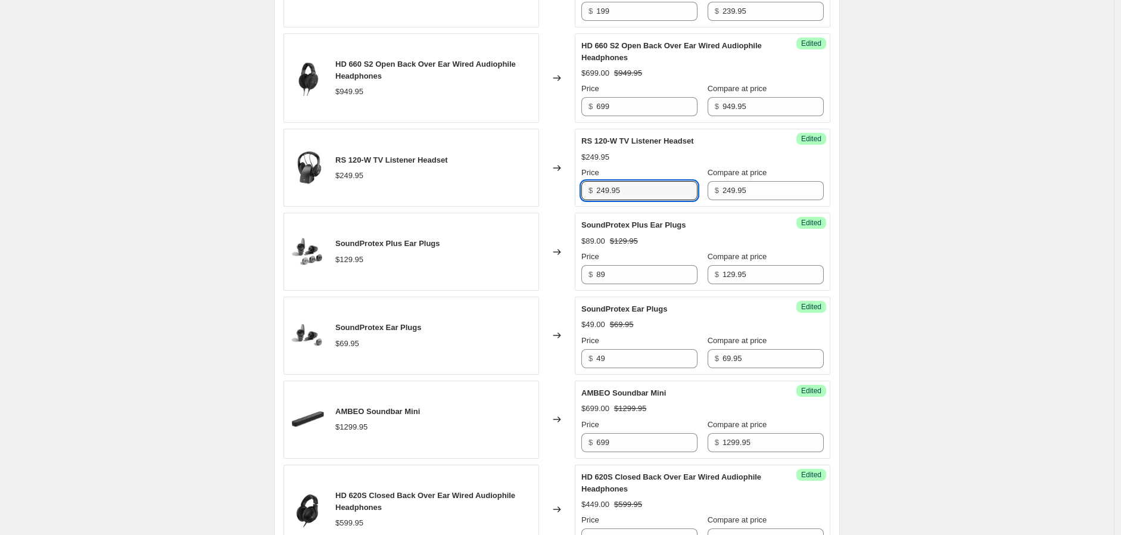
drag, startPoint x: 616, startPoint y: 192, endPoint x: 575, endPoint y: 191, distance: 41.1
click at [578, 191] on div "Success Edited RS 120-W TV Listener Headset $249.95 Price $ 249.95 Compare at p…" at bounding box center [703, 168] width 256 height 78
drag, startPoint x: 621, startPoint y: 186, endPoint x: 584, endPoint y: 189, distance: 37.7
click at [593, 188] on div "$ 249.95" at bounding box center [639, 190] width 116 height 19
type input "199"
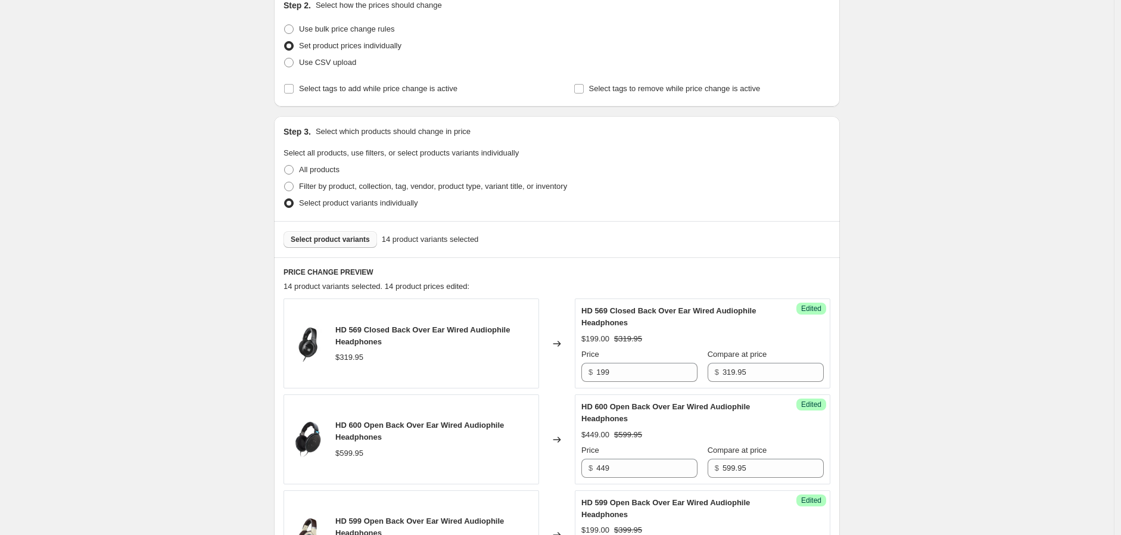
scroll to position [118, 0]
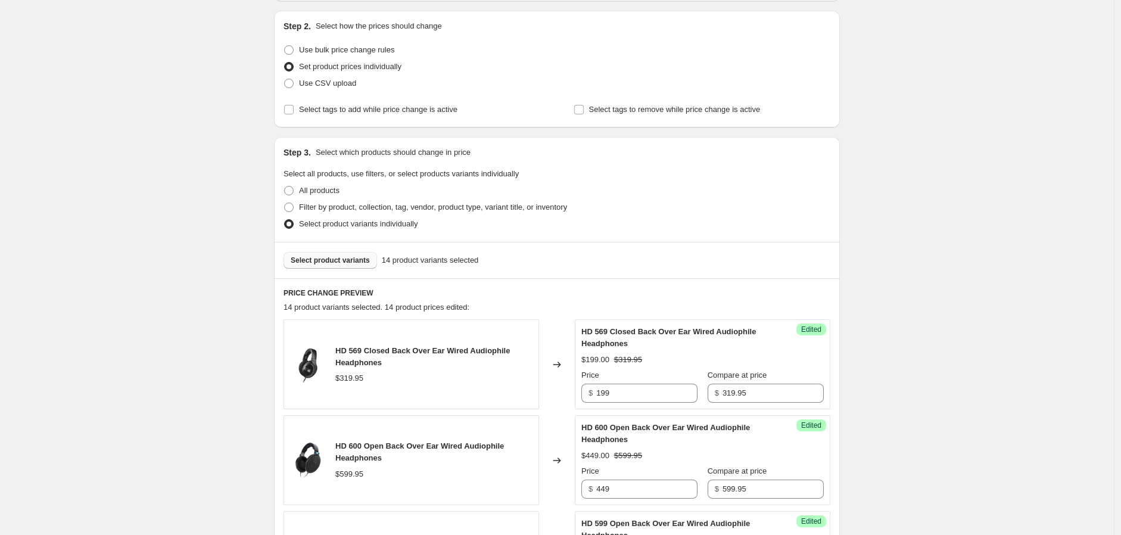
click at [319, 257] on span "Select product variants" at bounding box center [330, 261] width 79 height 10
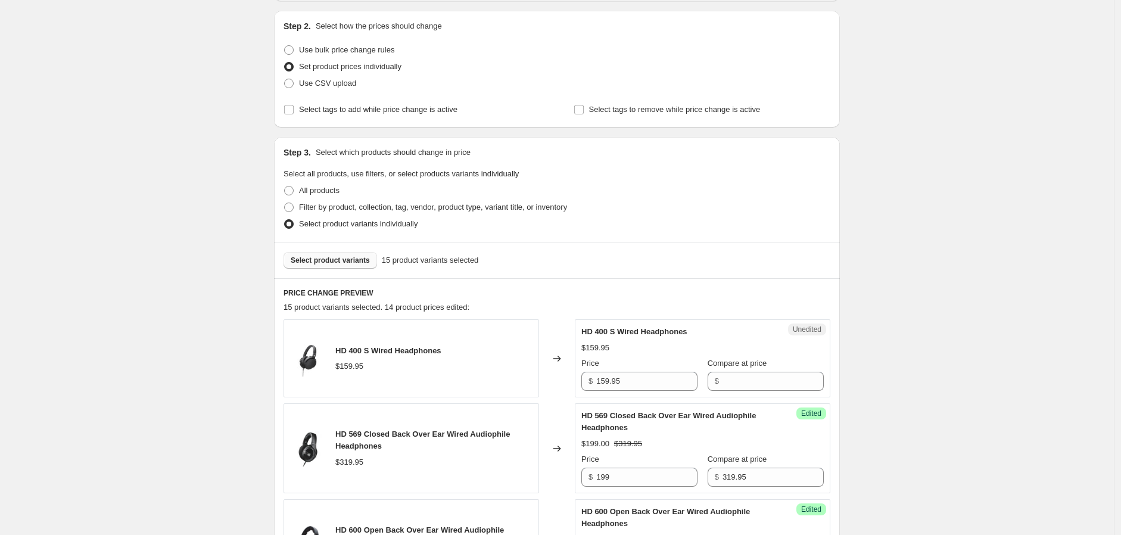
click at [349, 258] on span "Select product variants" at bounding box center [330, 261] width 79 height 10
click at [337, 262] on span "Select product variants" at bounding box center [330, 261] width 79 height 10
click at [343, 259] on span "Select product variants" at bounding box center [330, 261] width 79 height 10
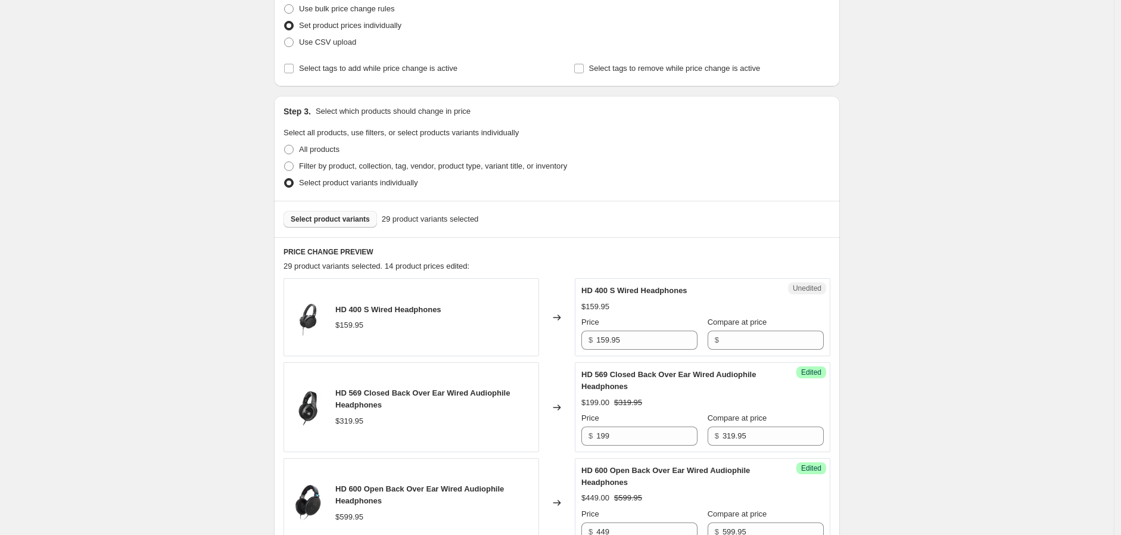
scroll to position [185, 0]
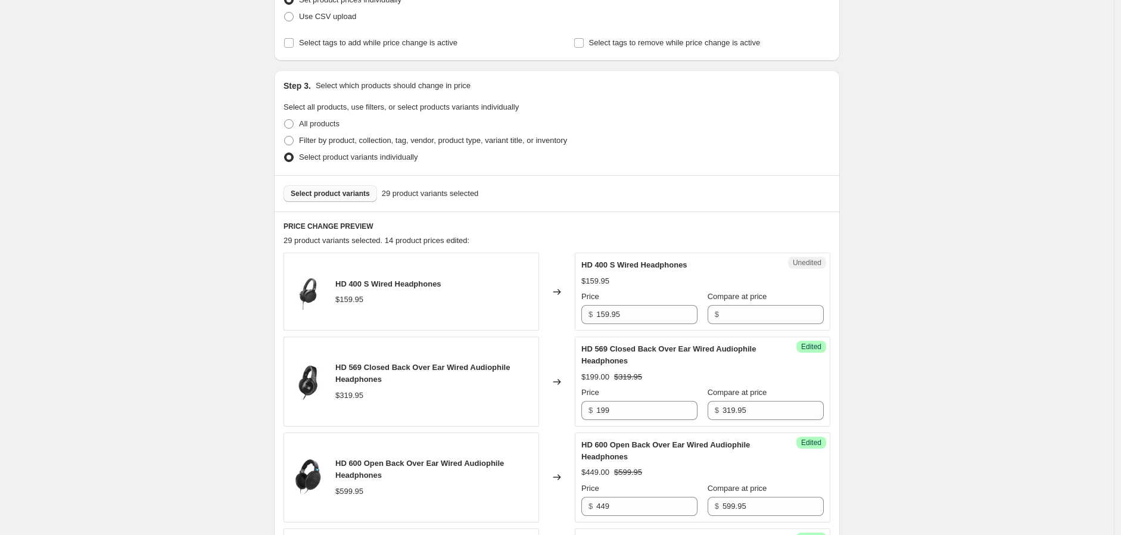
click at [332, 191] on span "Select product variants" at bounding box center [330, 194] width 79 height 10
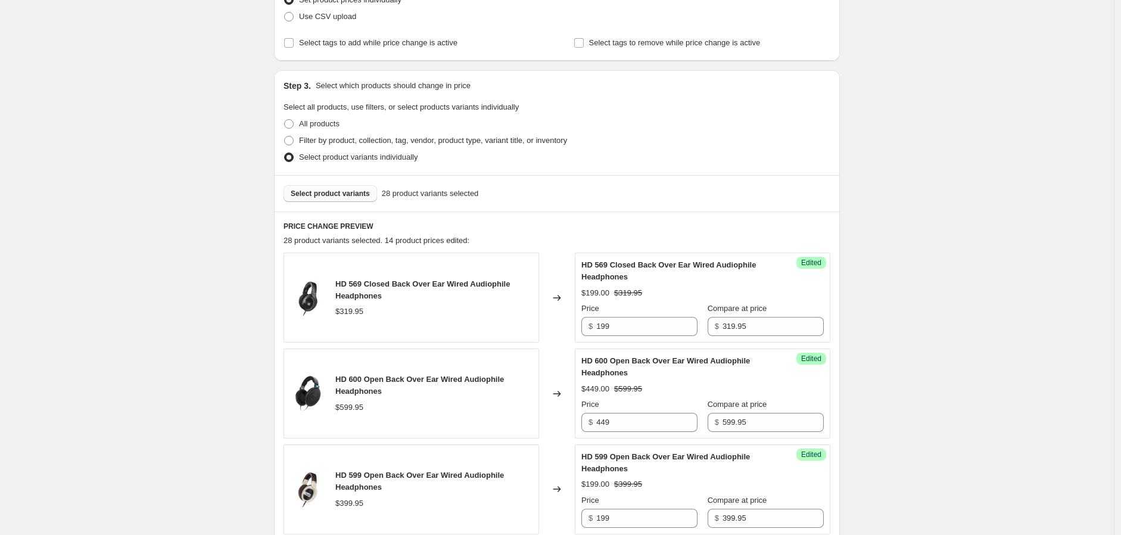
scroll to position [449, 0]
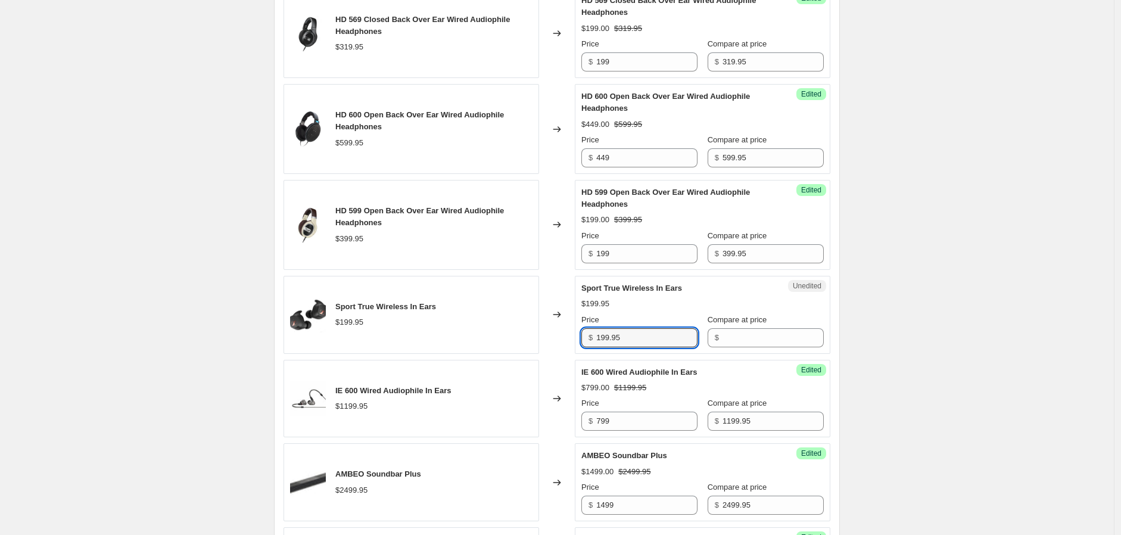
drag, startPoint x: 599, startPoint y: 337, endPoint x: 583, endPoint y: 336, distance: 16.7
click at [583, 336] on div "Unedited Sport True Wireless In Ears $199.95 Price $ 199.95 Compare at price $" at bounding box center [703, 315] width 256 height 78
type input "199.95"
click at [725, 336] on input "Compare at price" at bounding box center [773, 337] width 101 height 19
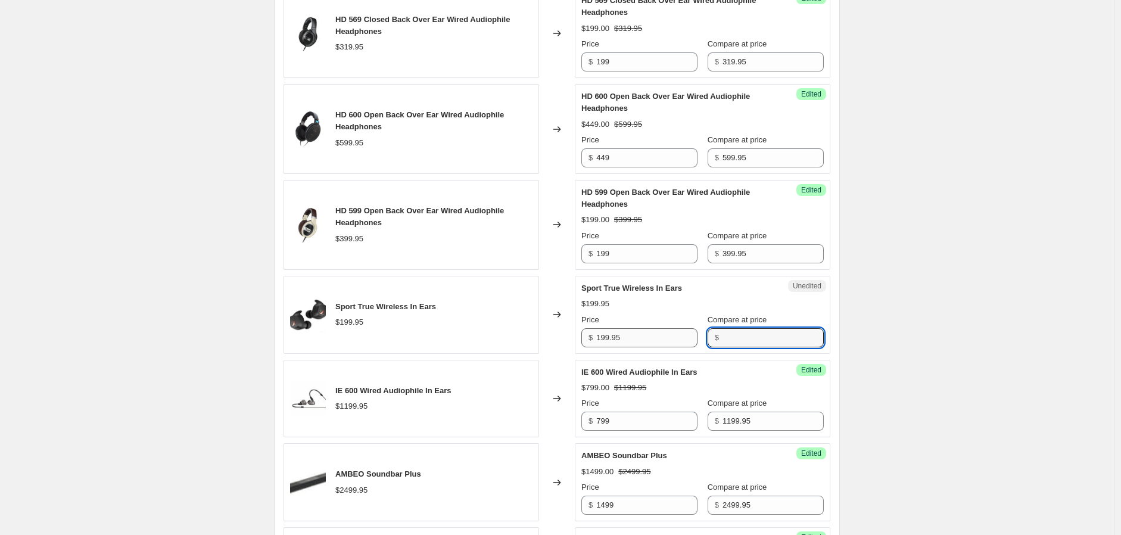
paste input "199.95"
type input "199.95"
drag, startPoint x: 593, startPoint y: 335, endPoint x: 581, endPoint y: 334, distance: 11.4
click at [581, 334] on div "Success Edited Sport True Wireless In Ears $199.95 Price $ 199.95 Compare at pr…" at bounding box center [703, 315] width 256 height 78
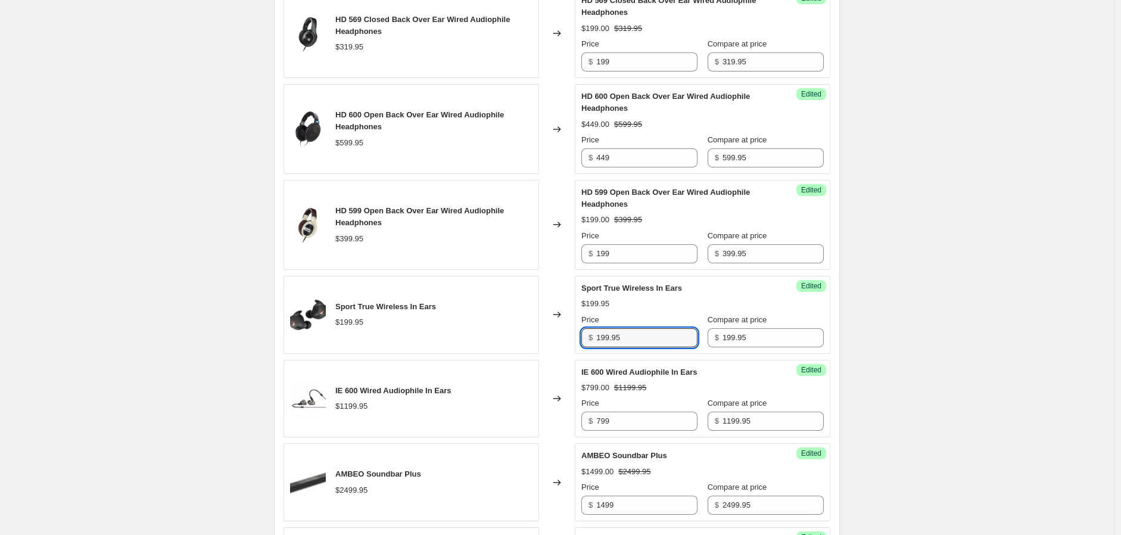
drag, startPoint x: 571, startPoint y: 337, endPoint x: 562, endPoint y: 337, distance: 8.9
click at [562, 337] on div "Sport True Wireless In Ears $199.95 Changed to Success Edited Sport True Wirele…" at bounding box center [557, 315] width 547 height 78
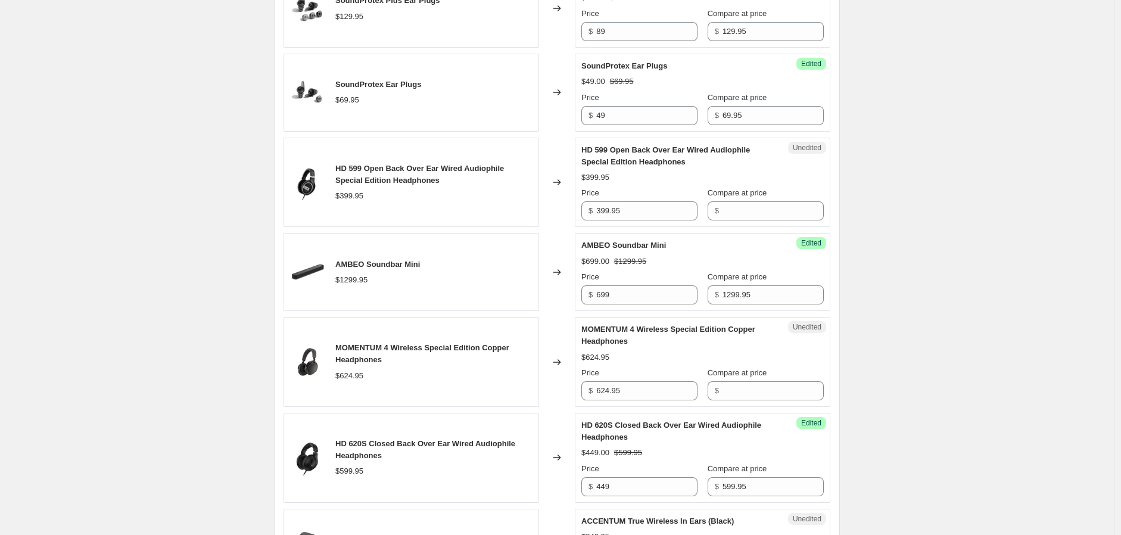
scroll to position [1442, 0]
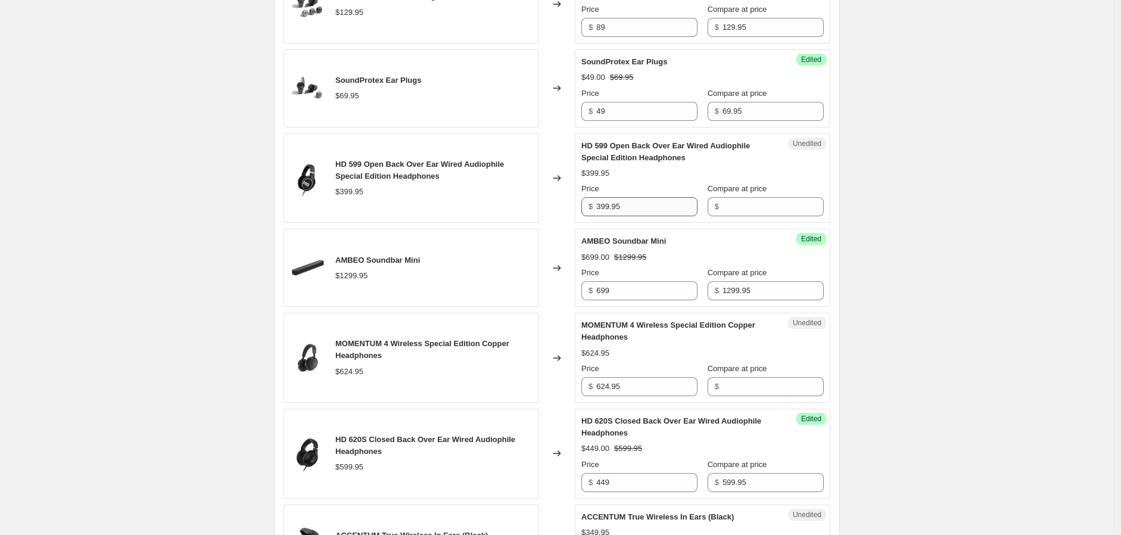
type input "159"
drag, startPoint x: 602, startPoint y: 205, endPoint x: 586, endPoint y: 205, distance: 15.5
click at [586, 205] on div "$ 399.95" at bounding box center [639, 206] width 116 height 19
type input "399.95"
click at [754, 204] on input "Compare at price" at bounding box center [773, 206] width 101 height 19
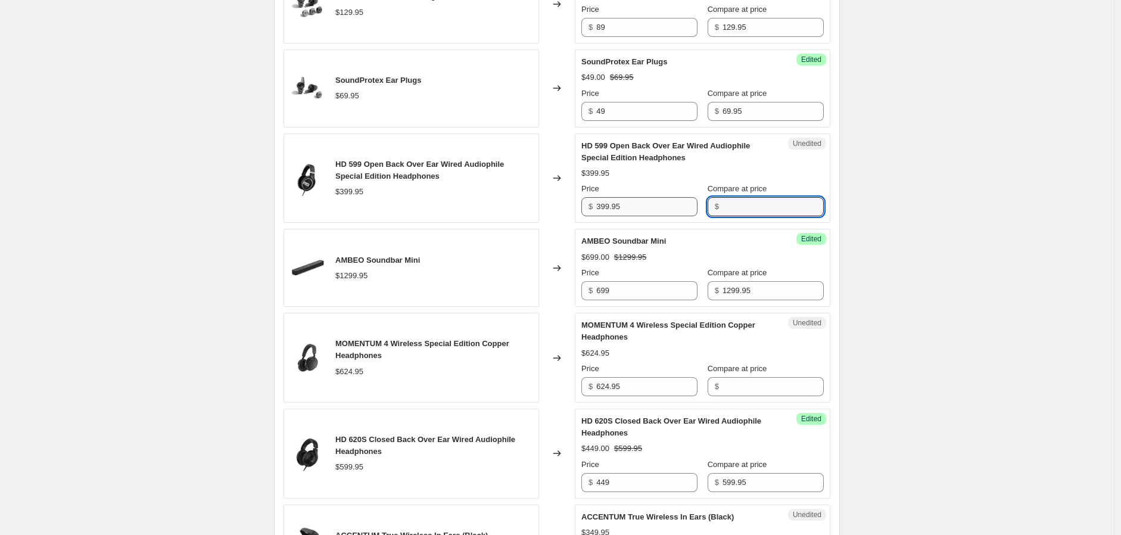
paste input "399.95"
type input "399.95"
click at [641, 210] on input "399.95" at bounding box center [646, 206] width 101 height 19
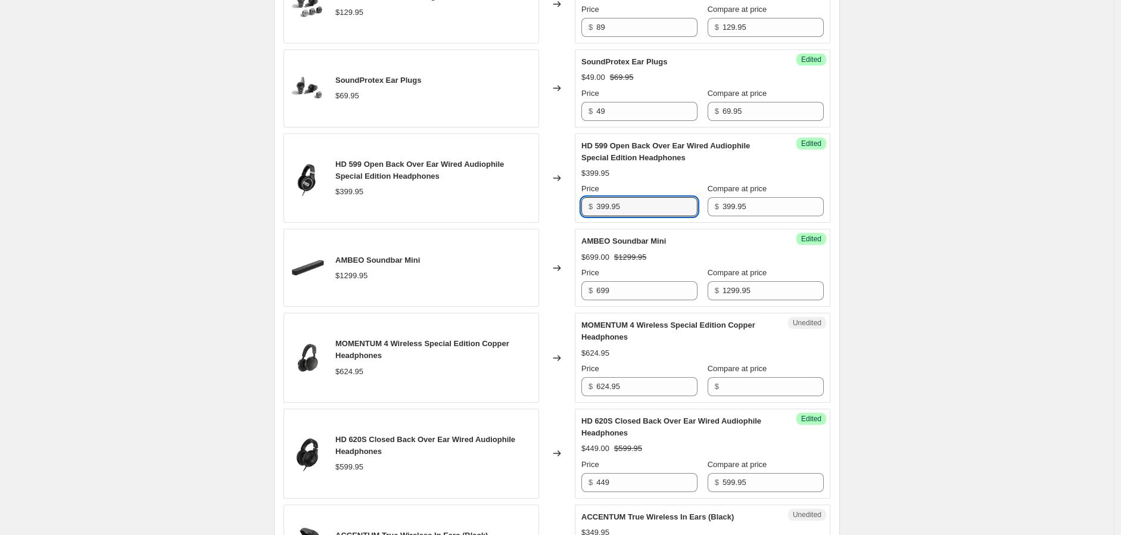
drag, startPoint x: 629, startPoint y: 211, endPoint x: 589, endPoint y: 210, distance: 40.5
click at [589, 210] on div "$ 399.95" at bounding box center [639, 206] width 116 height 19
type input "149"
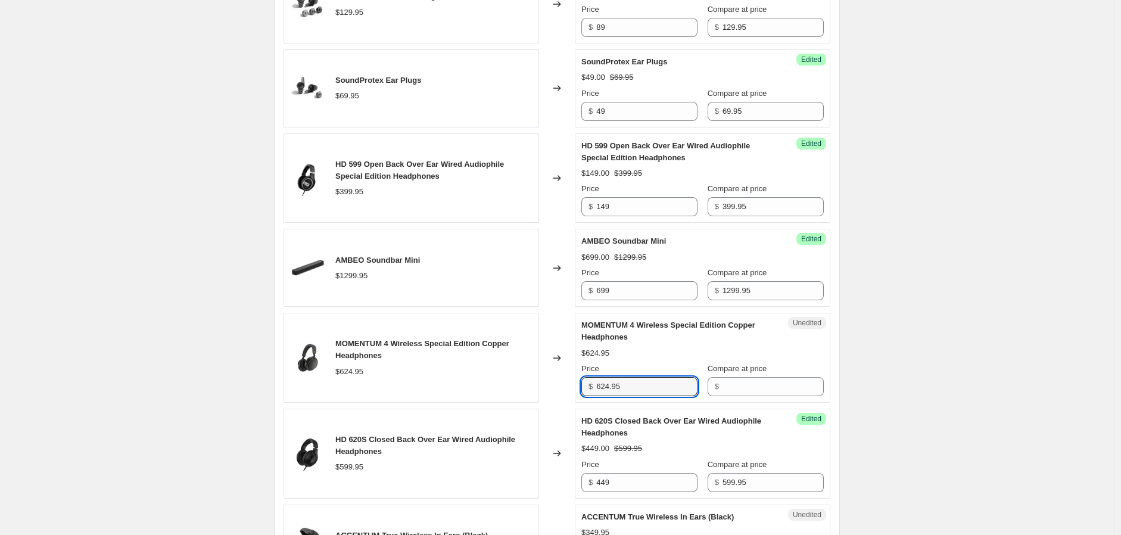
drag, startPoint x: 638, startPoint y: 396, endPoint x: 589, endPoint y: 390, distance: 49.9
click at [589, 390] on div "$ 624.95" at bounding box center [639, 386] width 116 height 19
type input "624.95"
click at [739, 384] on input "Compare at price" at bounding box center [773, 386] width 101 height 19
paste input "624.95"
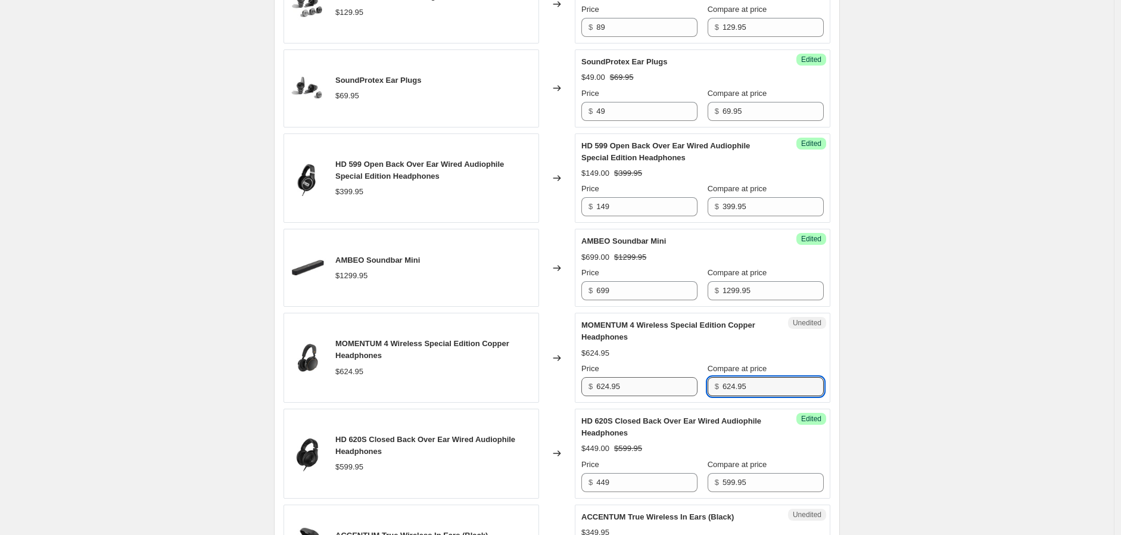
type input "624.95"
drag, startPoint x: 617, startPoint y: 384, endPoint x: 562, endPoint y: 390, distance: 55.2
click at [564, 390] on div "MOMENTUM 4 Wireless Special Edition Copper Headphones $624.95 Changed to Unedit…" at bounding box center [557, 358] width 547 height 90
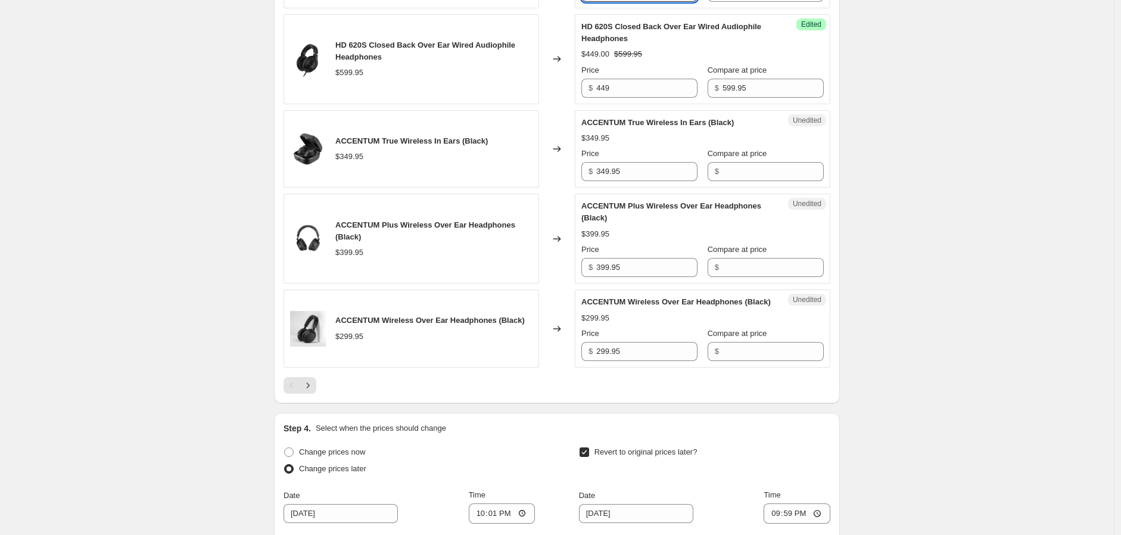
scroll to position [1795, 0]
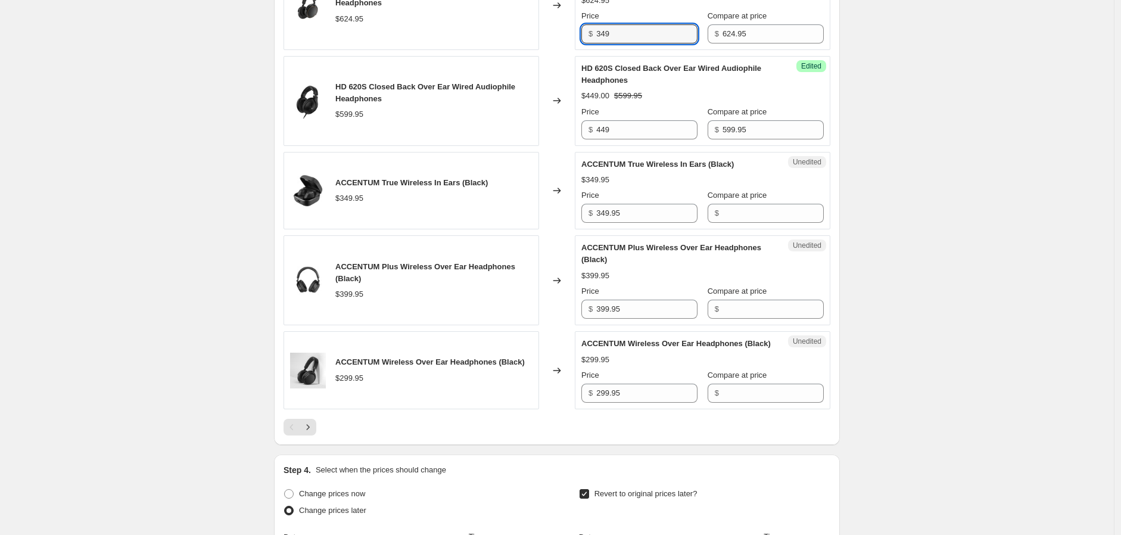
type input "349"
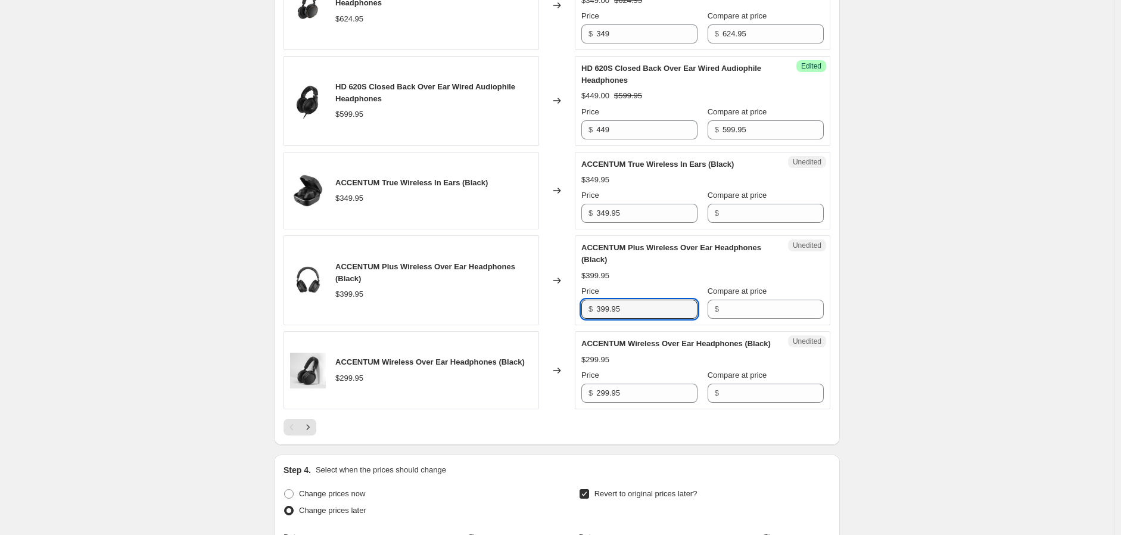
drag, startPoint x: 652, startPoint y: 312, endPoint x: 588, endPoint y: 315, distance: 63.8
click at [588, 315] on div "$ 399.95" at bounding box center [639, 309] width 116 height 19
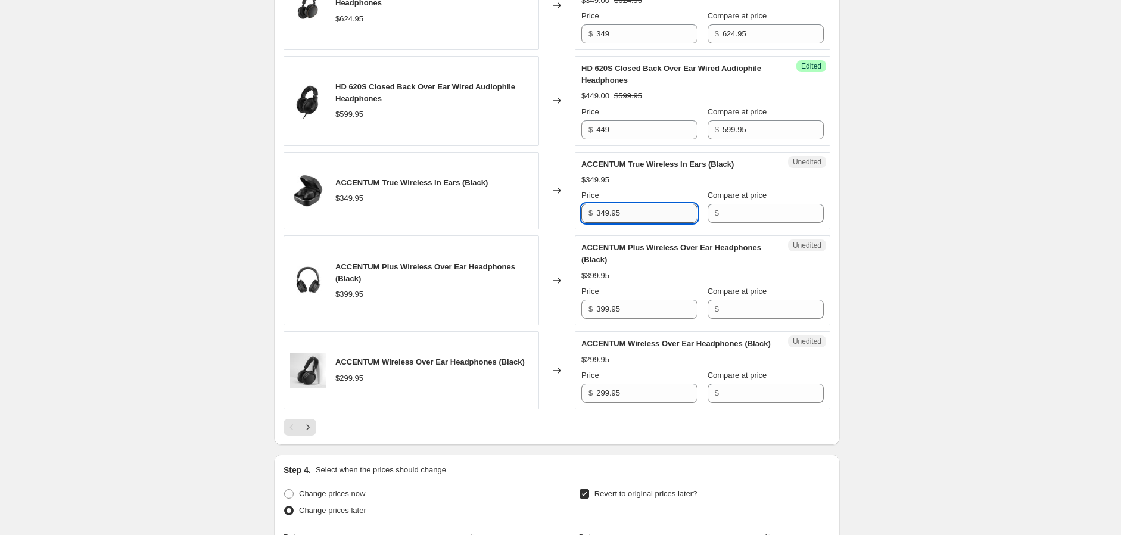
click at [570, 213] on div "ACCENTUM True Wireless In Ears (Black) $349.95 Changed to Unedited ACCENTUM Tru…" at bounding box center [557, 191] width 547 height 78
type input "349.95"
click at [747, 216] on input "Compare at price" at bounding box center [773, 213] width 101 height 19
paste input "349.95"
type input "349.95"
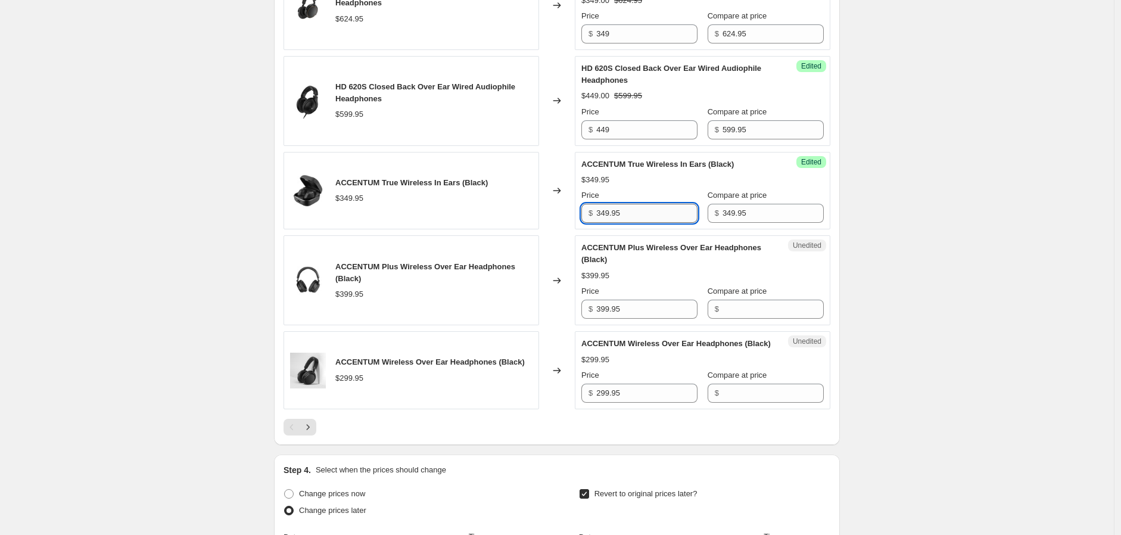
click at [639, 219] on input "349.95" at bounding box center [646, 213] width 101 height 19
drag, startPoint x: 639, startPoint y: 218, endPoint x: 573, endPoint y: 215, distance: 65.6
click at [573, 215] on div "ACCENTUM True Wireless In Ears (Black) $349.95 Changed to Success Edited ACCENT…" at bounding box center [557, 191] width 547 height 78
type input "199"
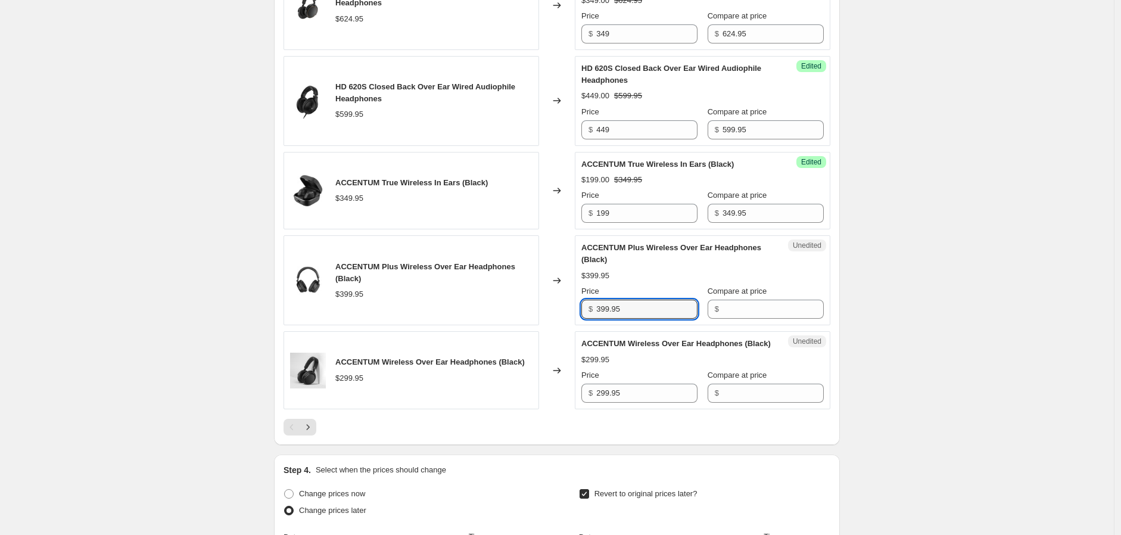
drag, startPoint x: 633, startPoint y: 311, endPoint x: 574, endPoint y: 310, distance: 59.0
click at [574, 310] on div "ACCENTUM Plus Wireless Over Ear Headphones (Black) $399.95 Changed to Unedited …" at bounding box center [557, 280] width 547 height 90
type input "399.95"
click at [730, 308] on input "Compare at price" at bounding box center [773, 309] width 101 height 19
paste input "399.95"
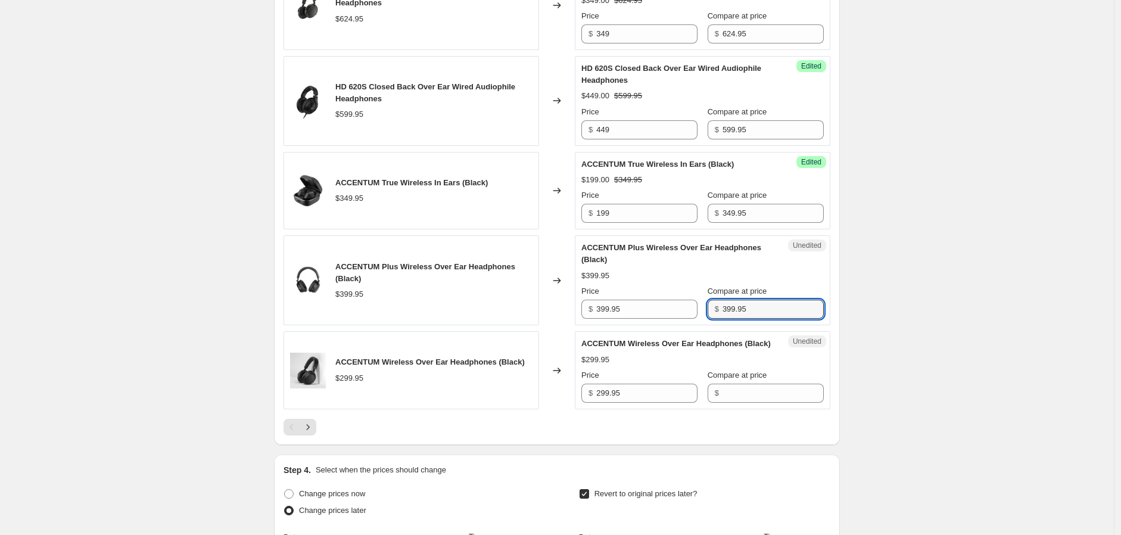
type input "399.95"
click at [575, 309] on div "ACCENTUM Plus Wireless Over Ear Headphones (Black) $399.95 Changed to Unedited …" at bounding box center [557, 280] width 547 height 90
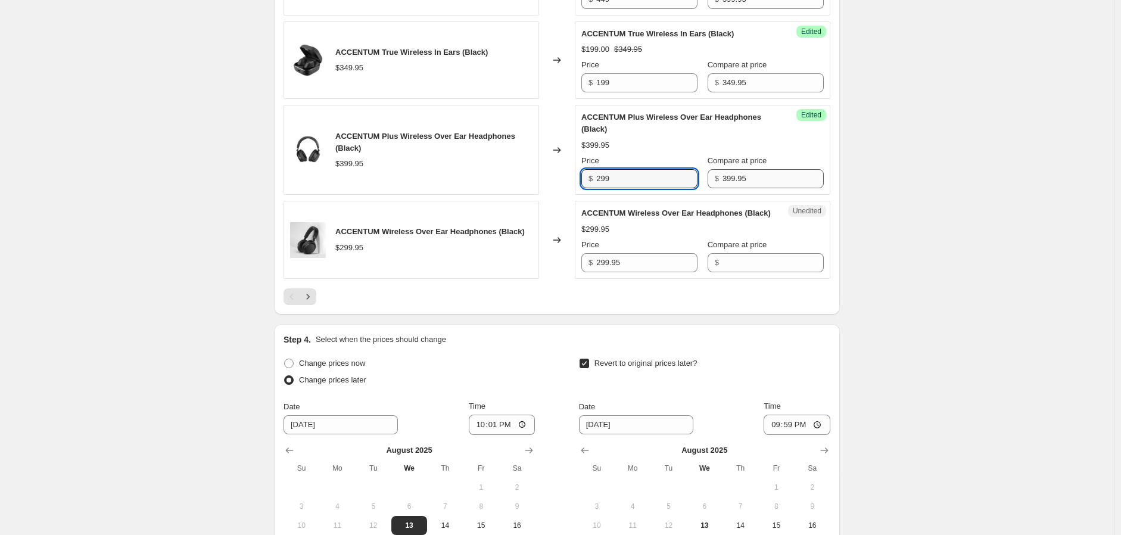
scroll to position [1927, 0]
type input "299"
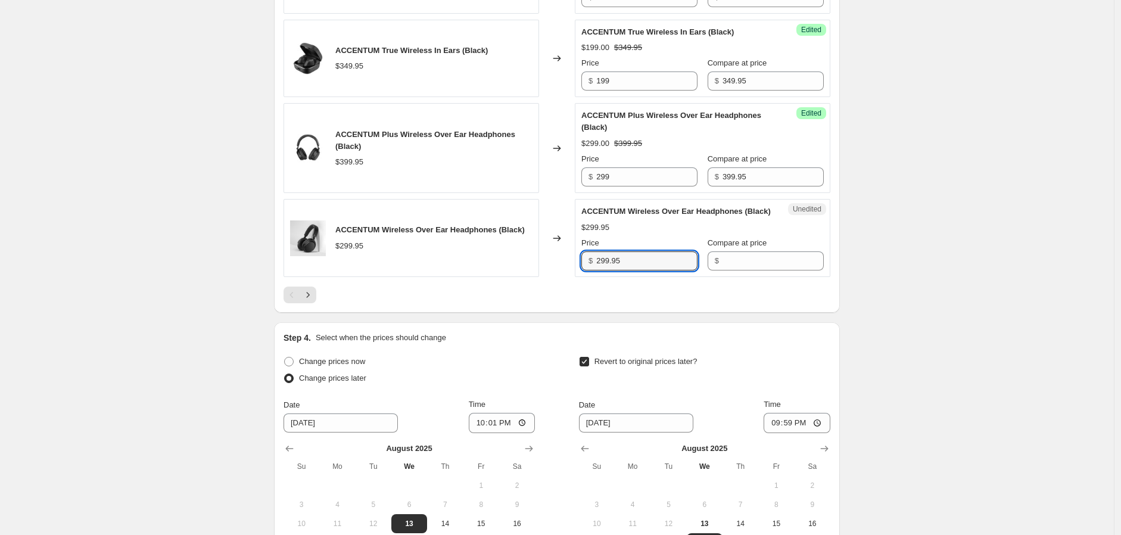
drag, startPoint x: 581, startPoint y: 269, endPoint x: 575, endPoint y: 269, distance: 6.0
click at [575, 269] on div "ACCENTUM Wireless Over Ear Headphones (Black) $299.95 Changed to Unedited ACCEN…" at bounding box center [557, 238] width 547 height 78
type input "299.95"
click at [723, 270] on input "Compare at price" at bounding box center [773, 260] width 101 height 19
paste input "299.95"
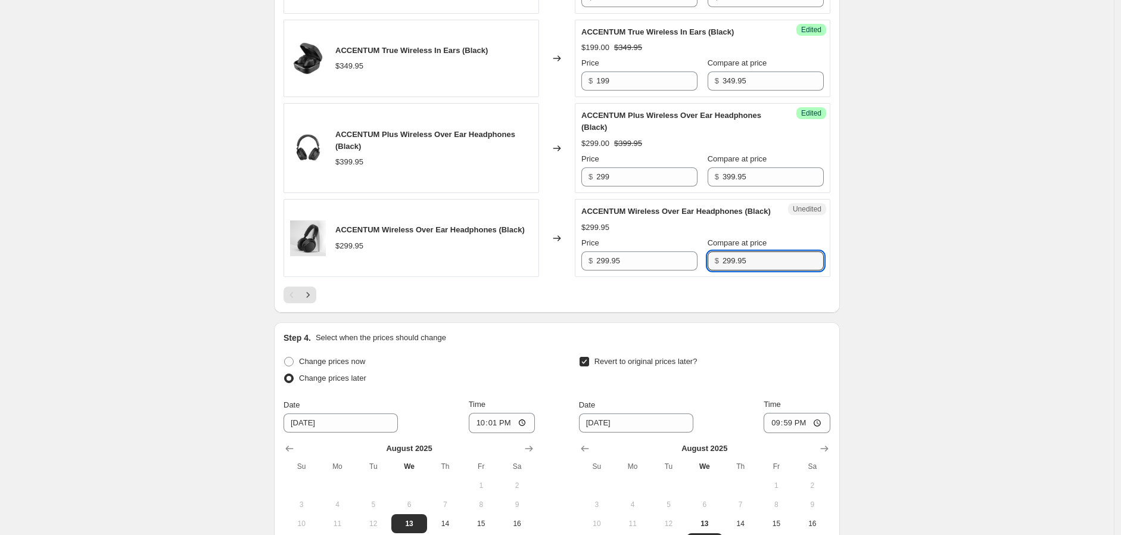
type input "299.95"
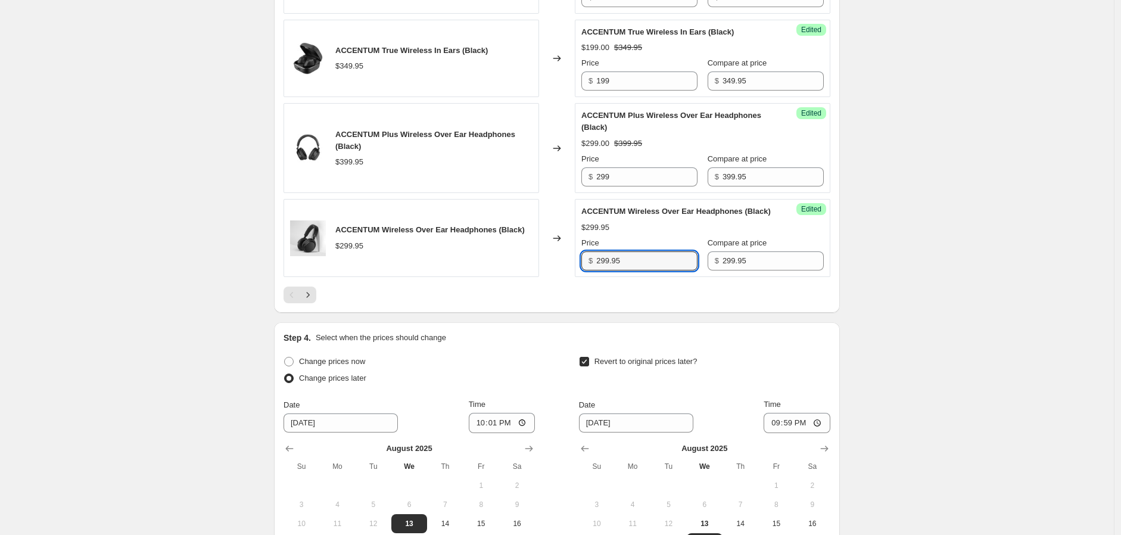
drag, startPoint x: 608, startPoint y: 272, endPoint x: 565, endPoint y: 269, distance: 43.6
click at [565, 269] on div "ACCENTUM Wireless Over Ear Headphones (Black) $299.95 Changed to Success Edited…" at bounding box center [557, 238] width 547 height 78
type input "199"
click at [314, 301] on icon "Next" at bounding box center [308, 295] width 12 height 12
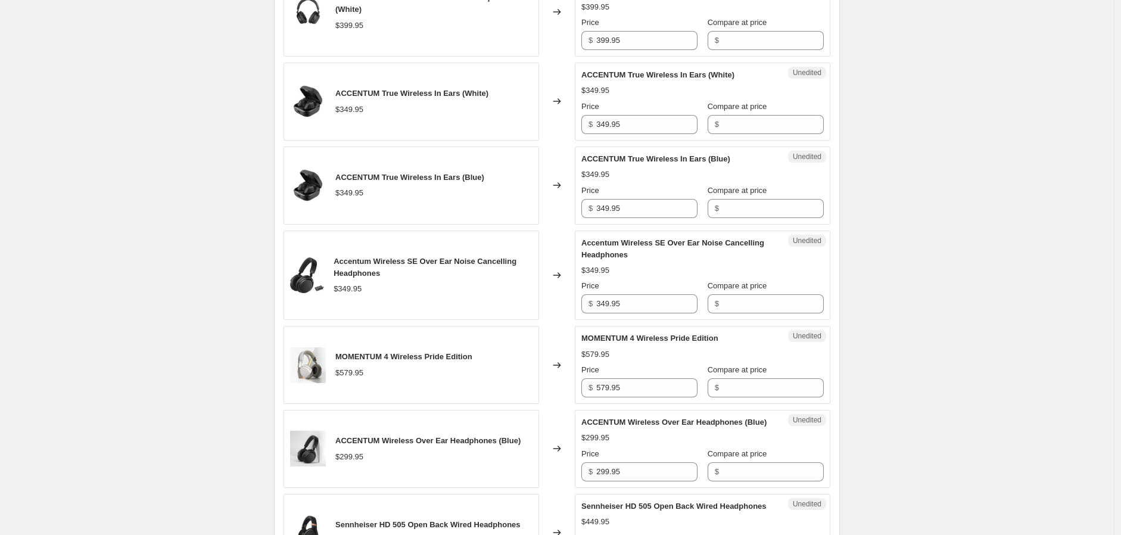
scroll to position [343, 0]
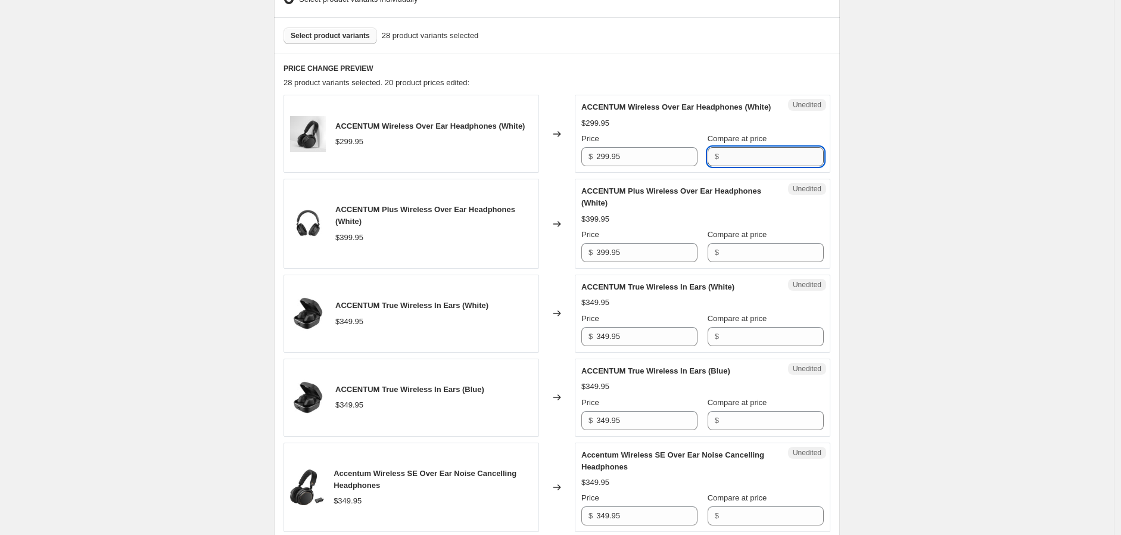
click at [733, 166] on input "Compare at price" at bounding box center [773, 156] width 101 height 19
drag, startPoint x: 652, startPoint y: 179, endPoint x: 590, endPoint y: 171, distance: 62.4
click at [590, 171] on div "Unedited ACCENTUM Wireless Over Ear Headphones (White) $299.95 Price $ 299.95 C…" at bounding box center [703, 134] width 256 height 78
click at [735, 166] on input "Compare at price" at bounding box center [773, 156] width 101 height 19
click at [573, 167] on div "ACCENTUM Wireless Over Ear Headphones (White) $299.95 Changed to Unedited ACCEN…" at bounding box center [557, 134] width 547 height 78
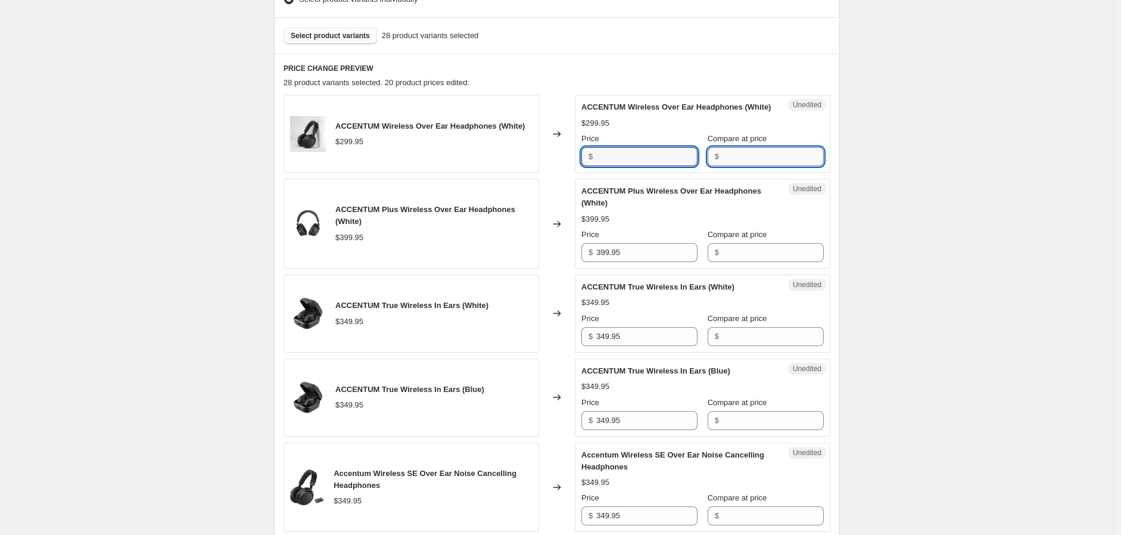
type input "299.95"
click at [728, 166] on input "Compare at price" at bounding box center [773, 156] width 101 height 19
paste input "299.95"
type input "299.95"
click at [663, 166] on input "299.95" at bounding box center [646, 156] width 101 height 19
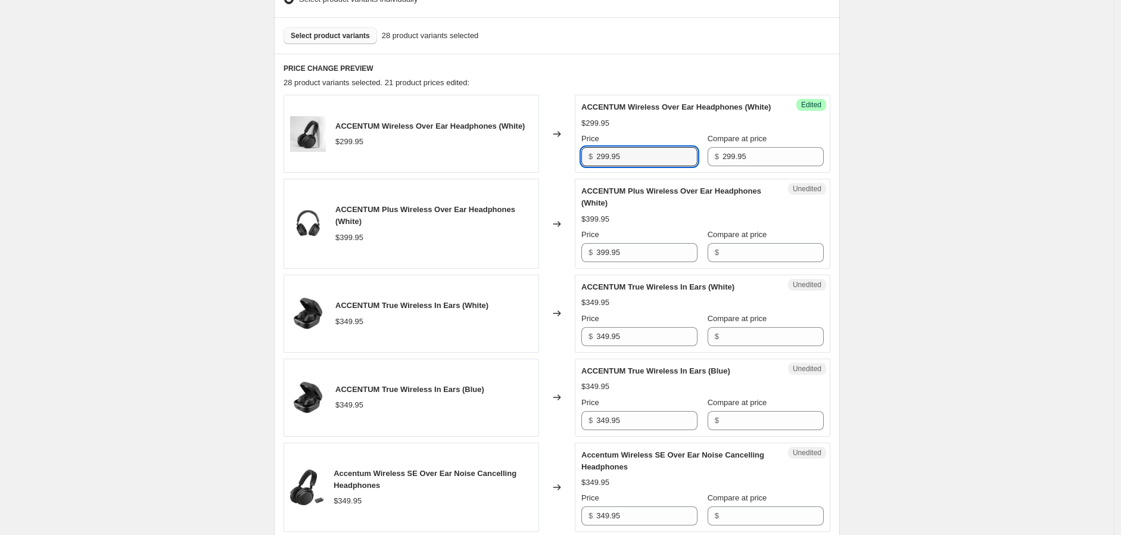
drag, startPoint x: 658, startPoint y: 171, endPoint x: 584, endPoint y: 168, distance: 73.9
click at [584, 168] on div "Success Edited ACCENTUM Wireless Over Ear Headphones (White) $299.95 Price $ 29…" at bounding box center [703, 134] width 256 height 78
type input "199"
click at [651, 269] on div "Unedited ACCENTUM Plus Wireless Over Ear Headphones (White) $399.95 Price $ 399…" at bounding box center [703, 224] width 256 height 90
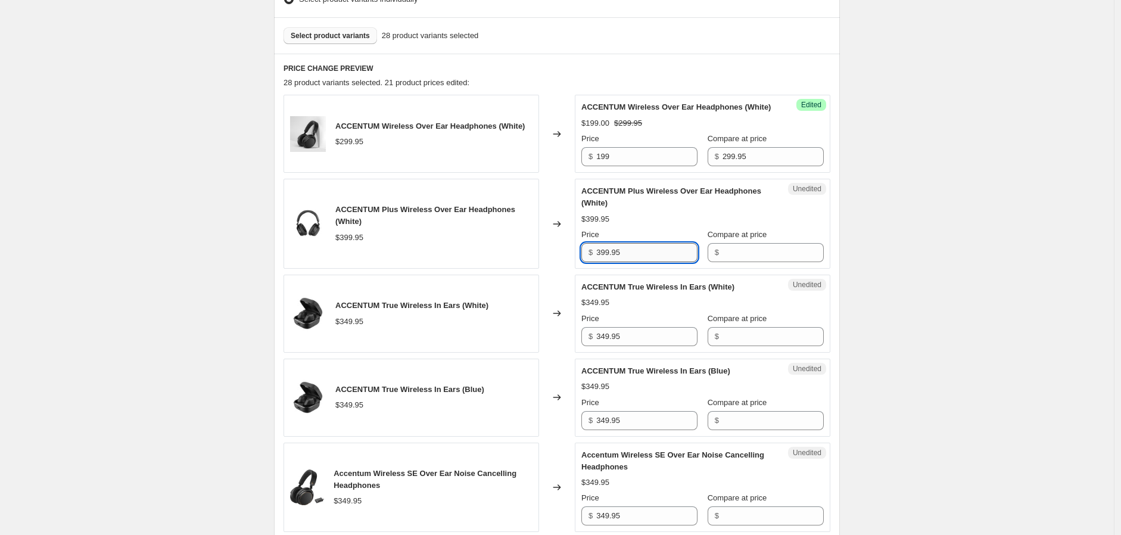
click at [648, 262] on input "399.95" at bounding box center [646, 252] width 101 height 19
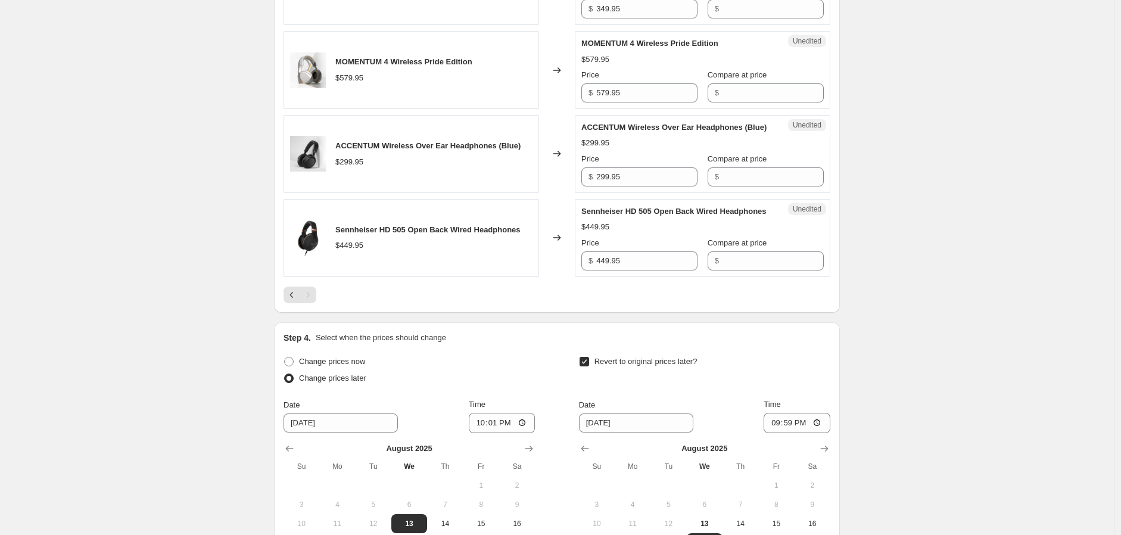
scroll to position [1004, 0]
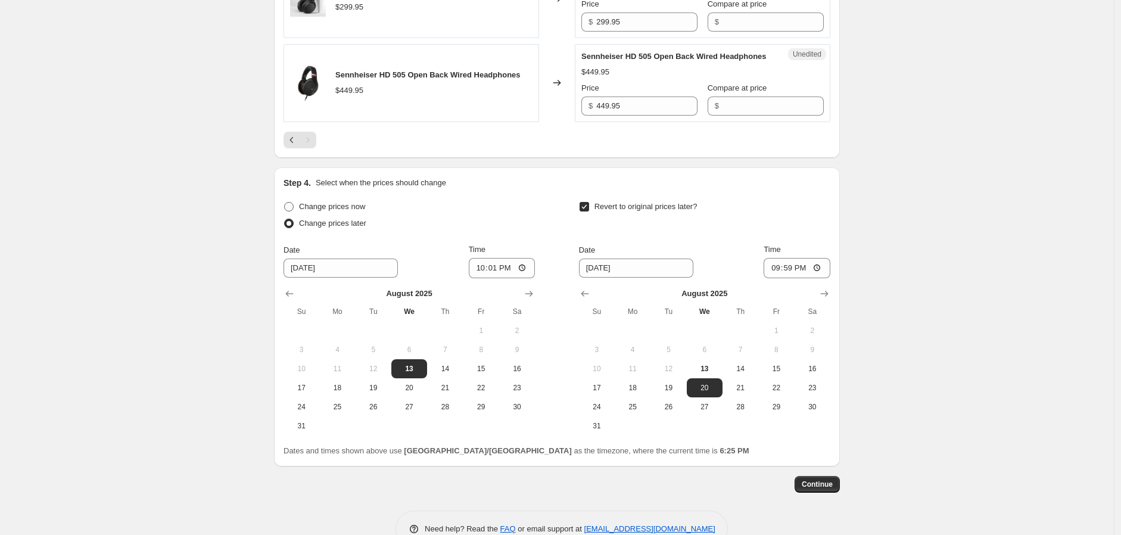
click at [291, 212] on span at bounding box center [289, 207] width 10 height 10
click at [285, 203] on input "Change prices now" at bounding box center [284, 202] width 1 height 1
radio input "true"
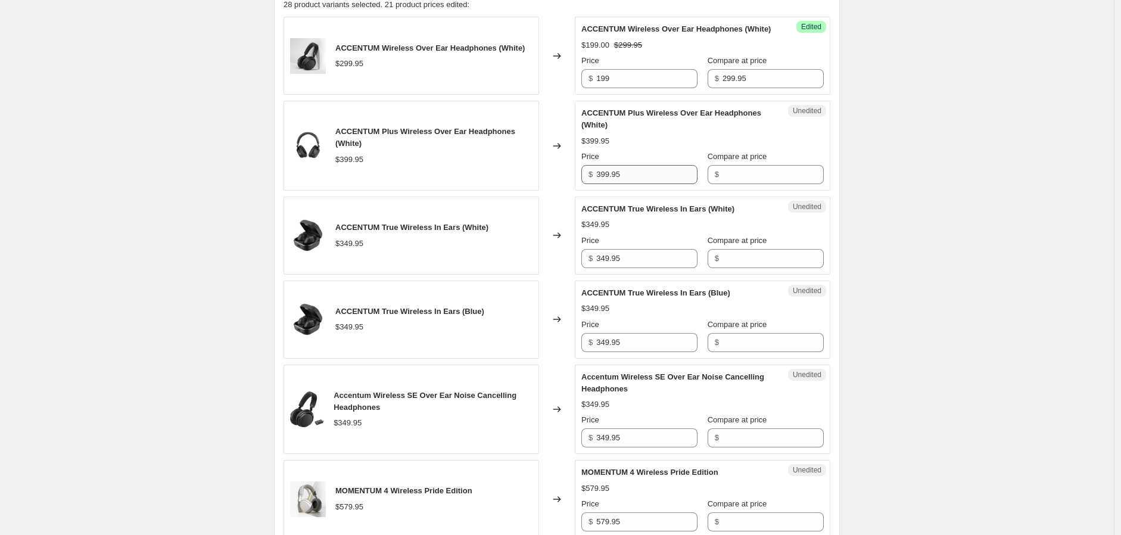
scroll to position [409, 0]
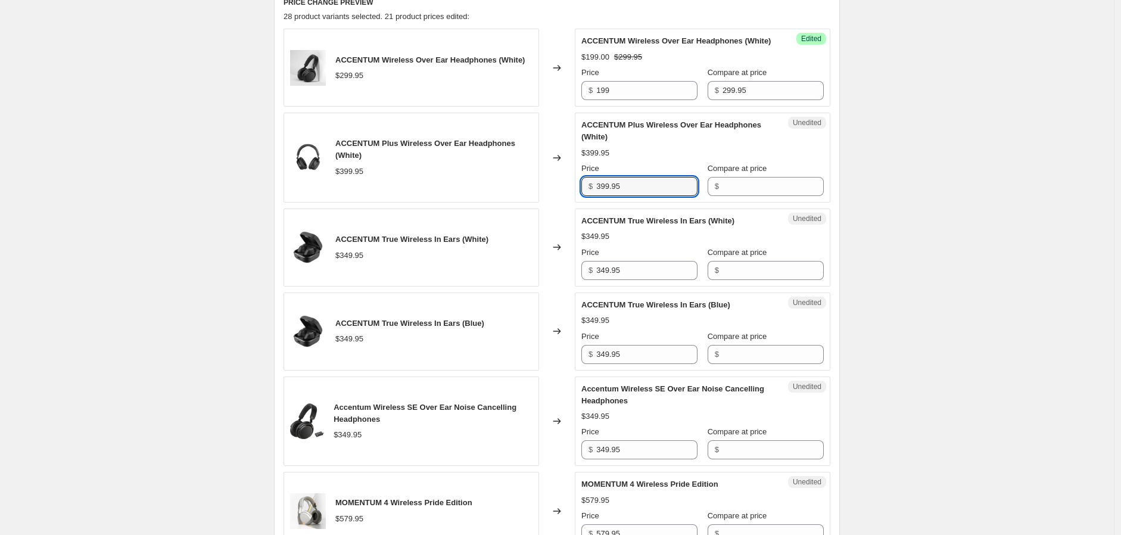
drag, startPoint x: 633, startPoint y: 196, endPoint x: 558, endPoint y: 194, distance: 75.1
click at [558, 194] on div "ACCENTUM Plus Wireless Over Ear Headphones (White) $399.95 Changed to Unedited …" at bounding box center [557, 158] width 547 height 90
click at [628, 196] on input "399.95" at bounding box center [646, 186] width 101 height 19
drag, startPoint x: 630, startPoint y: 197, endPoint x: 592, endPoint y: 198, distance: 37.5
click at [592, 196] on div "$ 399.95" at bounding box center [639, 186] width 116 height 19
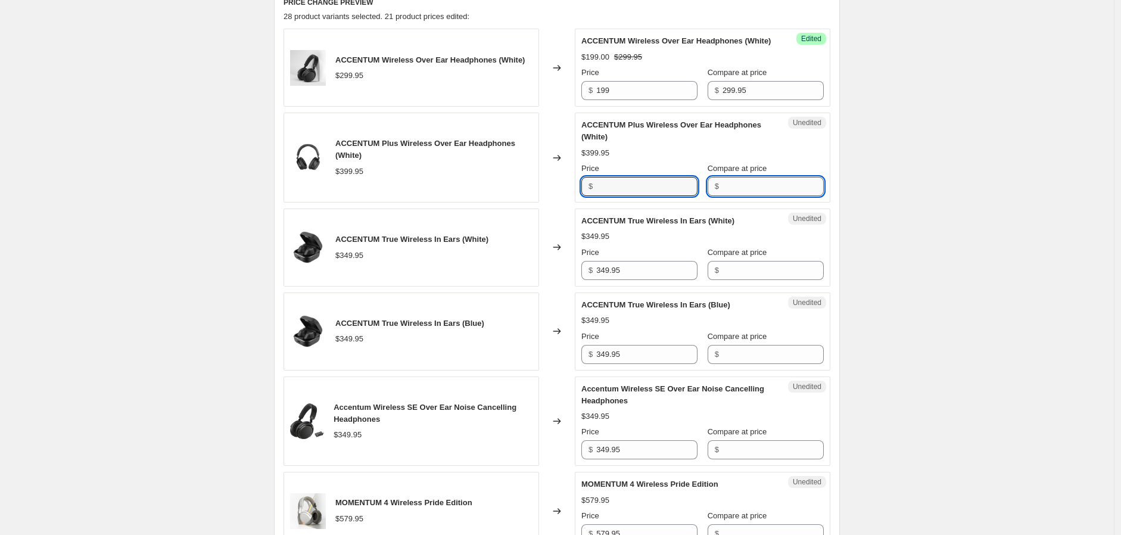
type input "399.95"
click at [723, 196] on input "Compare at price" at bounding box center [773, 186] width 101 height 19
paste input "399.95"
type input "399.95"
click at [639, 196] on input "399.95" at bounding box center [646, 186] width 101 height 19
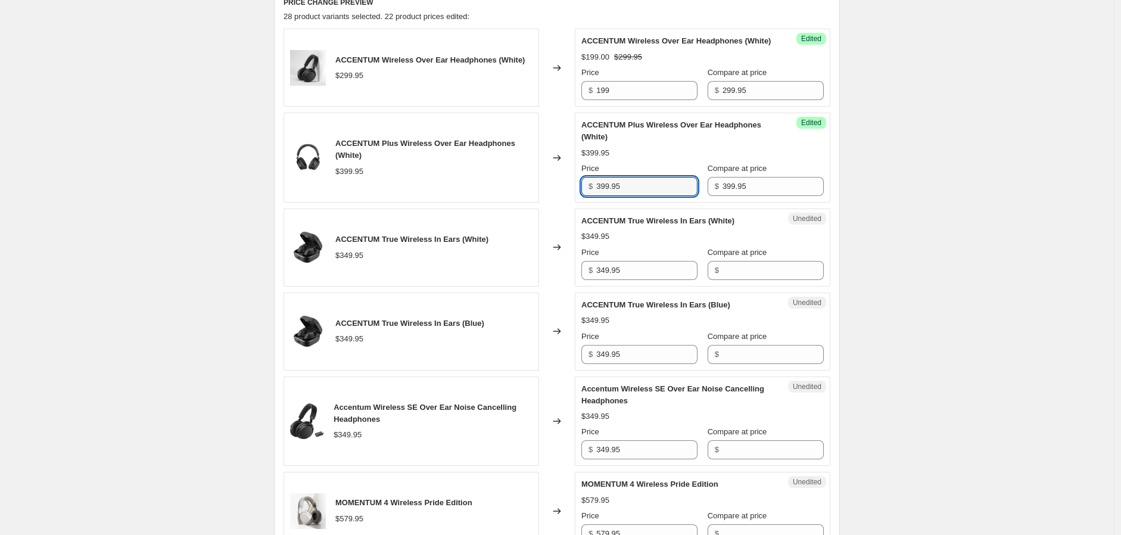
drag, startPoint x: 635, startPoint y: 202, endPoint x: 574, endPoint y: 194, distance: 61.3
click at [572, 194] on div "ACCENTUM Plus Wireless Over Ear Headphones (White) $399.95 Changed to Success E…" at bounding box center [557, 158] width 547 height 90
type input "299"
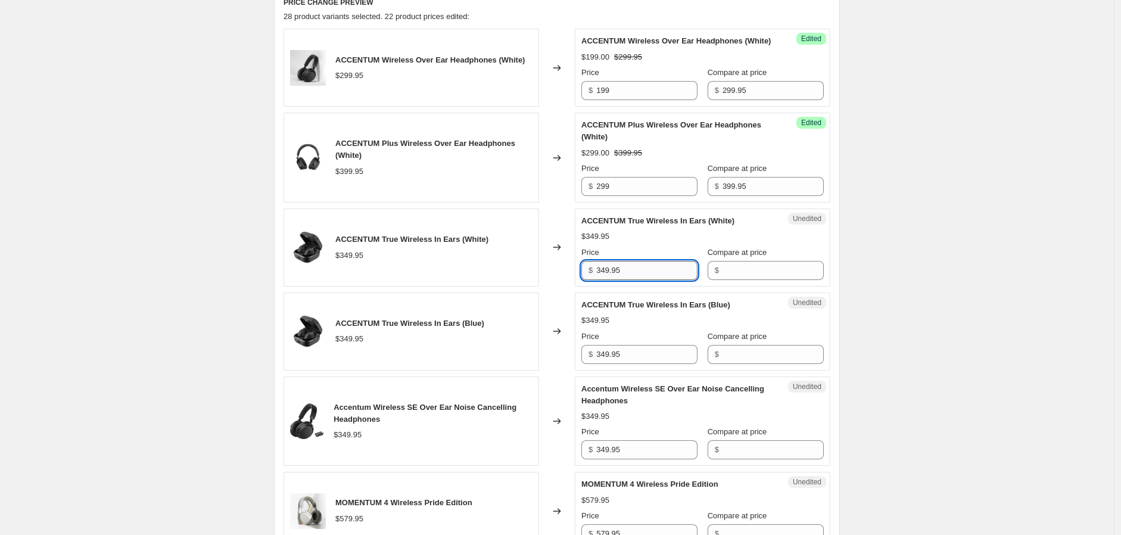
click at [636, 280] on input "349.95" at bounding box center [646, 270] width 101 height 19
drag, startPoint x: 629, startPoint y: 282, endPoint x: 556, endPoint y: 281, distance: 72.1
click at [556, 281] on div "ACCENTUM True Wireless In Ears (White) $349.95 Changed to Unedited ACCENTUM Tru…" at bounding box center [557, 248] width 547 height 78
click at [665, 280] on input "349.95" at bounding box center [646, 270] width 101 height 19
drag, startPoint x: 640, startPoint y: 286, endPoint x: 581, endPoint y: 287, distance: 58.4
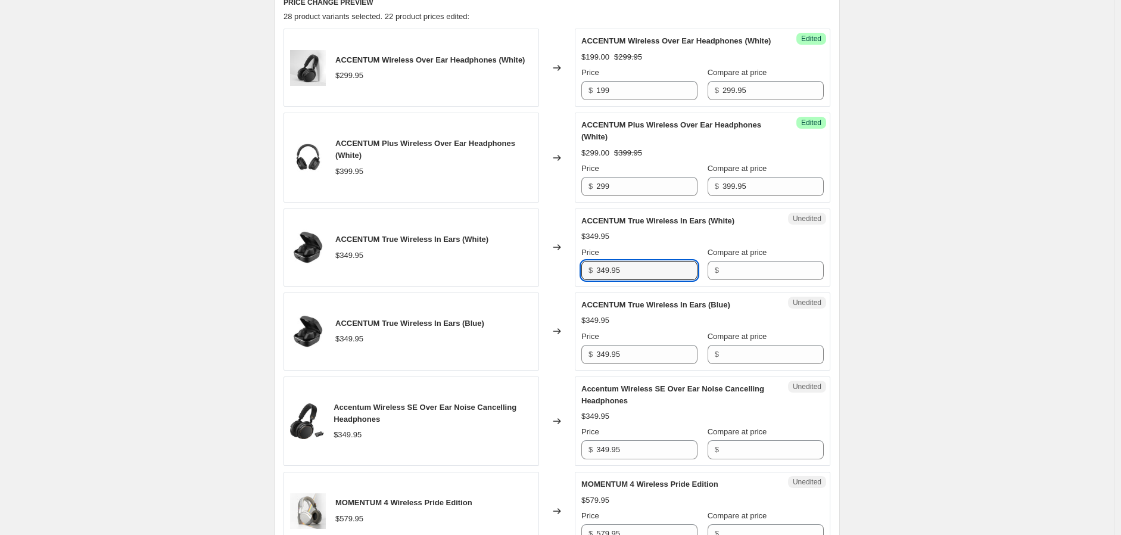
click at [581, 287] on div "Unedited ACCENTUM True Wireless In Ears (White) $349.95 Price $ 349.95 Compare …" at bounding box center [703, 248] width 256 height 78
type input "349.95"
click at [740, 280] on input "Compare at price" at bounding box center [773, 270] width 101 height 19
paste input "349.95"
type input "349.95"
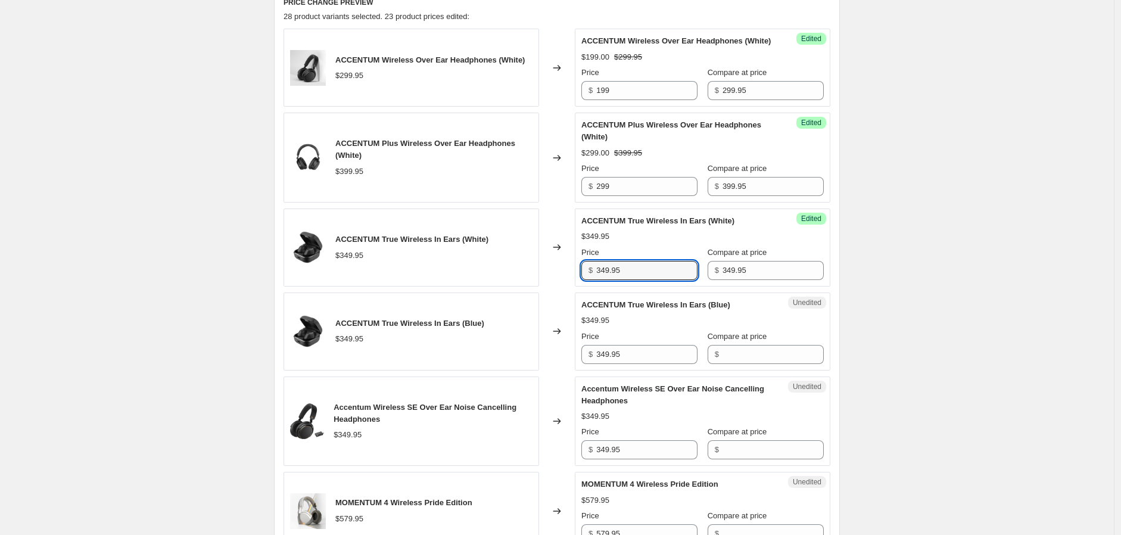
drag, startPoint x: 617, startPoint y: 282, endPoint x: 557, endPoint y: 282, distance: 60.2
click at [555, 282] on div "ACCENTUM True Wireless In Ears (White) $349.95 Changed to Success Edited ACCENT…" at bounding box center [557, 248] width 547 height 78
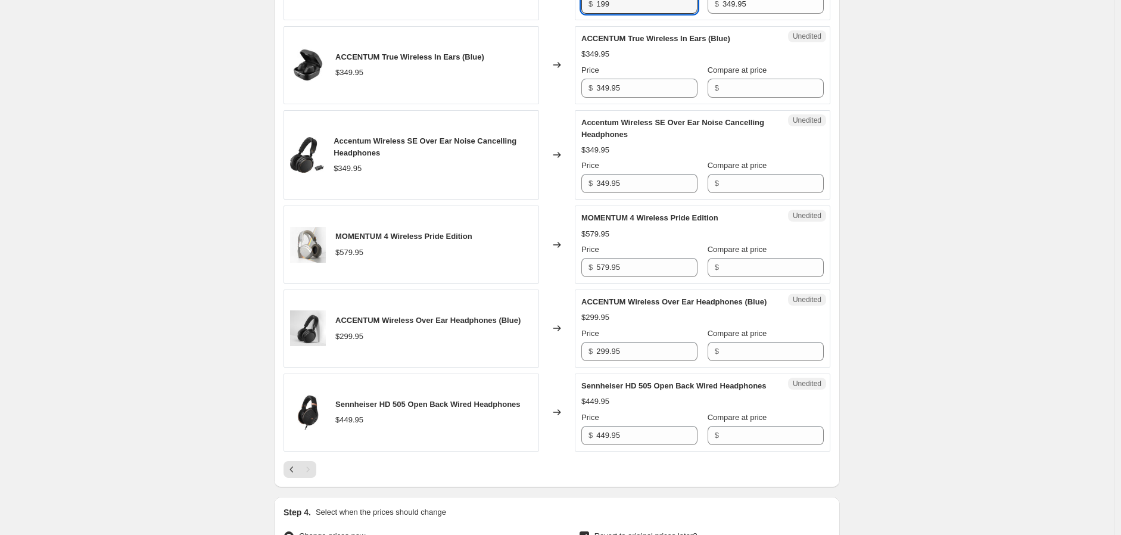
scroll to position [674, 0]
type input "199"
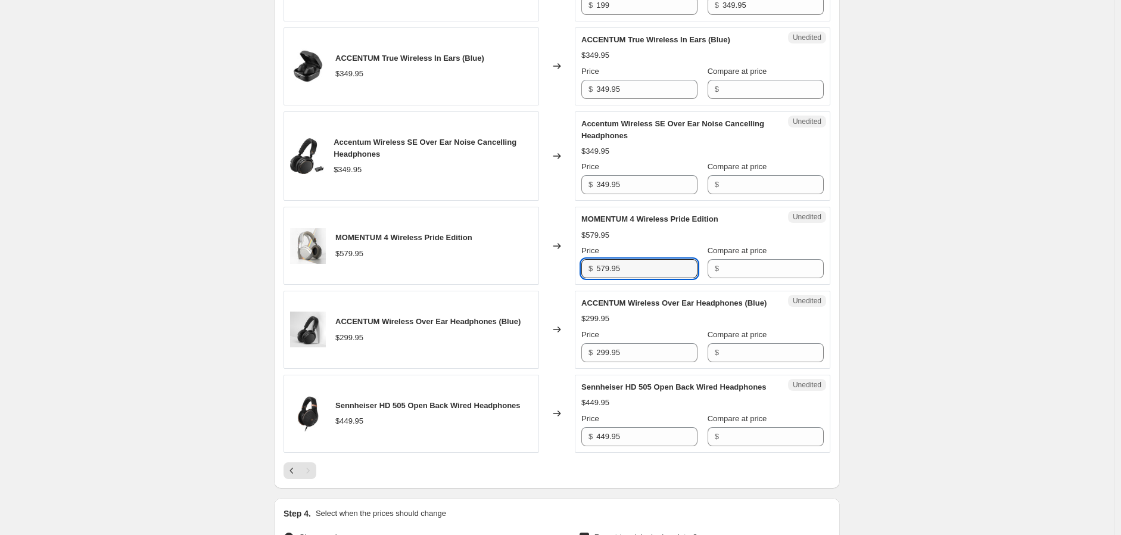
drag, startPoint x: 635, startPoint y: 285, endPoint x: 564, endPoint y: 284, distance: 70.9
click at [564, 284] on div "MOMENTUM 4 Wireless Pride Edition $579.95 Changed to Unedited MOMENTUM 4 Wirele…" at bounding box center [557, 246] width 547 height 78
type input "579.95"
click at [733, 278] on input "Compare at price" at bounding box center [773, 268] width 101 height 19
paste input "579.95"
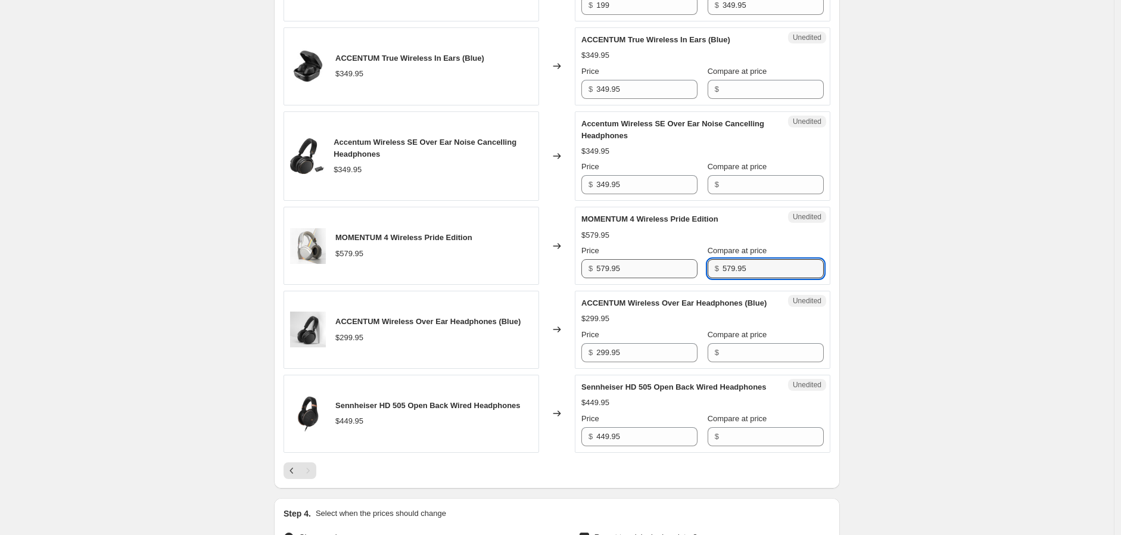
type input "579.95"
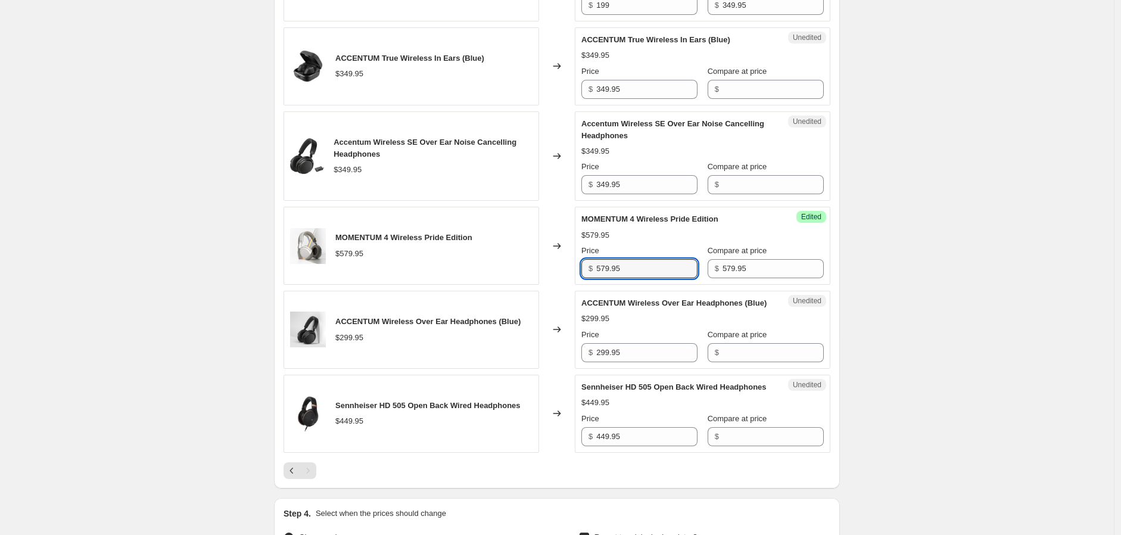
drag, startPoint x: 646, startPoint y: 288, endPoint x: 564, endPoint y: 286, distance: 82.2
click at [564, 285] on div "MOMENTUM 4 Wireless Pride Edition $579.95 Changed to Success Edited MOMENTUM 4 …" at bounding box center [557, 246] width 547 height 78
type input "349"
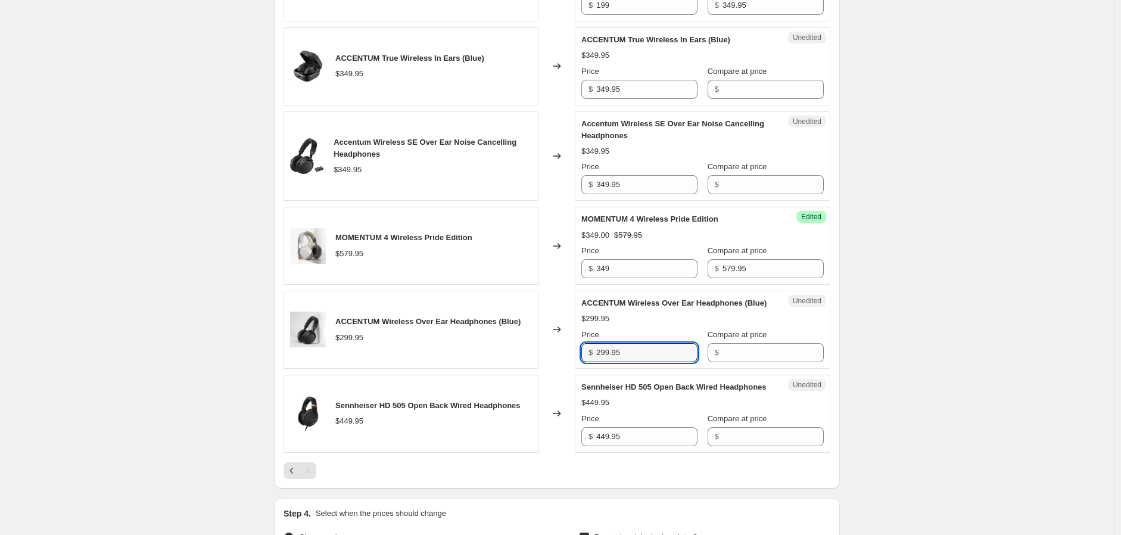
drag, startPoint x: 646, startPoint y: 375, endPoint x: 550, endPoint y: 376, distance: 96.5
click at [550, 369] on div "ACCENTUM Wireless Over Ear Headphones (Blue) $299.95 Changed to Unedited ACCENT…" at bounding box center [557, 330] width 547 height 78
type input "299.95"
click at [746, 362] on input "Compare at price" at bounding box center [773, 352] width 101 height 19
paste input "299.95"
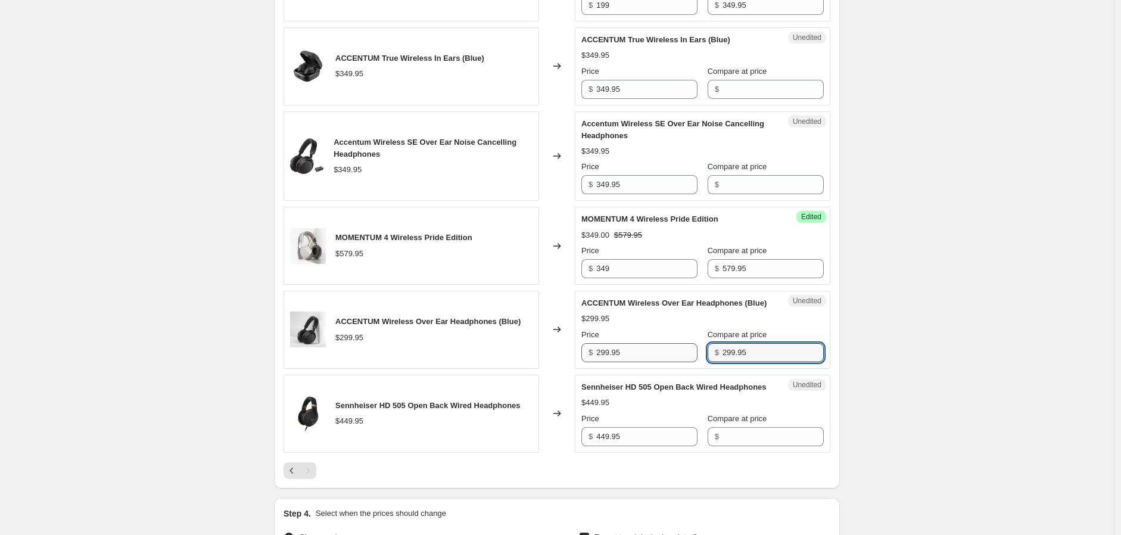
type input "299.95"
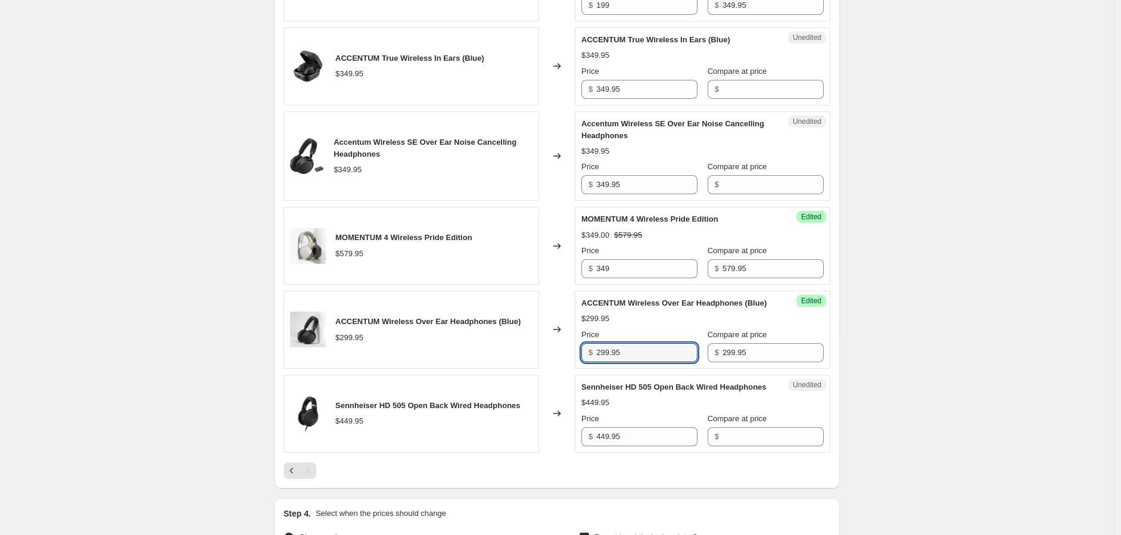
drag, startPoint x: 604, startPoint y: 376, endPoint x: 579, endPoint y: 375, distance: 25.6
click at [579, 369] on div "Success Edited ACCENTUM Wireless Over Ear Headphones (Blue) $299.95 Price $ 299…" at bounding box center [703, 330] width 256 height 78
click at [632, 362] on input "299.95" at bounding box center [646, 352] width 101 height 19
drag, startPoint x: 617, startPoint y: 378, endPoint x: 579, endPoint y: 375, distance: 37.7
click at [580, 369] on div "Success Edited ACCENTUM Wireless Over Ear Headphones (Blue) $299.95 Price $ 299…" at bounding box center [703, 330] width 256 height 78
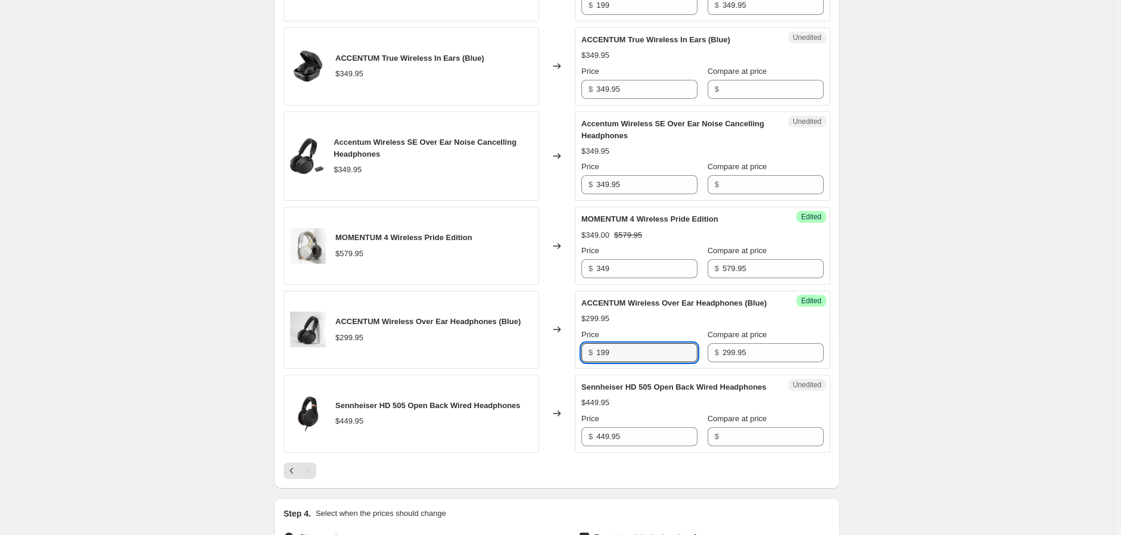
type input "199"
click at [650, 393] on div "Sennheiser HD 505 Open Back Wired Headphones" at bounding box center [678, 387] width 195 height 12
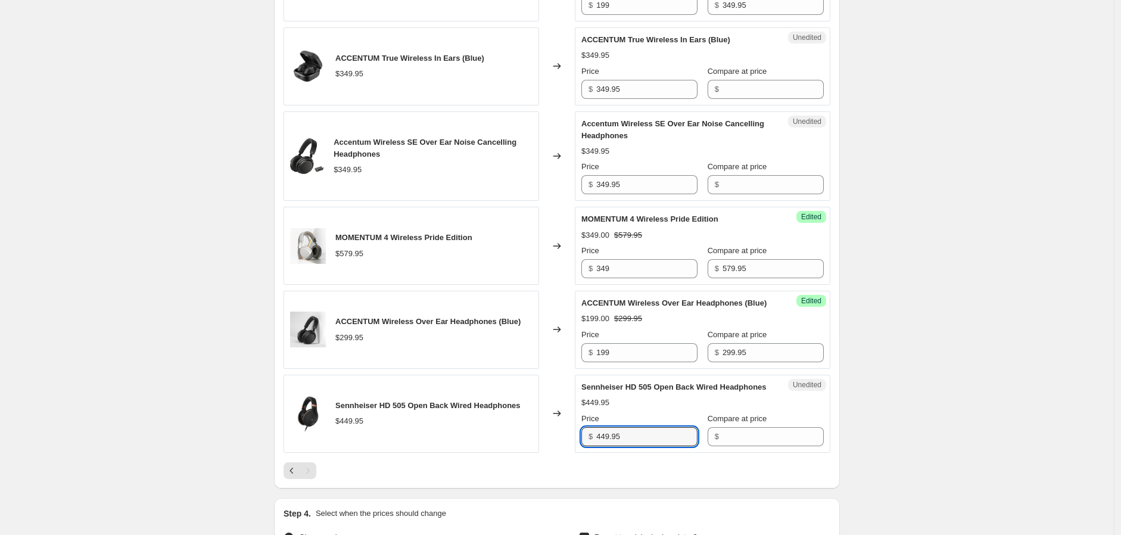
drag, startPoint x: 611, startPoint y: 475, endPoint x: 587, endPoint y: 474, distance: 24.5
click at [586, 446] on div "$ 449.95" at bounding box center [639, 436] width 116 height 19
type input "449.95"
click at [733, 446] on input "Compare at price" at bounding box center [773, 436] width 101 height 19
paste input "449.95"
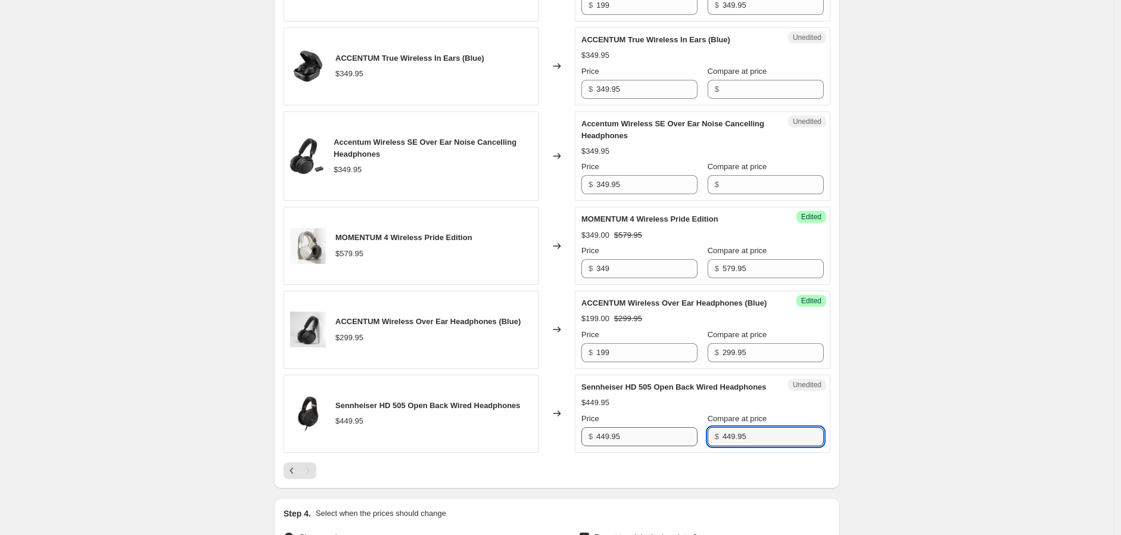
type input "449.95"
drag, startPoint x: 622, startPoint y: 478, endPoint x: 577, endPoint y: 472, distance: 45.6
click at [577, 453] on div "Sennheiser HD 505 Open Back Wired Headphones $449.95 Changed to Success Edited …" at bounding box center [557, 414] width 547 height 78
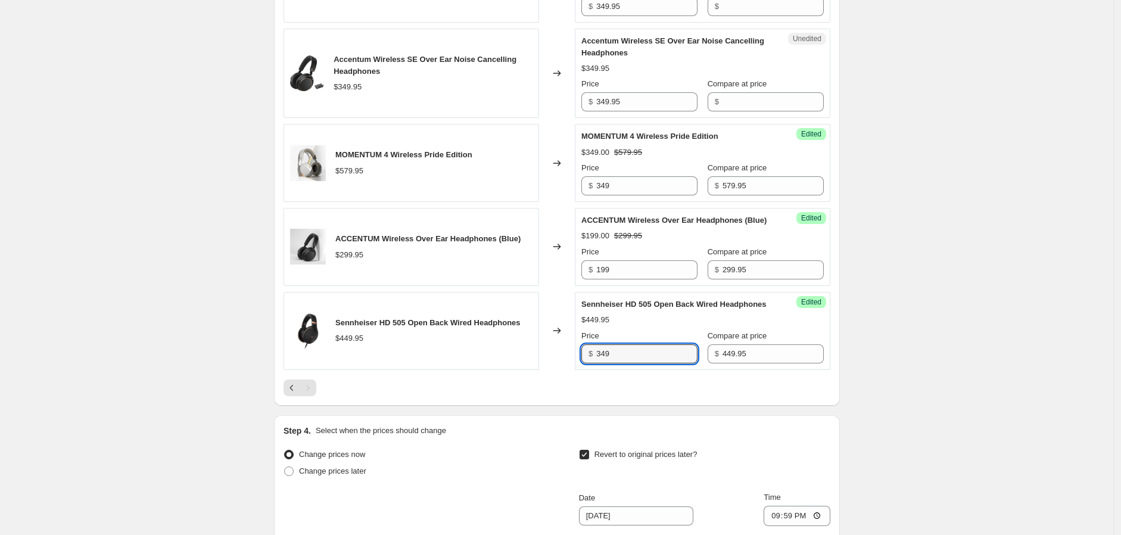
scroll to position [608, 0]
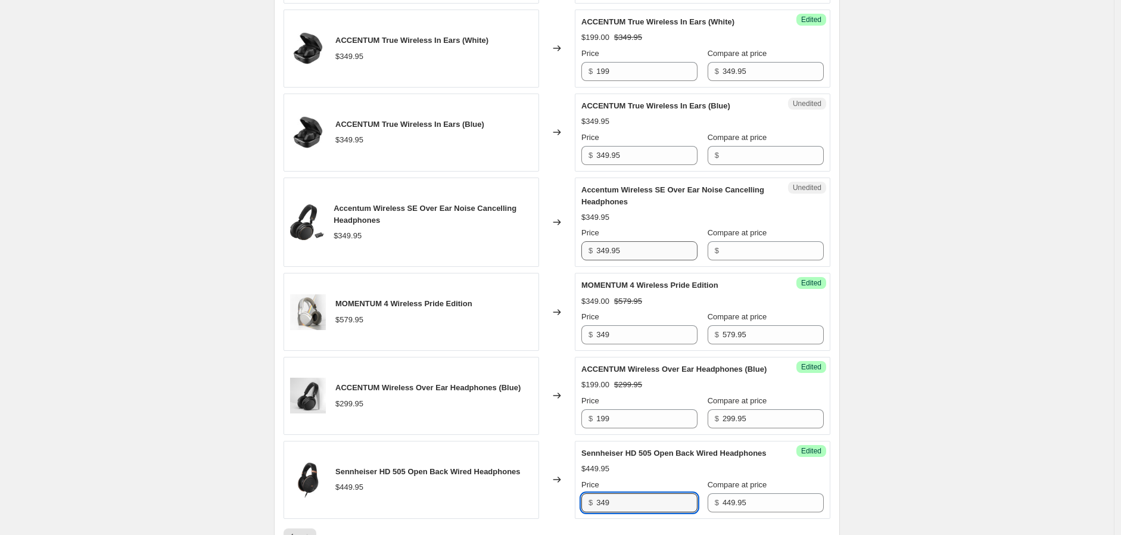
type input "349"
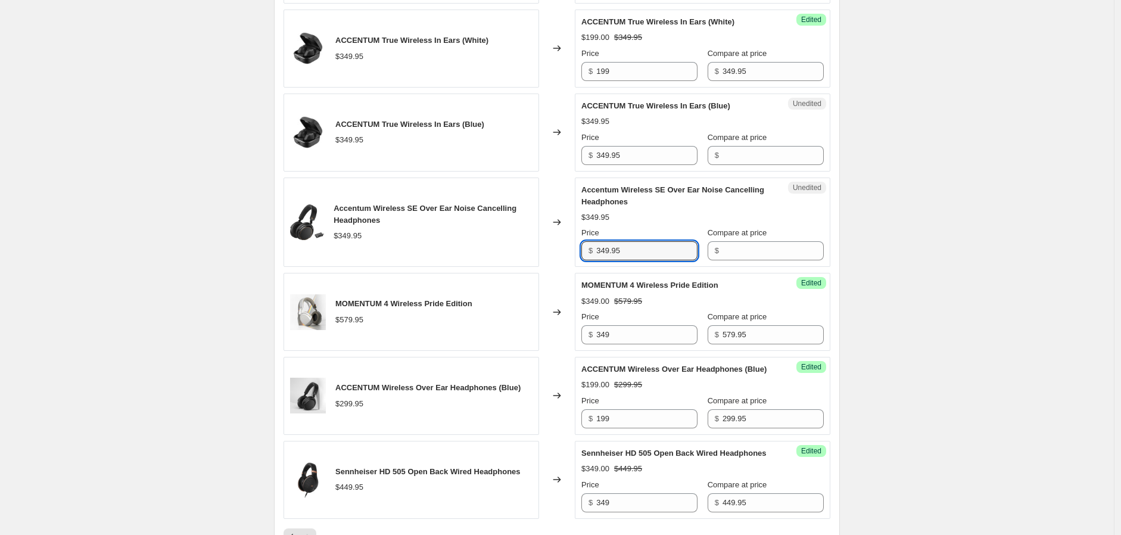
drag, startPoint x: 643, startPoint y: 270, endPoint x: 567, endPoint y: 268, distance: 76.9
click at [567, 268] on div "Accentum Wireless SE Over Ear Noise Cancelling Headphones $349.95 Changed to Un…" at bounding box center [557, 223] width 547 height 90
type input "349.95"
click at [727, 260] on input "Compare at price" at bounding box center [773, 250] width 101 height 19
paste input "349.95"
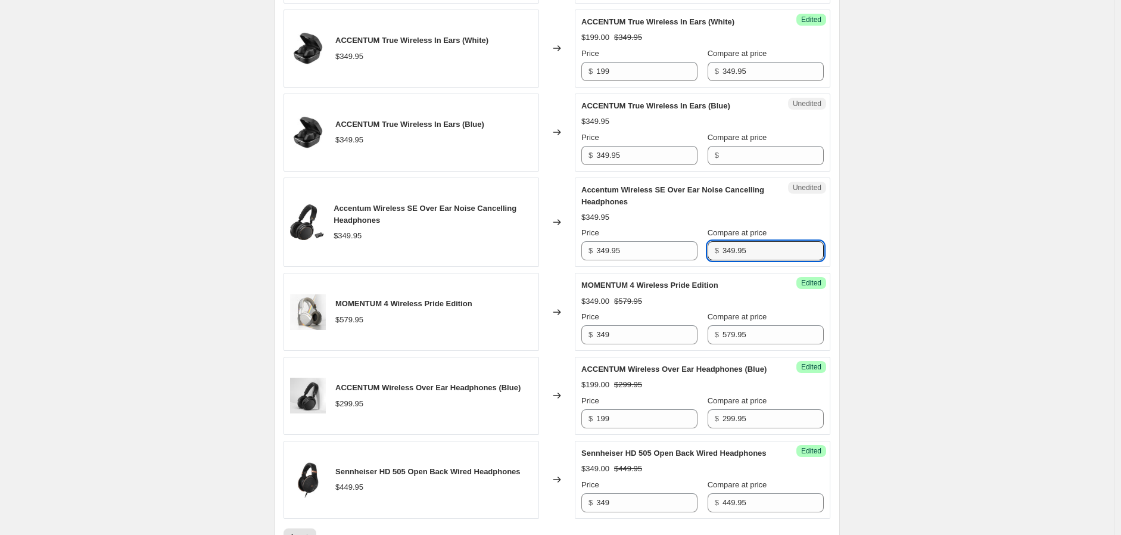
type input "349.95"
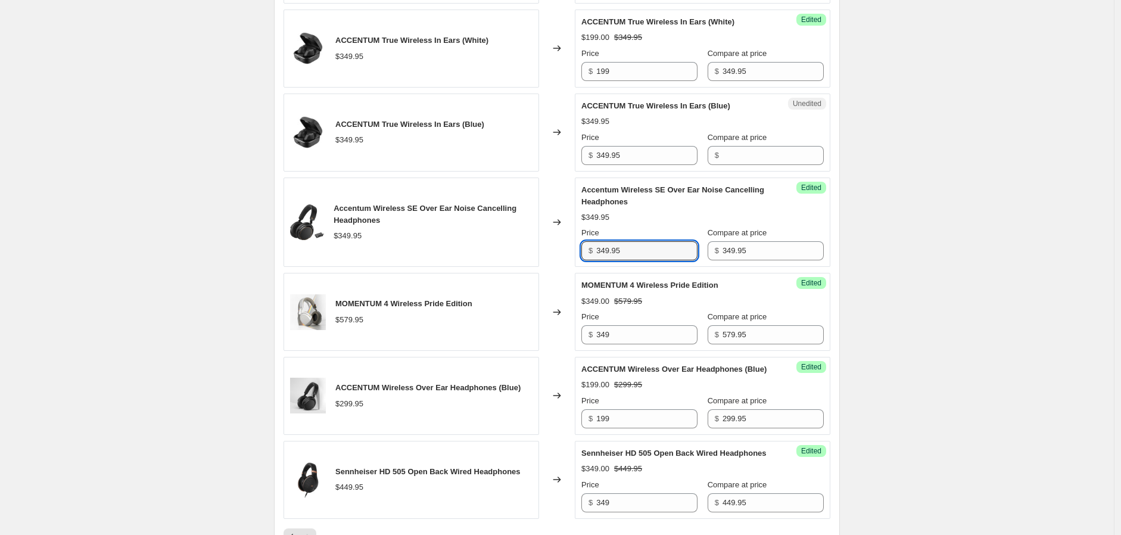
drag, startPoint x: 633, startPoint y: 268, endPoint x: 573, endPoint y: 259, distance: 60.3
click at [573, 259] on div "Accentum Wireless SE Over Ear Noise Cancelling Headphones $349.95 Changed to Su…" at bounding box center [557, 223] width 547 height 90
type input "179"
click at [1038, 273] on div "Create new price [MEDICAL_DATA]. This page is ready Create new price [MEDICAL_D…" at bounding box center [557, 177] width 1114 height 1570
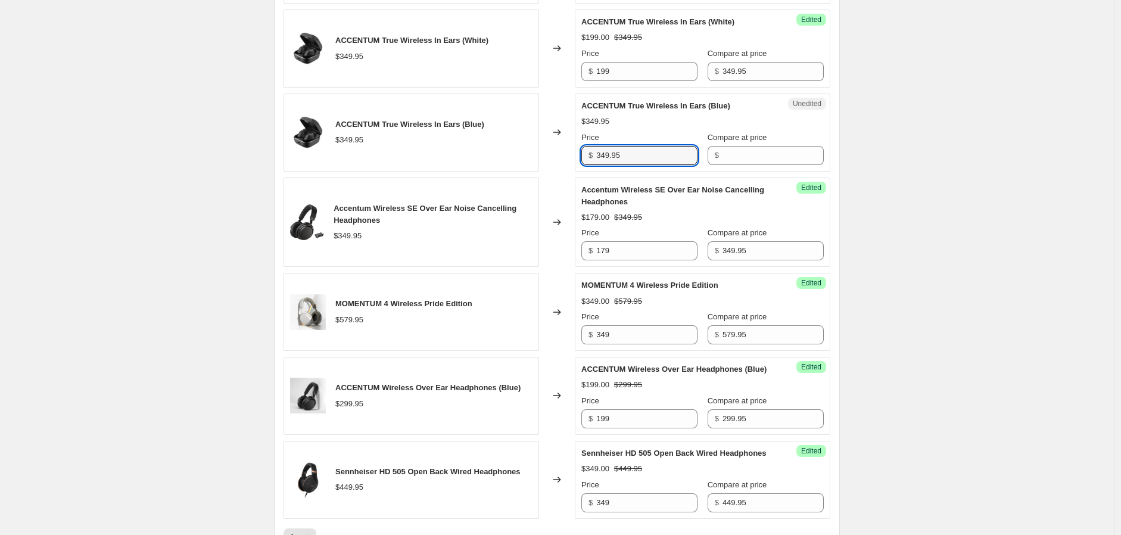
drag, startPoint x: 638, startPoint y: 170, endPoint x: 568, endPoint y: 170, distance: 70.3
click at [568, 170] on div "ACCENTUM True Wireless In Ears (Blue) $349.95 Changed to Unedited ACCENTUM True…" at bounding box center [557, 133] width 547 height 78
type input "349.95"
click at [723, 165] on input "Compare at price" at bounding box center [773, 155] width 101 height 19
paste input "349.95"
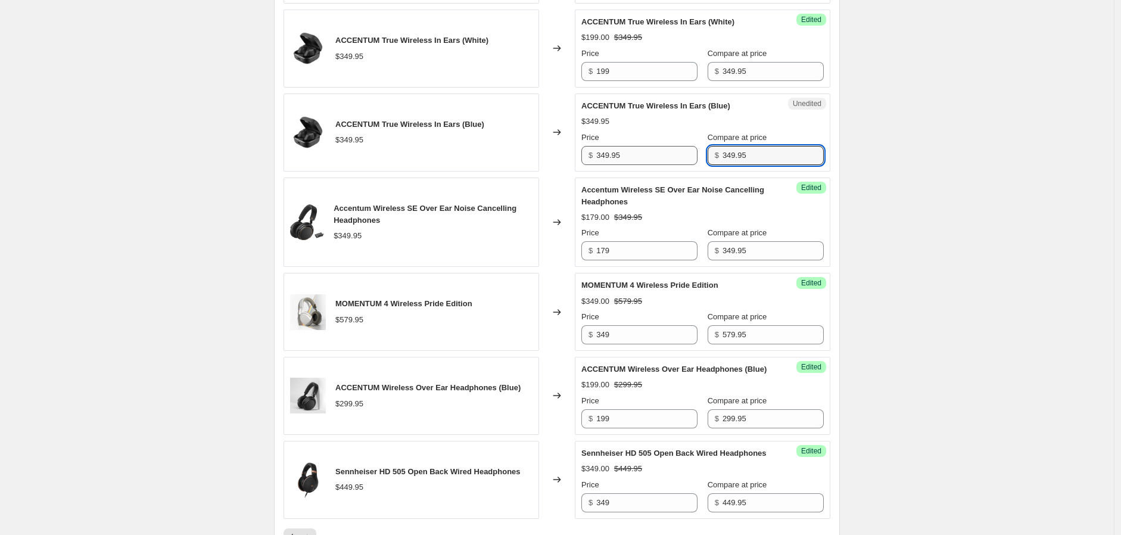
type input "349.95"
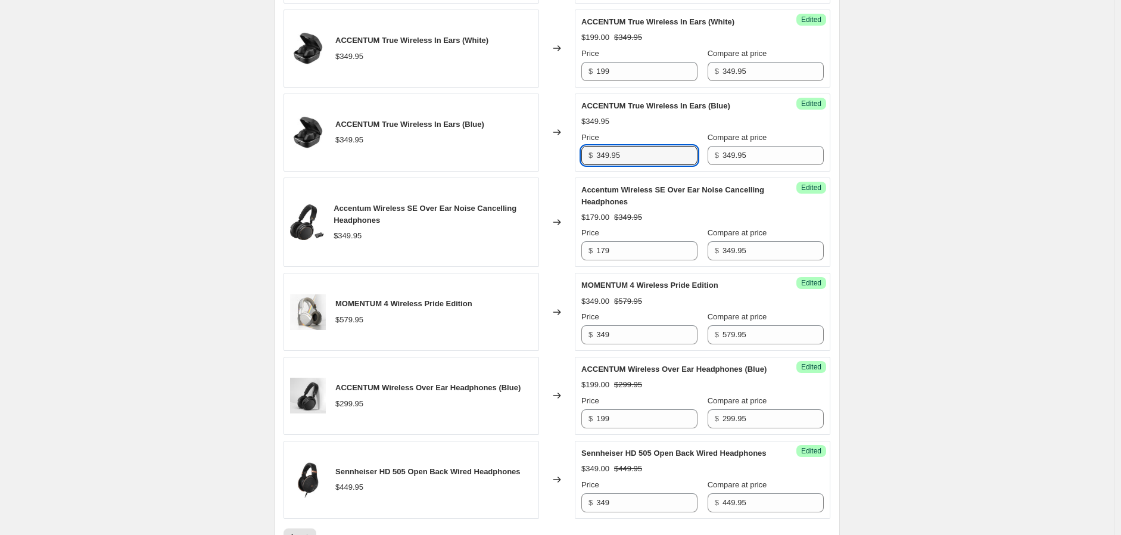
drag, startPoint x: 612, startPoint y: 169, endPoint x: 546, endPoint y: 167, distance: 66.2
click at [549, 161] on div "ACCENTUM True Wireless In Ears (Blue) $349.95 Changed to Success Edited ACCENTU…" at bounding box center [557, 133] width 547 height 78
type input "199"
drag, startPoint x: 1003, startPoint y: 194, endPoint x: 969, endPoint y: 200, distance: 34.5
click at [1002, 194] on div "Create new price [MEDICAL_DATA]. This page is ready Create new price [MEDICAL_D…" at bounding box center [557, 177] width 1114 height 1570
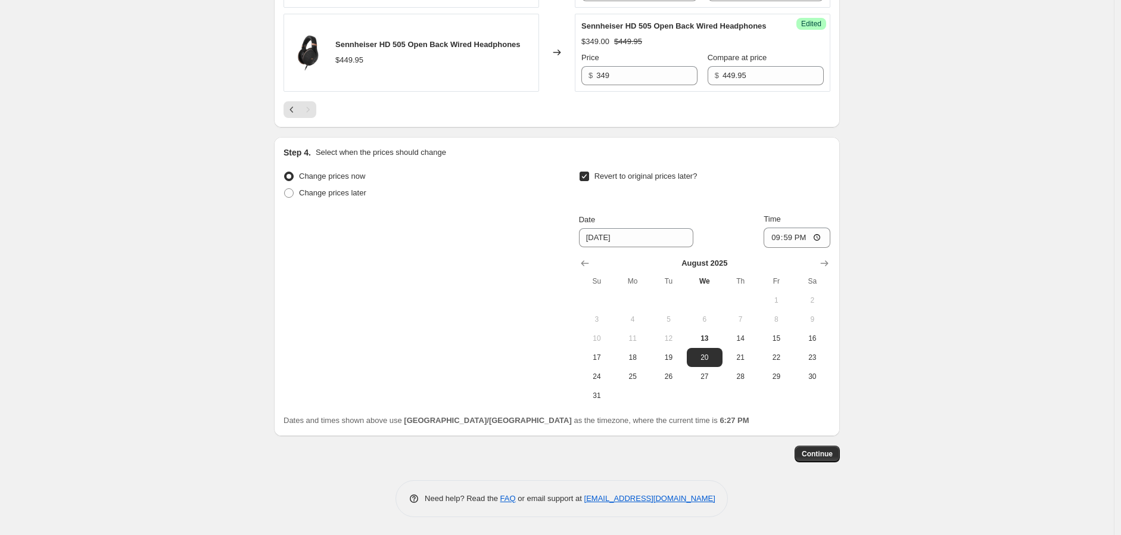
scroll to position [1071, 0]
click at [827, 458] on span "Continue" at bounding box center [817, 454] width 31 height 10
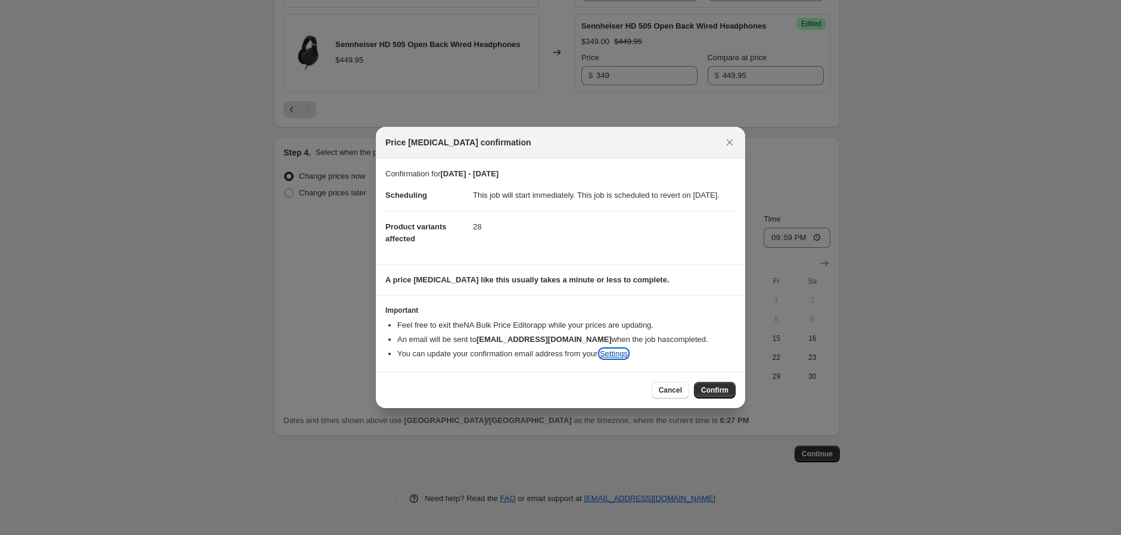
click at [621, 358] on link "Settings" at bounding box center [614, 353] width 28 height 9
click at [670, 395] on span "Cancel" at bounding box center [670, 390] width 23 height 10
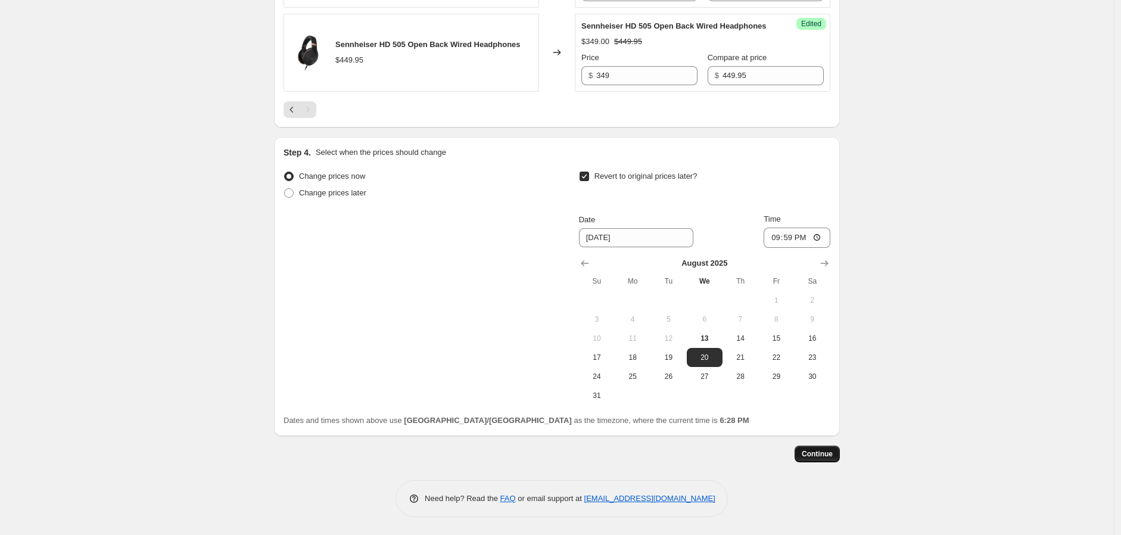
click at [813, 453] on span "Continue" at bounding box center [817, 454] width 31 height 10
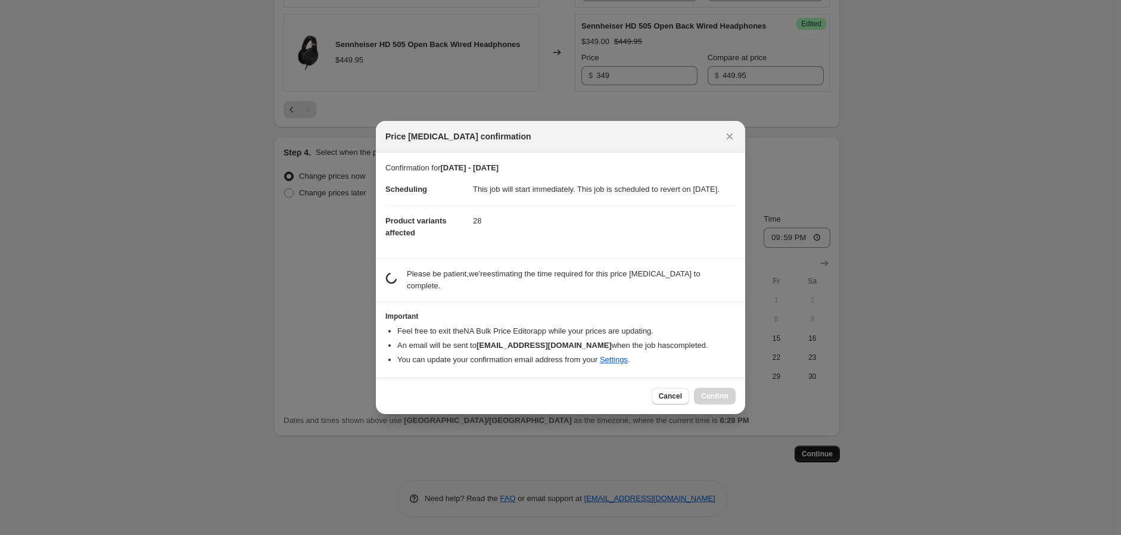
scroll to position [0, 0]
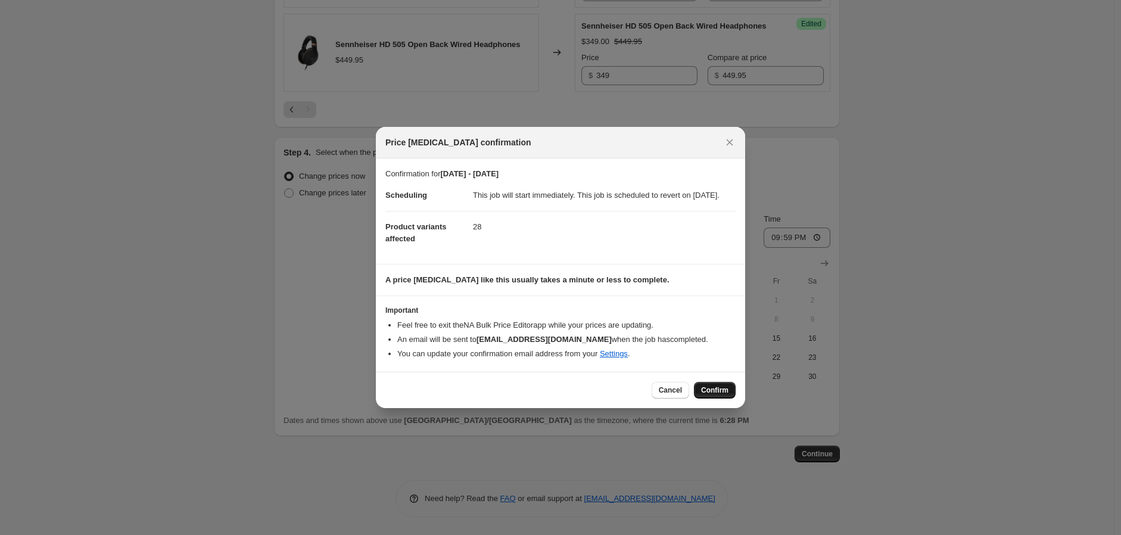
click at [709, 395] on span "Confirm" at bounding box center [714, 390] width 27 height 10
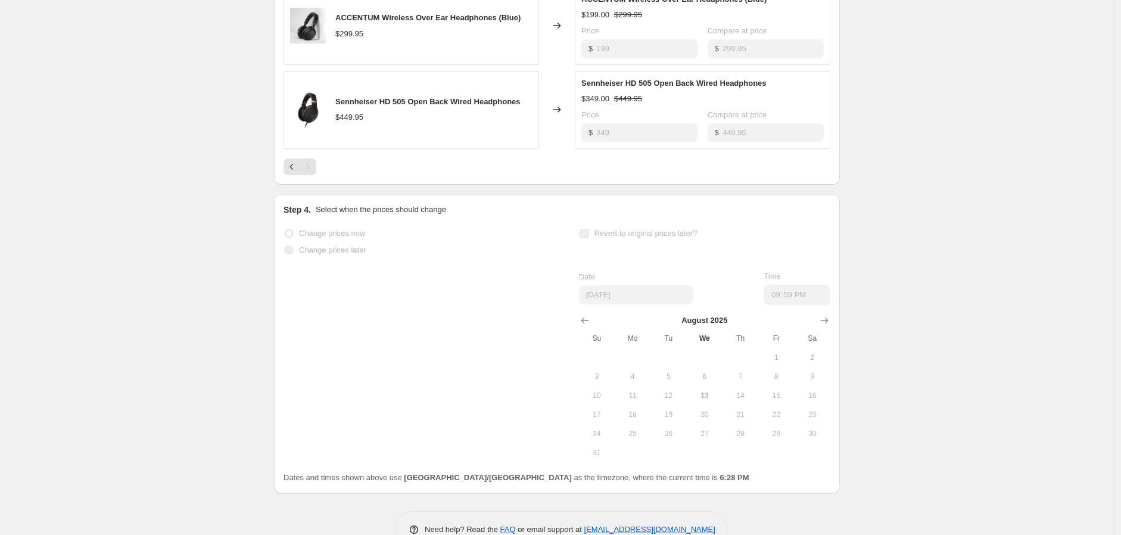
scroll to position [1070, 0]
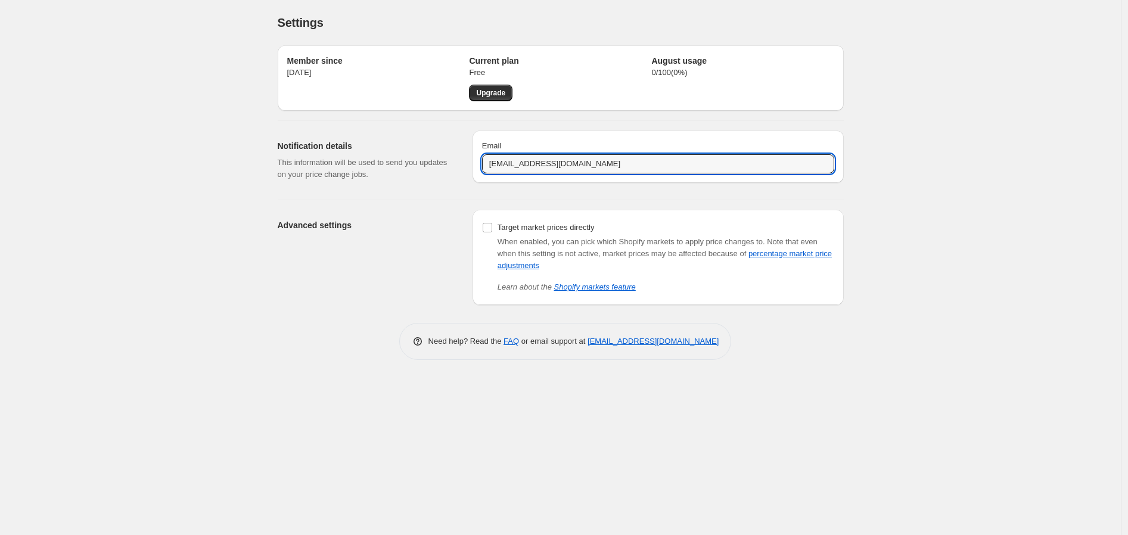
drag, startPoint x: 564, startPoint y: 163, endPoint x: 462, endPoint y: 164, distance: 102.5
click at [462, 164] on div "Notification details This information will be used to send you updates on your …" at bounding box center [556, 155] width 576 height 69
drag, startPoint x: 639, startPoint y: 166, endPoint x: 450, endPoint y: 154, distance: 188.6
click at [448, 153] on div "Notification details This information will be used to send you updates on your …" at bounding box center [556, 155] width 576 height 69
type input "[PERSON_NAME][EMAIL_ADDRESS][PERSON_NAME][DOMAIN_NAME]"
